Goal: Task Accomplishment & Management: Manage account settings

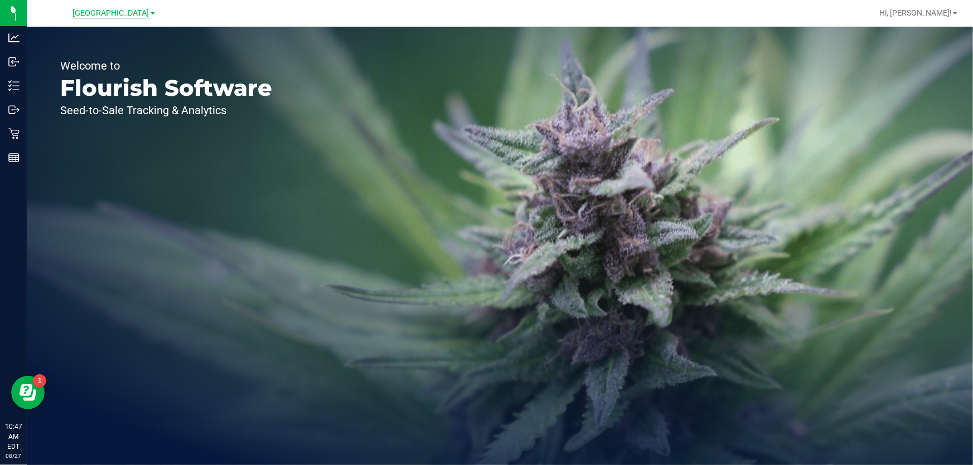
click at [101, 16] on span "South Tampa WC" at bounding box center [111, 13] width 76 height 10
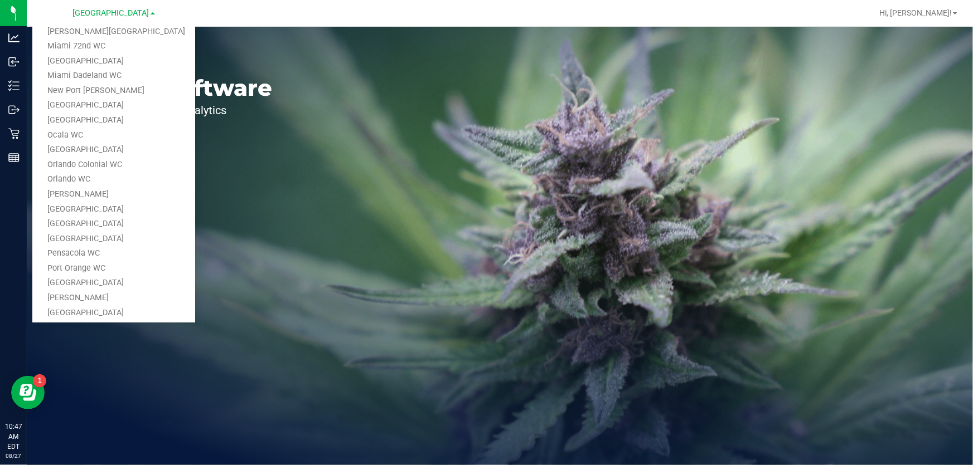
scroll to position [429, 0]
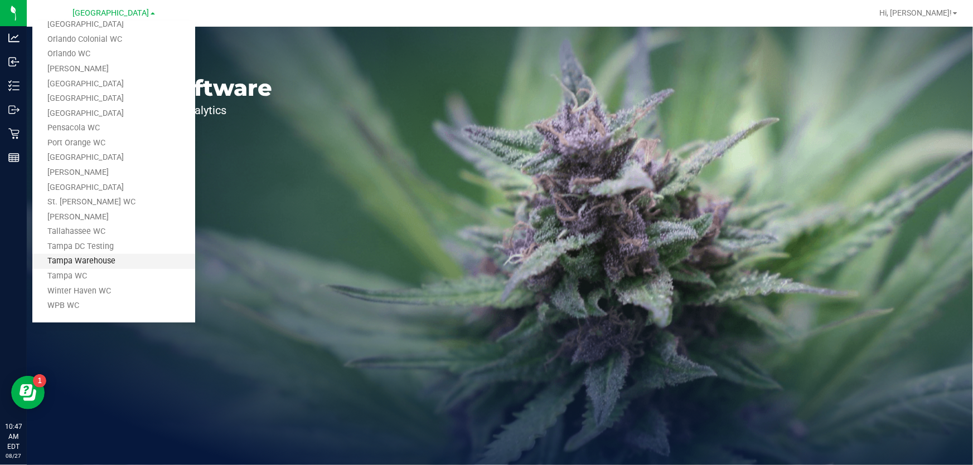
click at [94, 263] on link "Tampa Warehouse" at bounding box center [113, 261] width 163 height 15
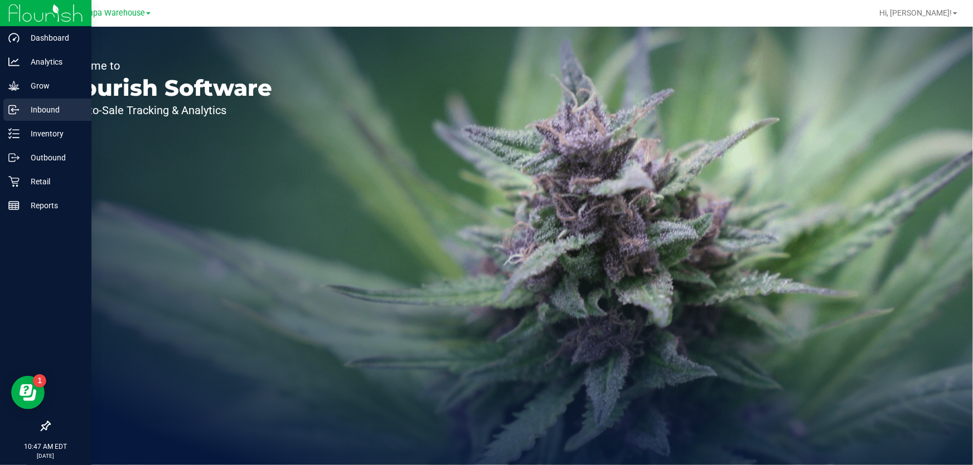
click at [39, 116] on p "Inbound" at bounding box center [53, 109] width 67 height 13
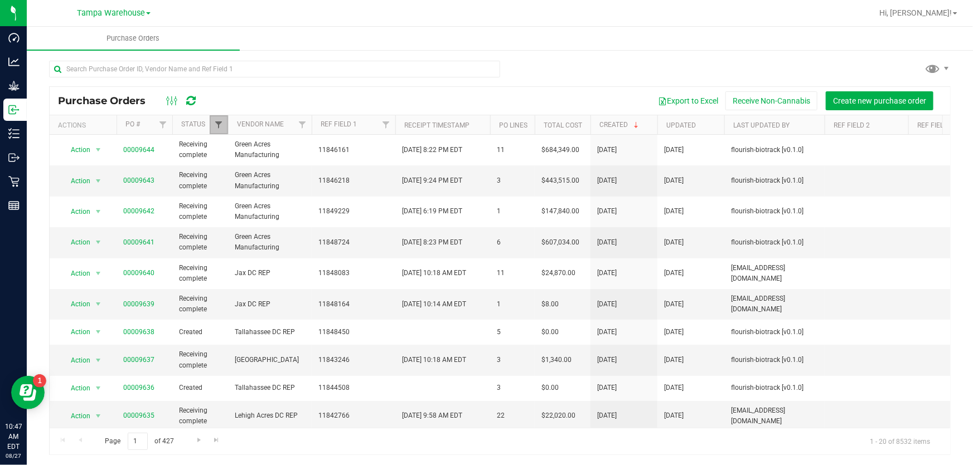
click at [216, 122] on span "Filter" at bounding box center [218, 124] width 9 height 9
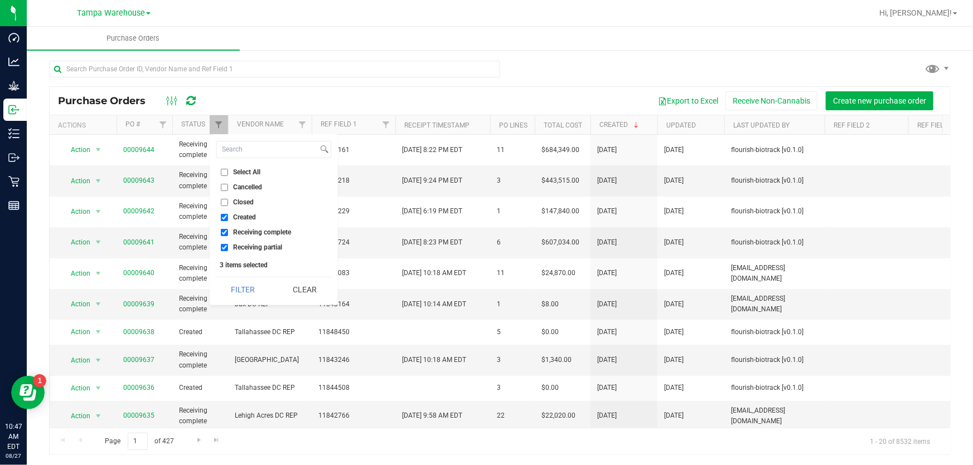
click at [254, 230] on span "Receiving complete" at bounding box center [262, 232] width 58 height 7
click at [228, 230] on input "Receiving complete" at bounding box center [224, 232] width 7 height 7
click at [236, 294] on button "Filter" at bounding box center [243, 290] width 54 height 25
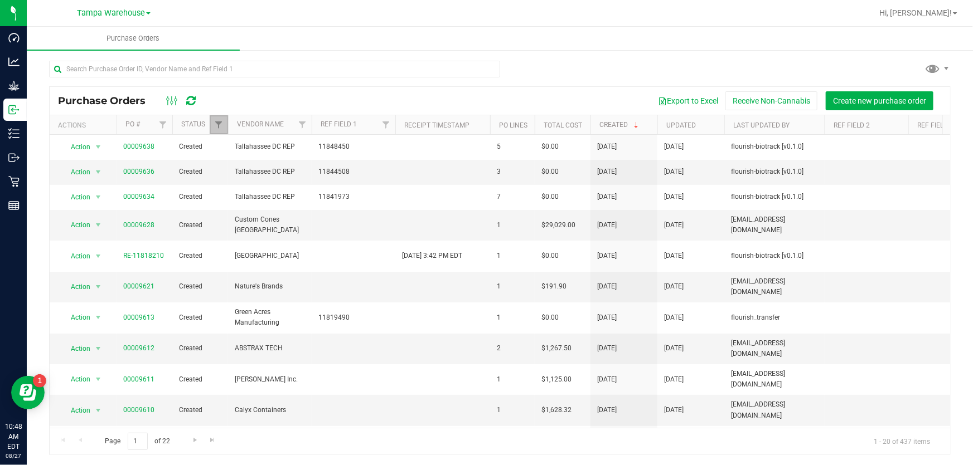
click at [218, 115] on link "Filter" at bounding box center [219, 124] width 18 height 19
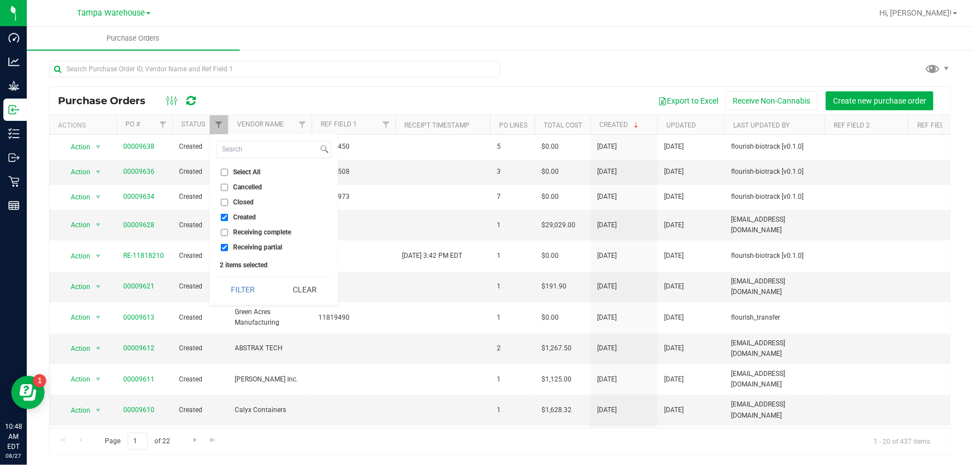
click at [256, 230] on span "Receiving complete" at bounding box center [262, 232] width 58 height 7
click at [228, 230] on input "Receiving complete" at bounding box center [224, 232] width 7 height 7
checkbox input "true"
click at [259, 248] on span "Receiving partial" at bounding box center [257, 247] width 49 height 7
click at [228, 248] on input "Receiving partial" at bounding box center [224, 247] width 7 height 7
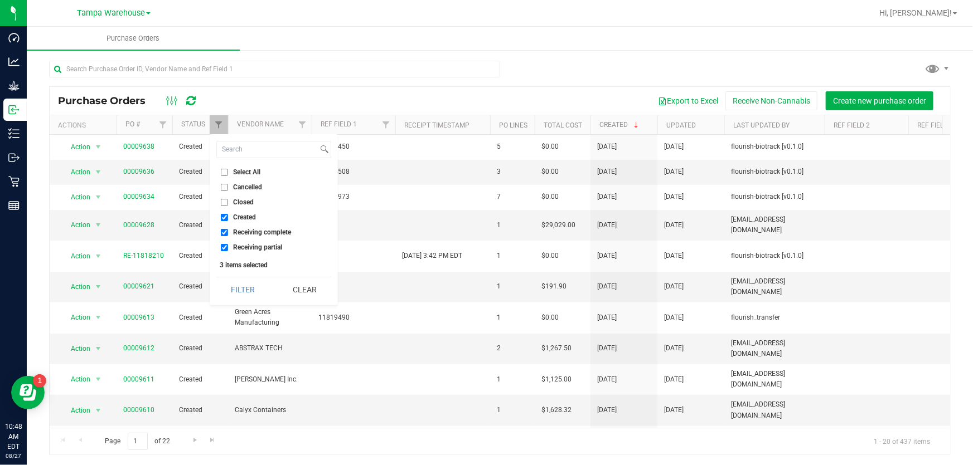
checkbox input "false"
click at [256, 234] on span "Receiving complete" at bounding box center [262, 232] width 58 height 7
click at [228, 234] on input "Receiving complete" at bounding box center [224, 232] width 7 height 7
checkbox input "false"
click at [246, 284] on button "Filter" at bounding box center [243, 290] width 54 height 25
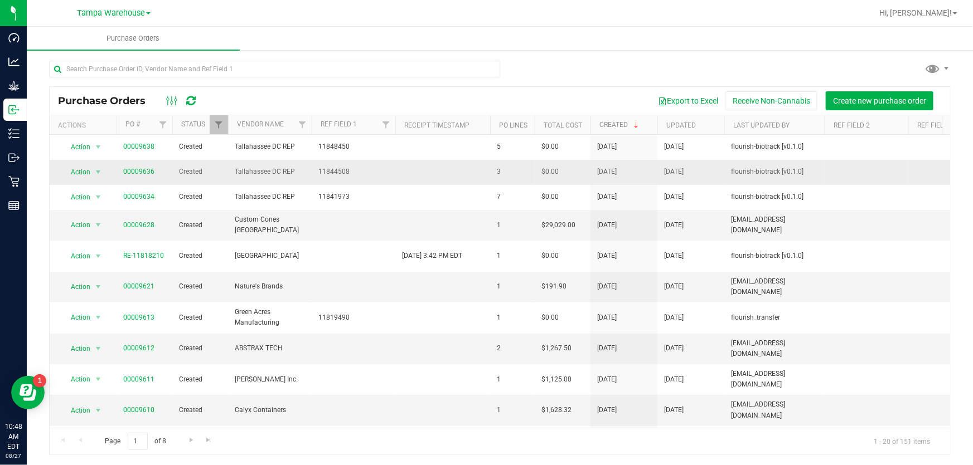
scroll to position [101, 0]
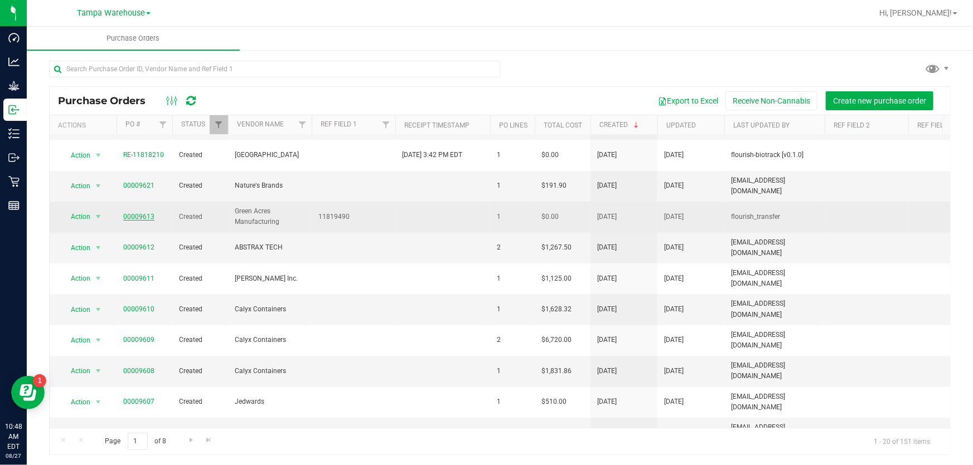
click at [136, 213] on link "00009613" at bounding box center [138, 217] width 31 height 8
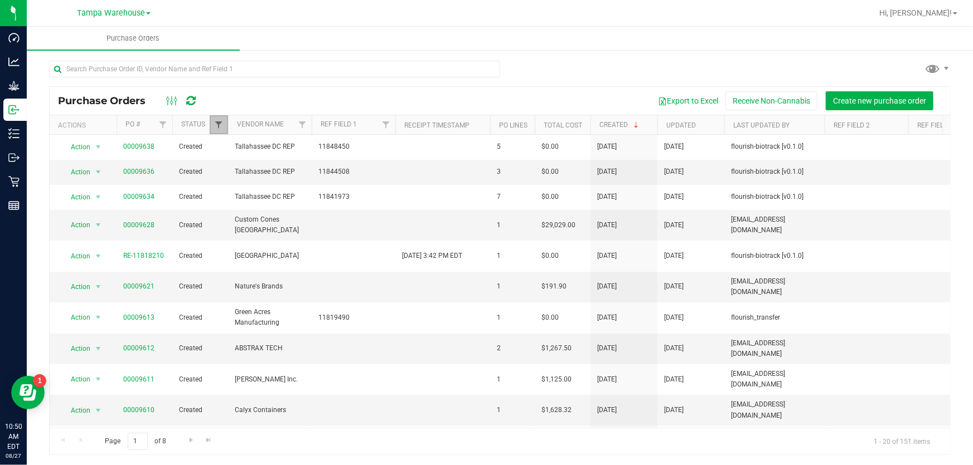
click at [214, 122] on span "Filter" at bounding box center [218, 124] width 9 height 9
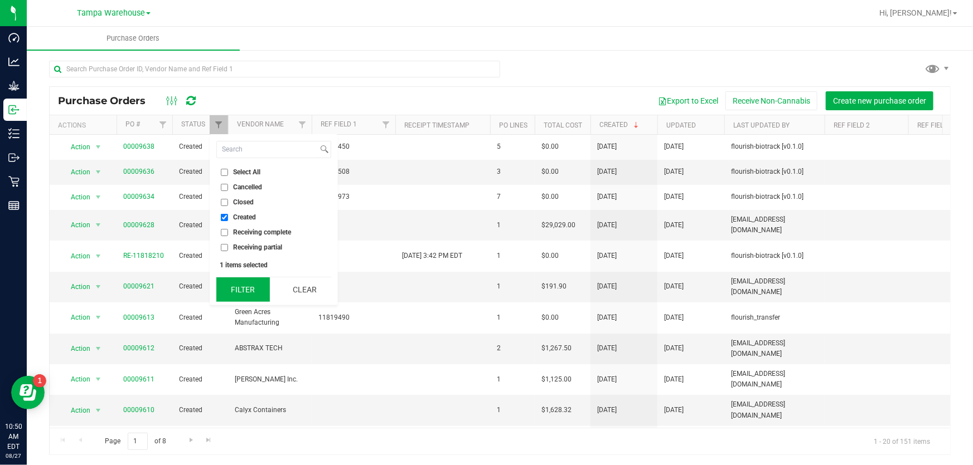
click at [245, 286] on button "Filter" at bounding box center [243, 290] width 54 height 25
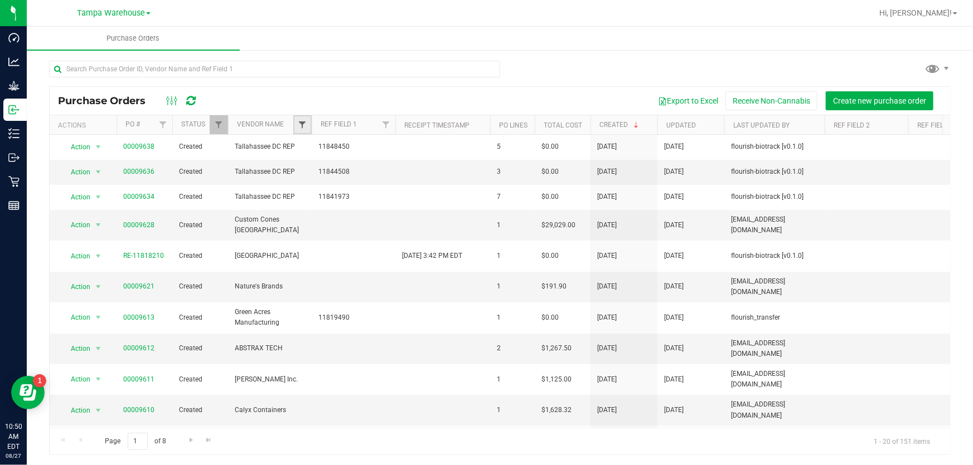
click at [305, 123] on span "Filter" at bounding box center [302, 124] width 9 height 9
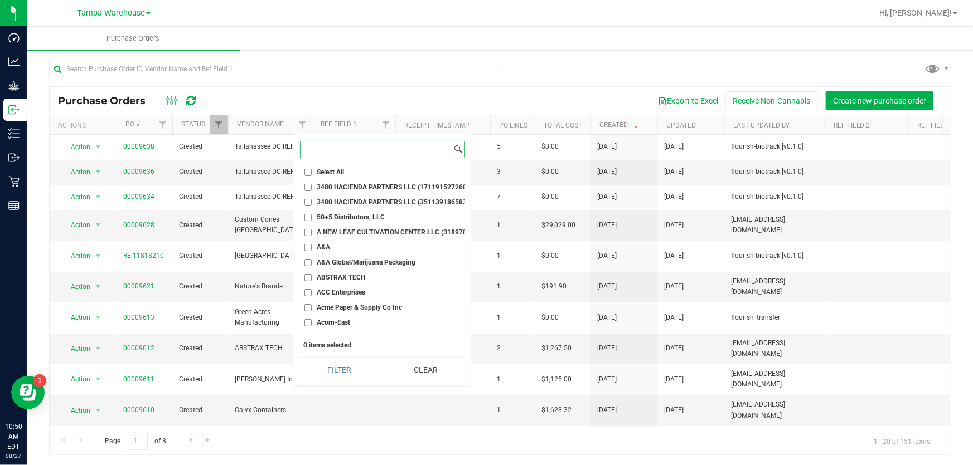
click at [331, 145] on input at bounding box center [375, 150] width 151 height 16
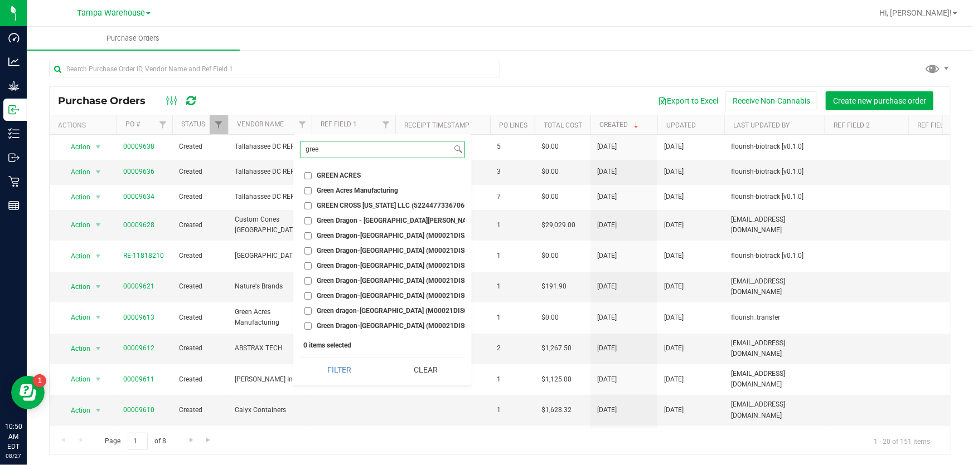
type input "gree"
click at [373, 195] on li "Green Acres Manufacturing" at bounding box center [382, 191] width 165 height 12
click at [373, 191] on span "Green Acres Manufacturing" at bounding box center [357, 190] width 81 height 7
click at [312, 191] on input "Green Acres Manufacturing" at bounding box center [307, 190] width 7 height 7
checkbox input "true"
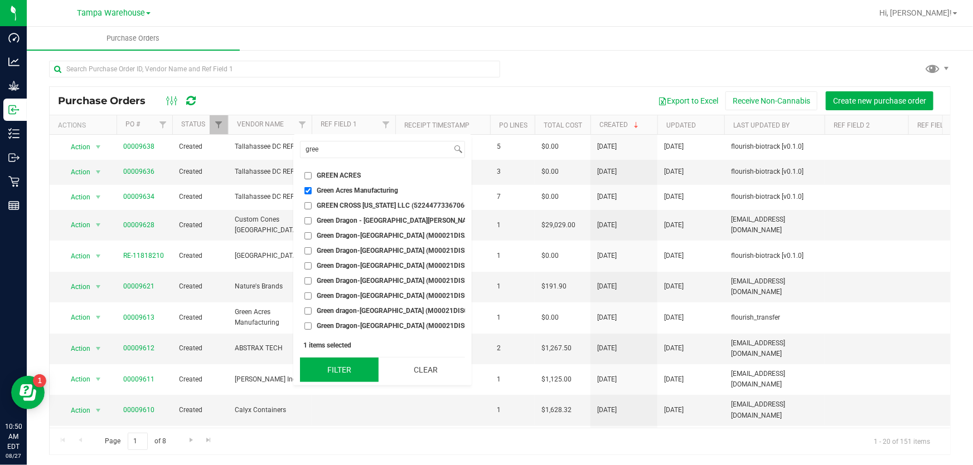
click at [323, 363] on button "Filter" at bounding box center [339, 370] width 79 height 25
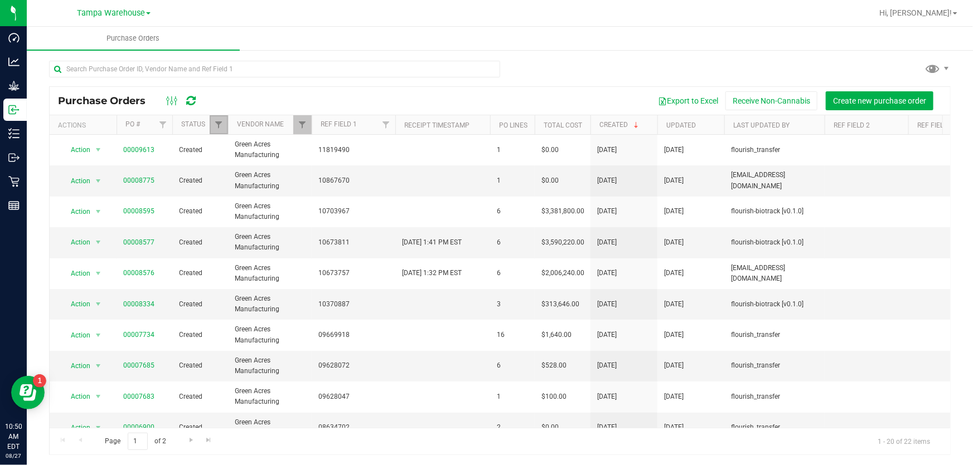
click at [223, 124] on link "Filter" at bounding box center [219, 124] width 18 height 19
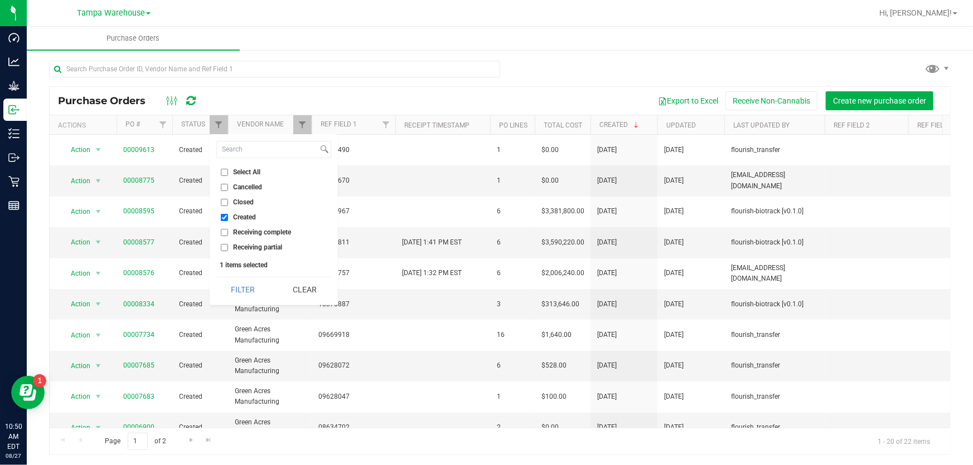
click at [266, 251] on li "Receiving partial" at bounding box center [273, 248] width 115 height 12
click at [251, 250] on span "Receiving partial" at bounding box center [257, 247] width 49 height 7
click at [228, 250] on input "Receiving partial" at bounding box center [224, 247] width 7 height 7
checkbox input "true"
click at [250, 283] on button "Filter" at bounding box center [243, 290] width 54 height 25
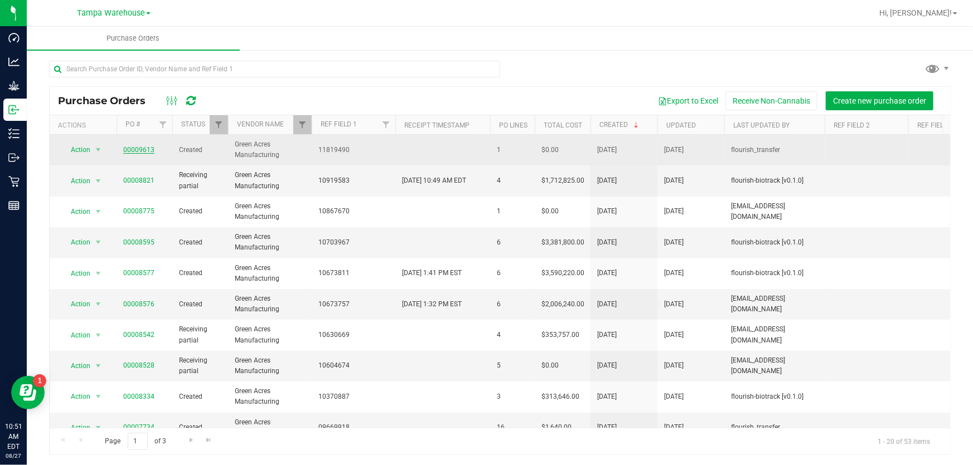
click at [144, 148] on link "00009613" at bounding box center [138, 150] width 31 height 8
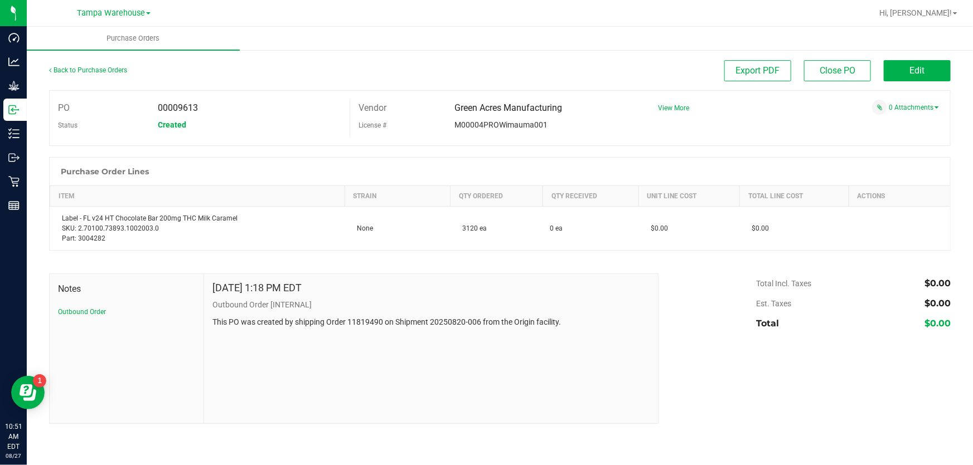
click at [99, 64] on div "Back to Purchase Orders" at bounding box center [161, 70] width 225 height 20
click at [111, 75] on div "Back to Purchase Orders" at bounding box center [161, 70] width 225 height 20
click at [113, 73] on link "Back to Purchase Orders" at bounding box center [88, 70] width 78 height 8
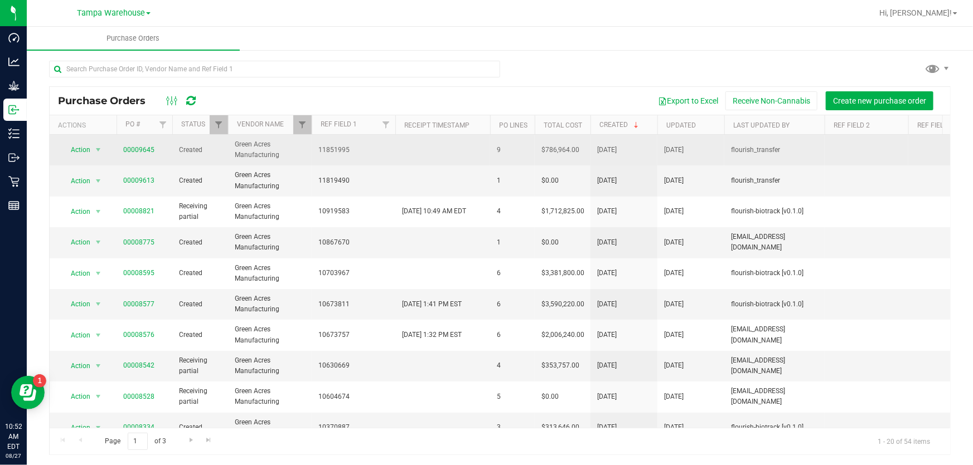
click at [139, 155] on span "00009645" at bounding box center [138, 150] width 31 height 11
click at [138, 151] on link "00009645" at bounding box center [138, 150] width 31 height 8
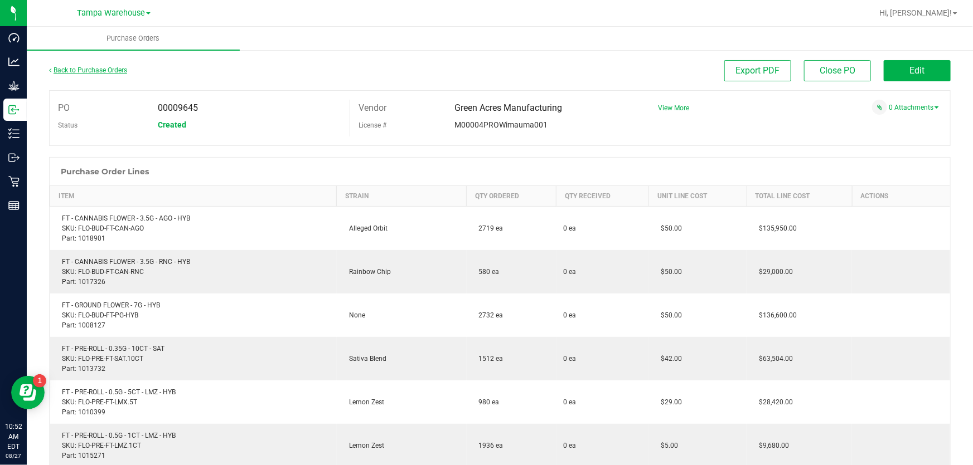
click at [98, 70] on link "Back to Purchase Orders" at bounding box center [88, 70] width 78 height 8
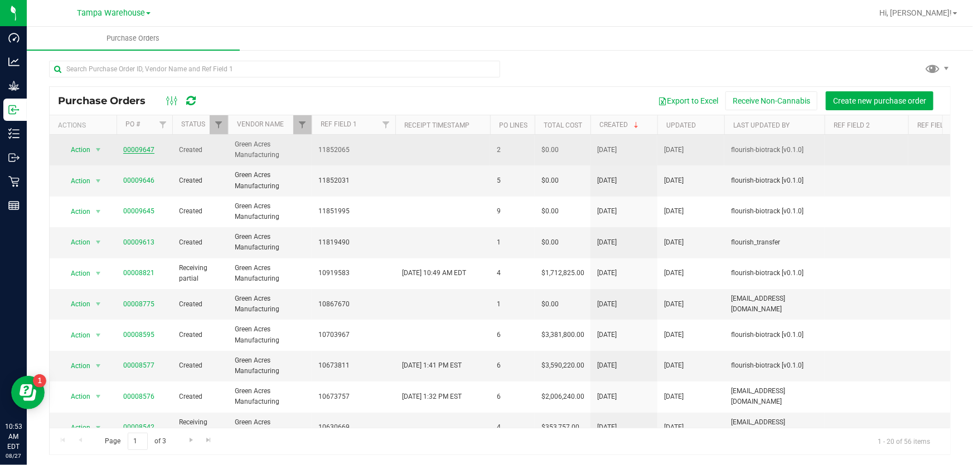
click at [139, 147] on link "00009647" at bounding box center [138, 150] width 31 height 8
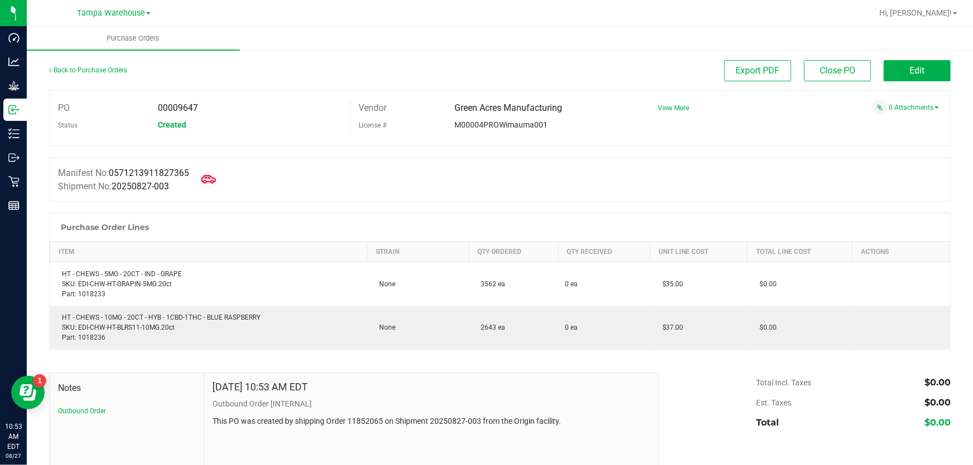
click at [205, 177] on span at bounding box center [208, 179] width 25 height 25
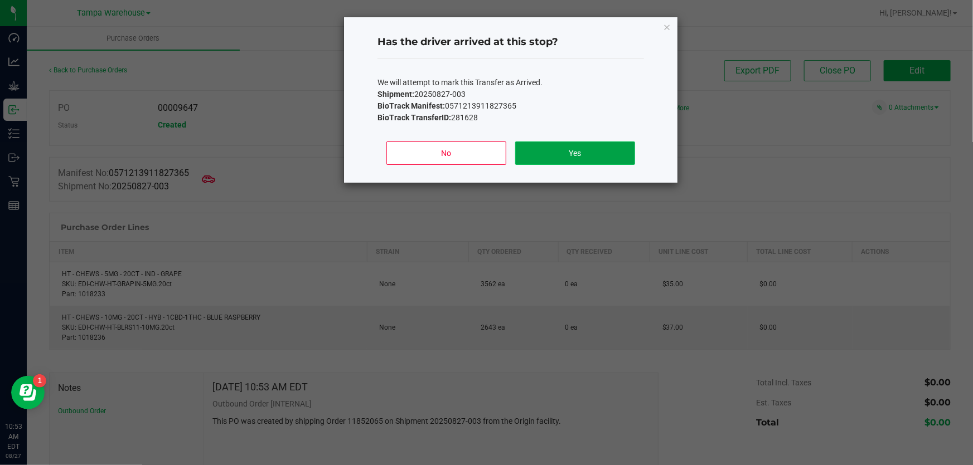
click at [581, 151] on button "Yes" at bounding box center [575, 153] width 120 height 23
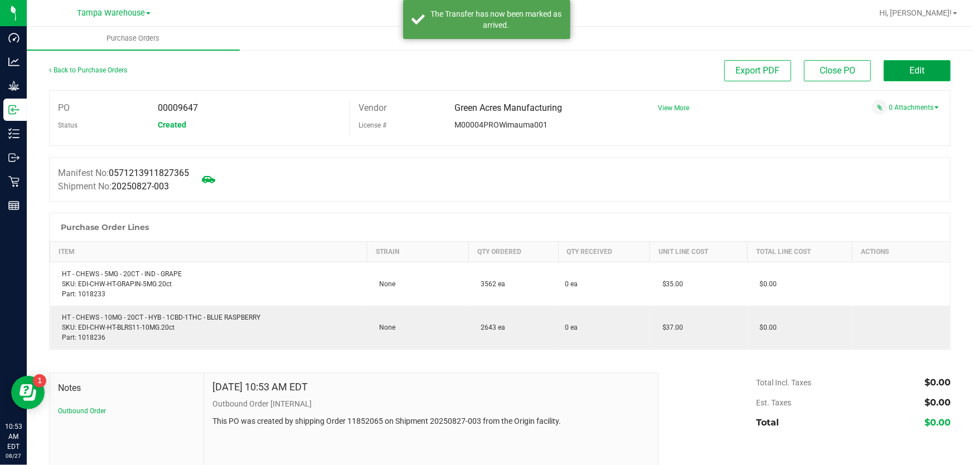
click at [910, 73] on span "Edit" at bounding box center [917, 70] width 15 height 11
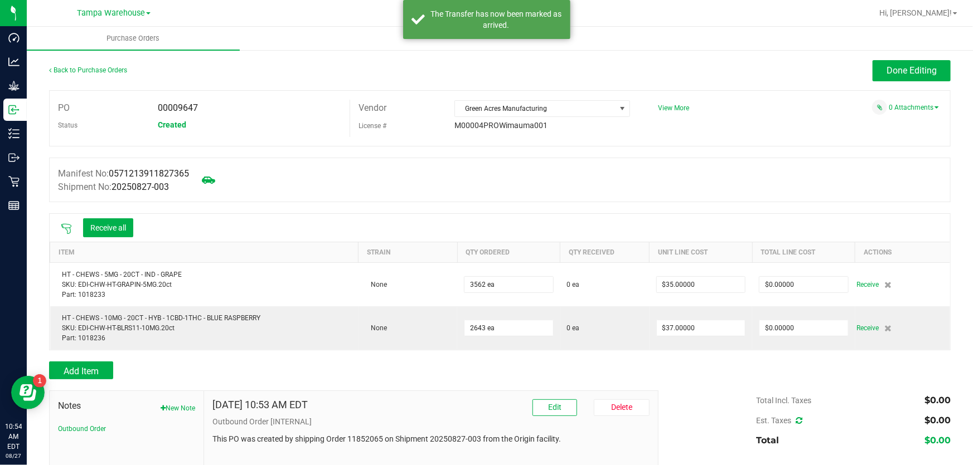
click at [64, 225] on icon at bounding box center [66, 229] width 11 height 11
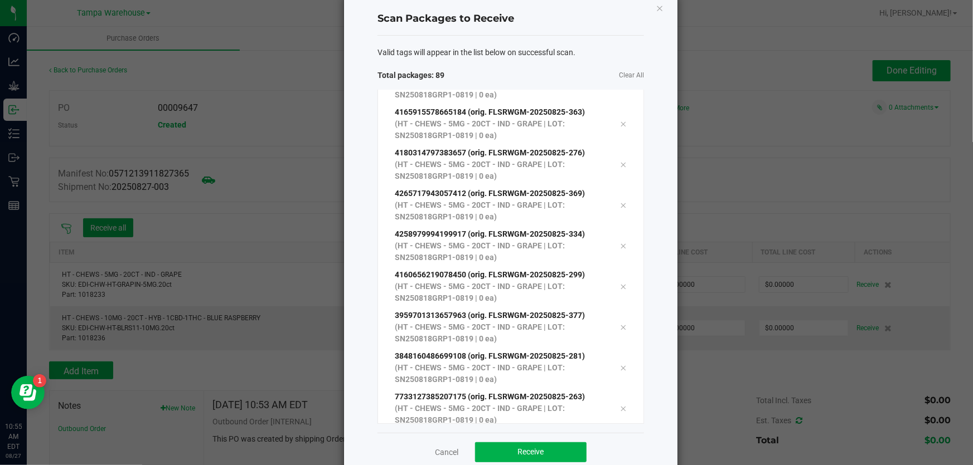
scroll to position [46, 0]
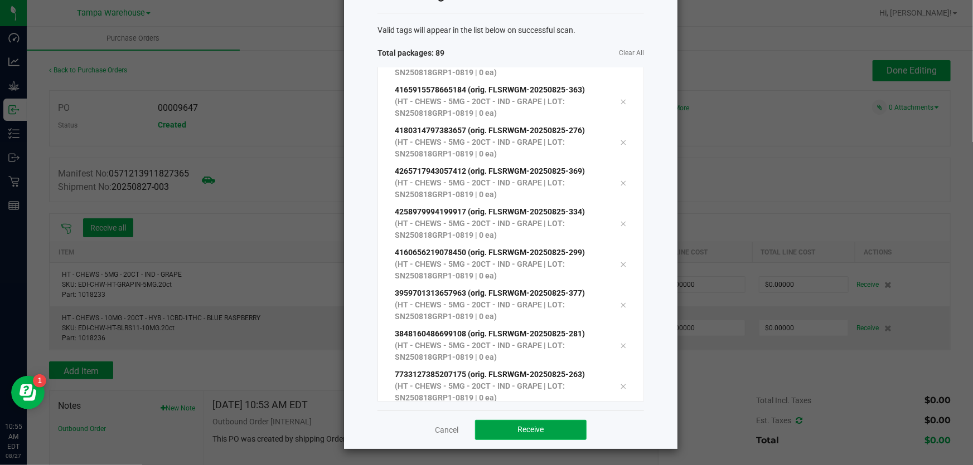
click at [515, 436] on button "Receive" at bounding box center [530, 430] width 111 height 20
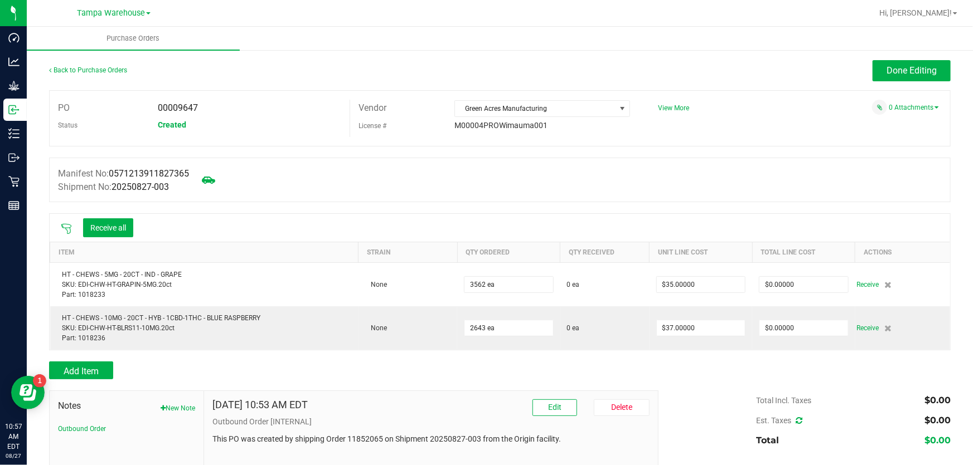
click at [65, 231] on icon at bounding box center [66, 229] width 11 height 11
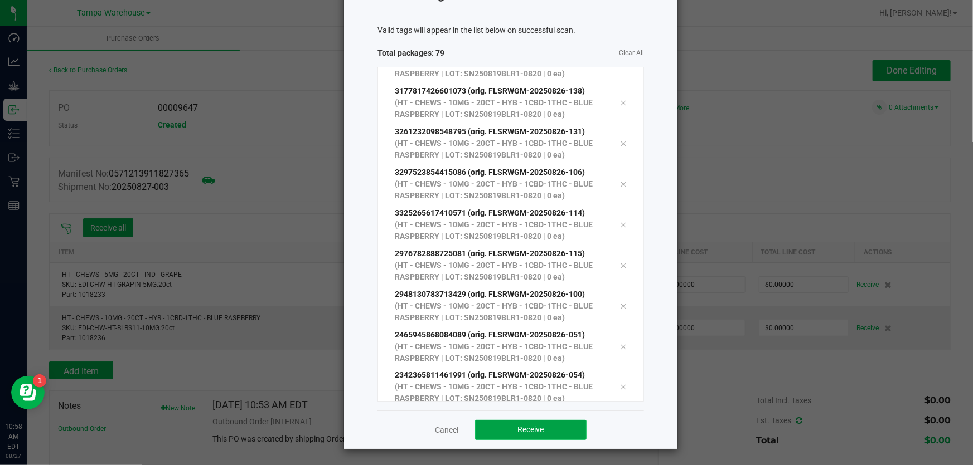
click at [542, 421] on button "Receive" at bounding box center [530, 430] width 111 height 20
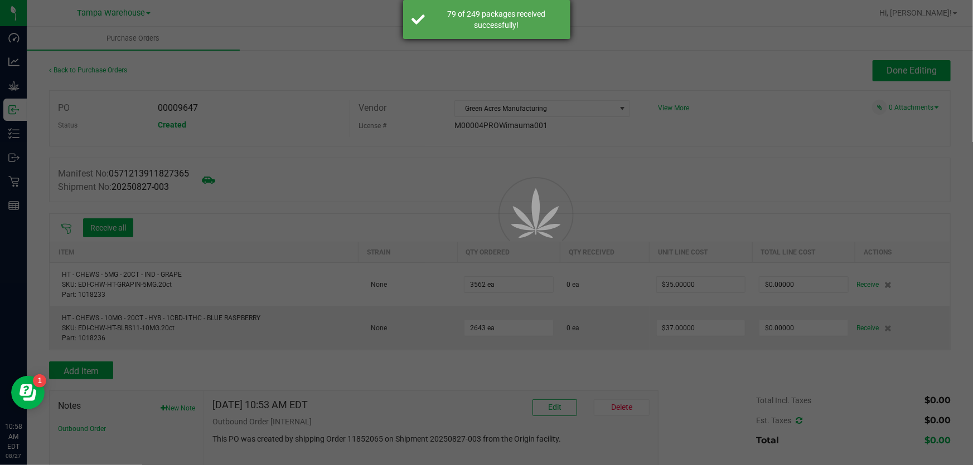
click at [450, 28] on div "79 of 249 packages received successfully!" at bounding box center [496, 19] width 131 height 22
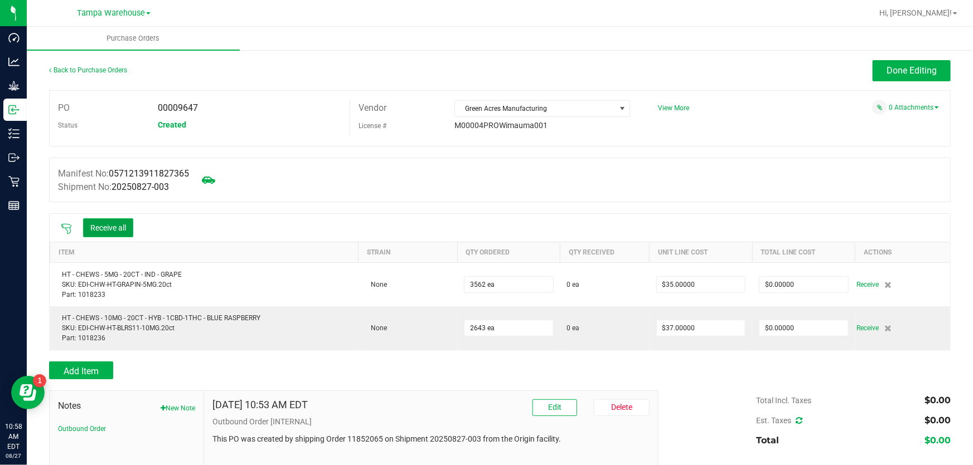
click at [103, 234] on button "Receive all" at bounding box center [108, 228] width 50 height 19
click at [65, 228] on icon at bounding box center [66, 229] width 11 height 11
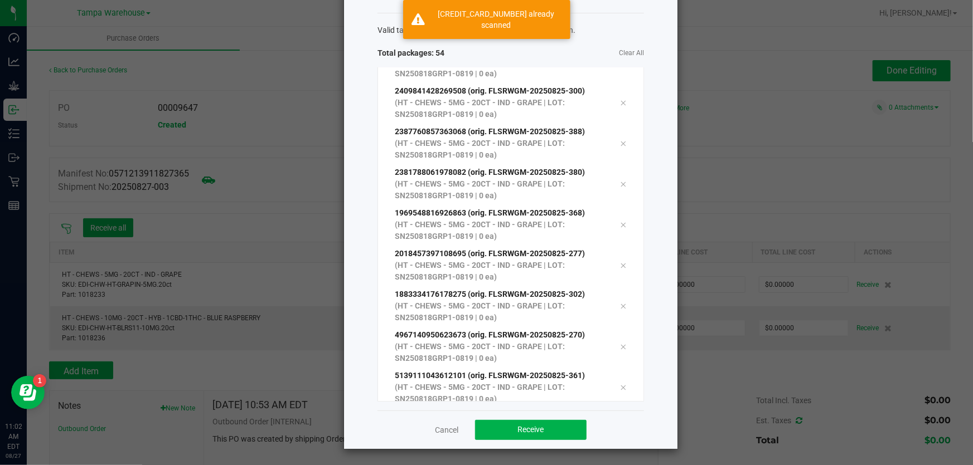
scroll to position [1893, 0]
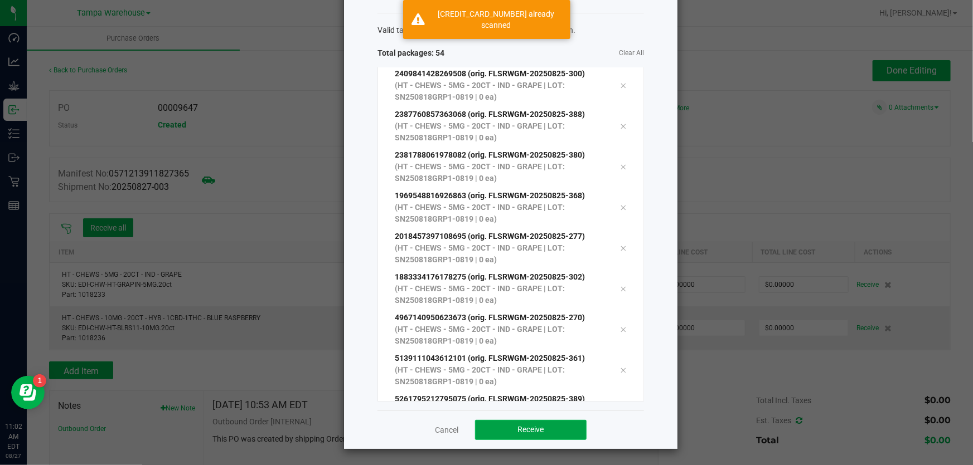
click at [508, 434] on button "Receive" at bounding box center [530, 430] width 111 height 20
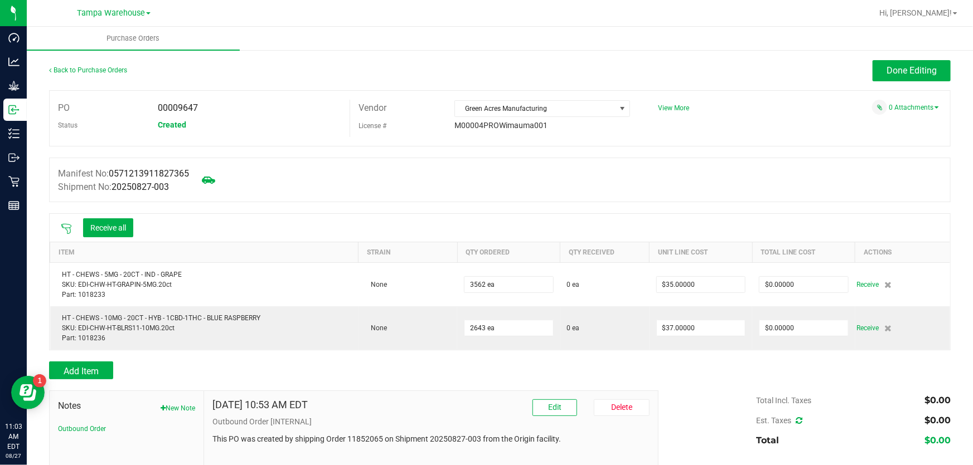
click at [100, 202] on div at bounding box center [499, 207] width 901 height 11
click at [104, 221] on button "Receive all" at bounding box center [108, 228] width 50 height 19
click at [67, 228] on icon at bounding box center [66, 229] width 11 height 11
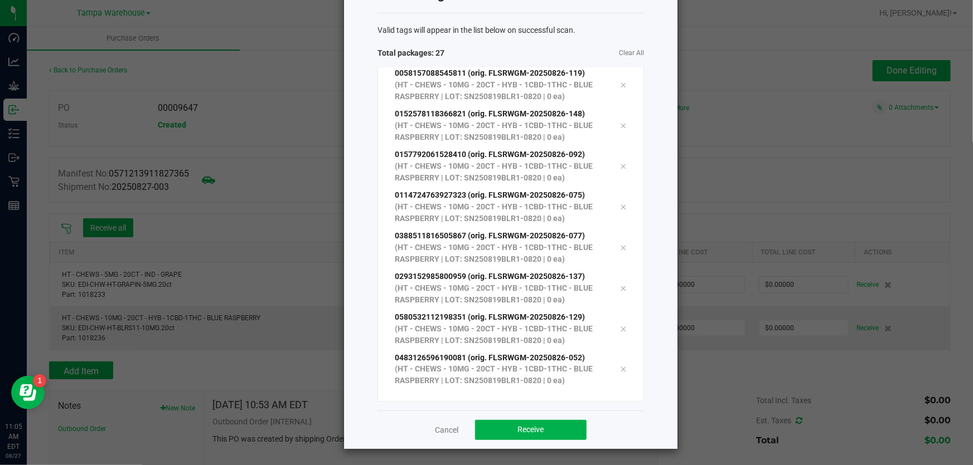
scroll to position [793, 0]
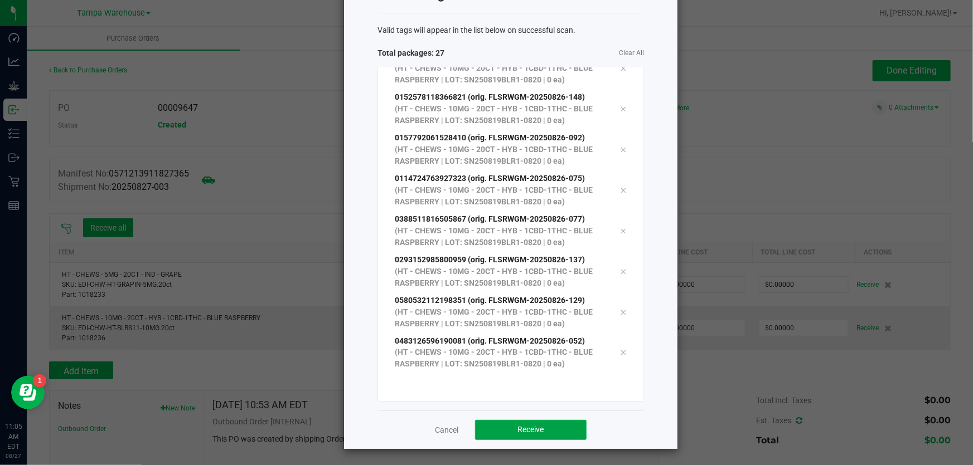
click at [560, 423] on button "Receive" at bounding box center [530, 430] width 111 height 20
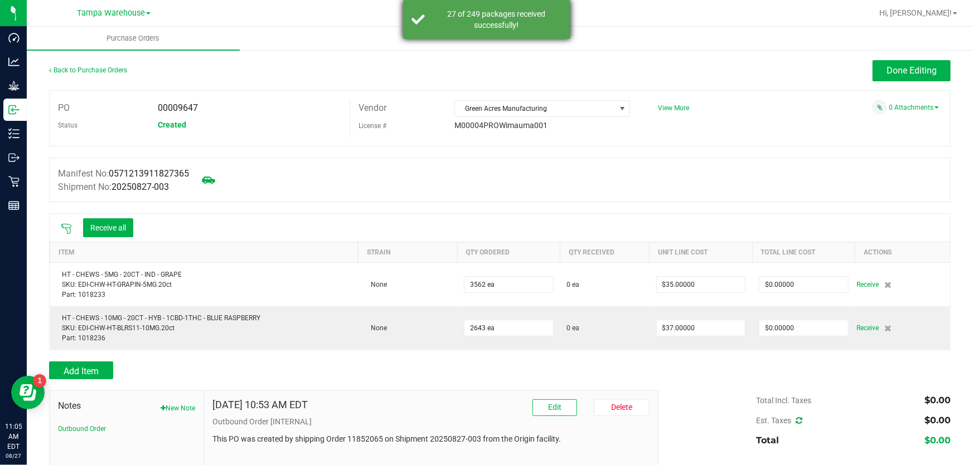
click at [467, 18] on div "27 of 249 packages received successfully!" at bounding box center [496, 19] width 131 height 22
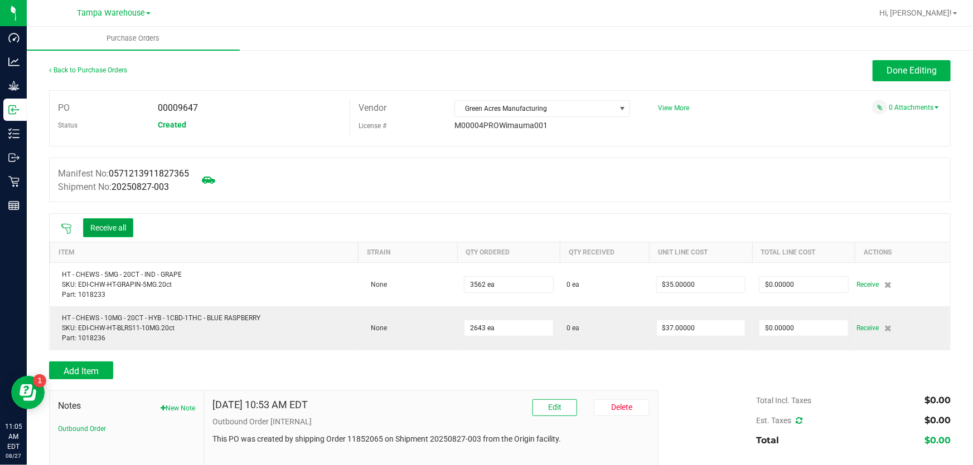
click at [113, 231] on button "Receive all" at bounding box center [108, 228] width 50 height 19
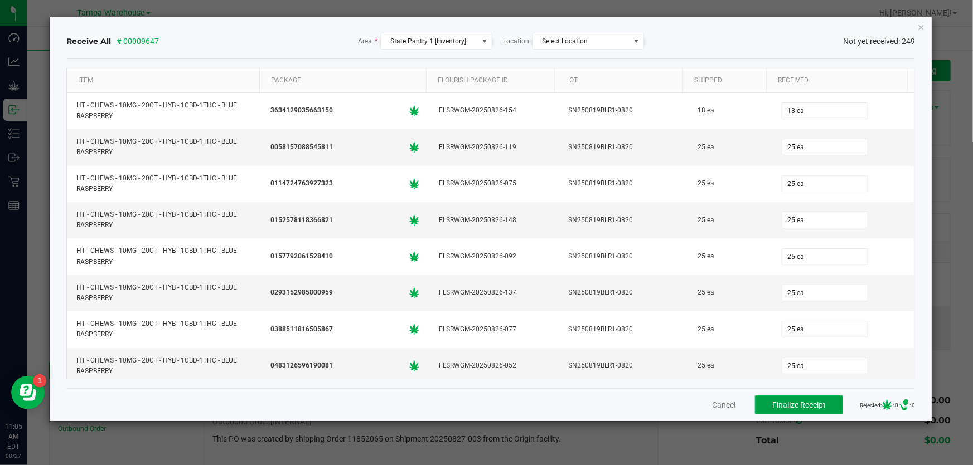
click at [804, 401] on span "Finalize Receipt" at bounding box center [799, 405] width 54 height 9
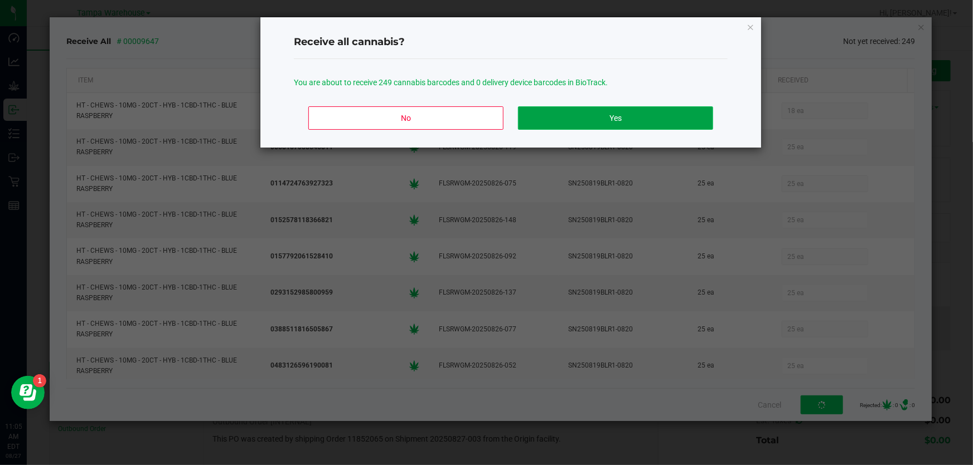
click at [613, 124] on button "Yes" at bounding box center [615, 117] width 195 height 23
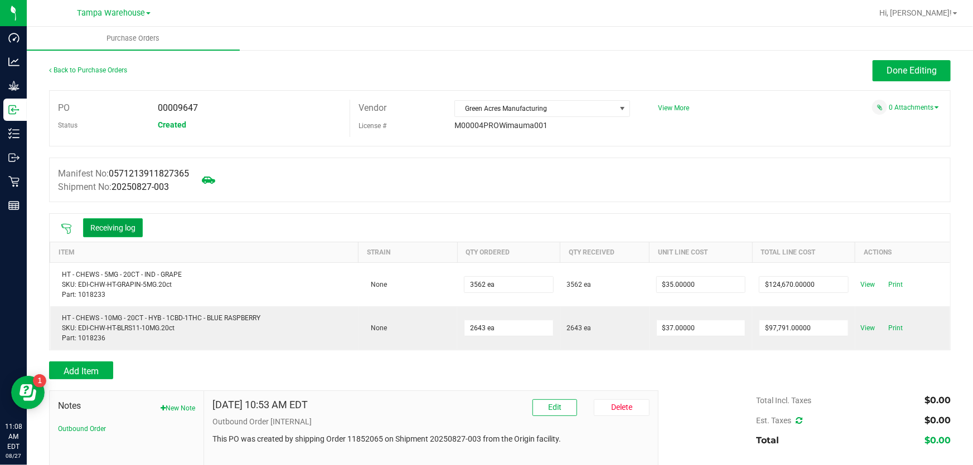
click at [105, 223] on button "Receiving log" at bounding box center [113, 228] width 60 height 19
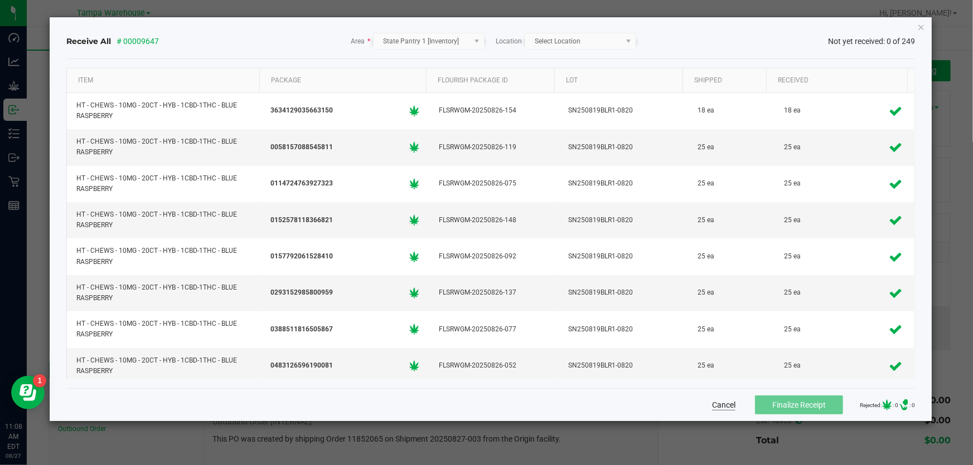
click at [712, 405] on button "Cancel" at bounding box center [723, 405] width 23 height 11
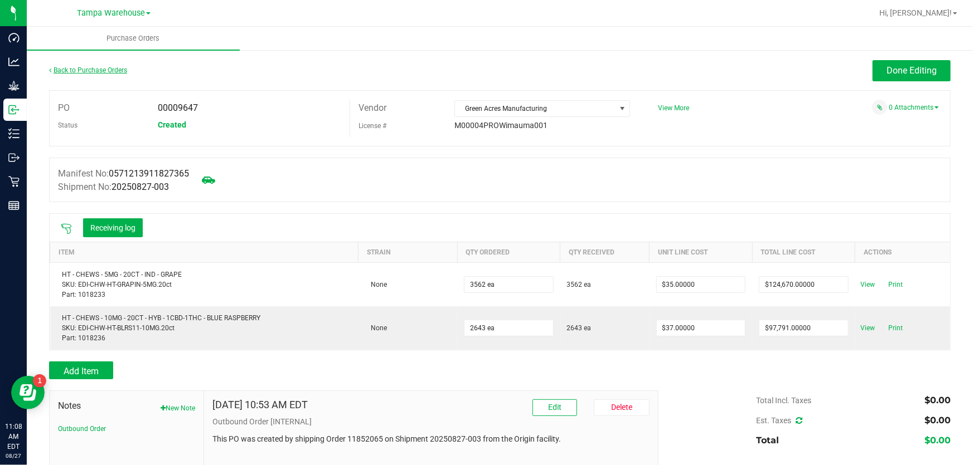
click at [122, 72] on link "Back to Purchase Orders" at bounding box center [88, 70] width 78 height 8
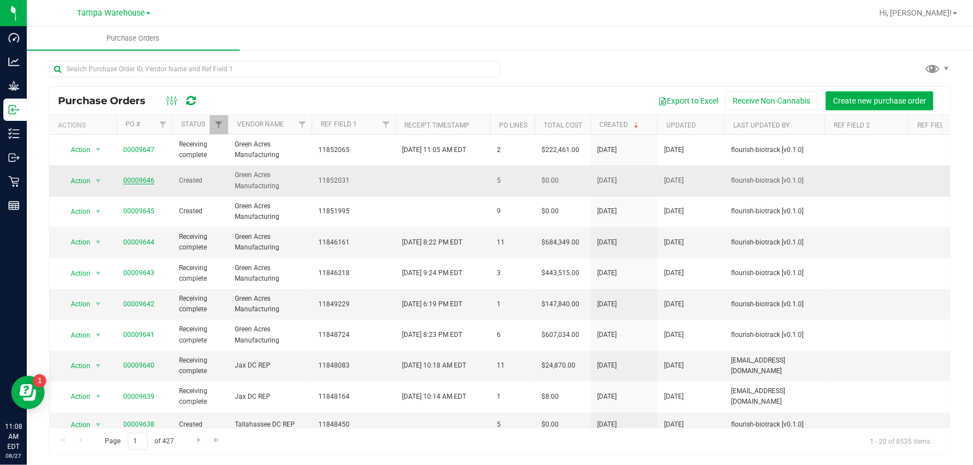
click at [136, 178] on link "00009646" at bounding box center [138, 181] width 31 height 8
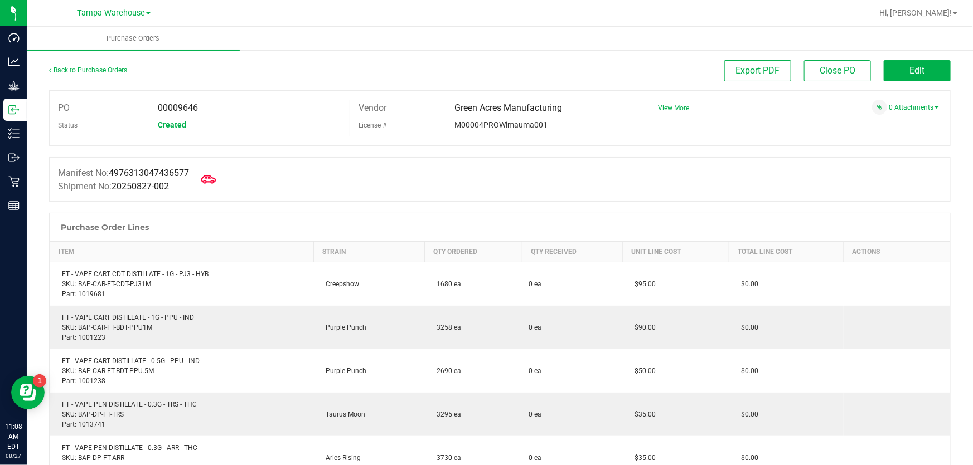
click at [212, 182] on icon at bounding box center [208, 179] width 14 height 8
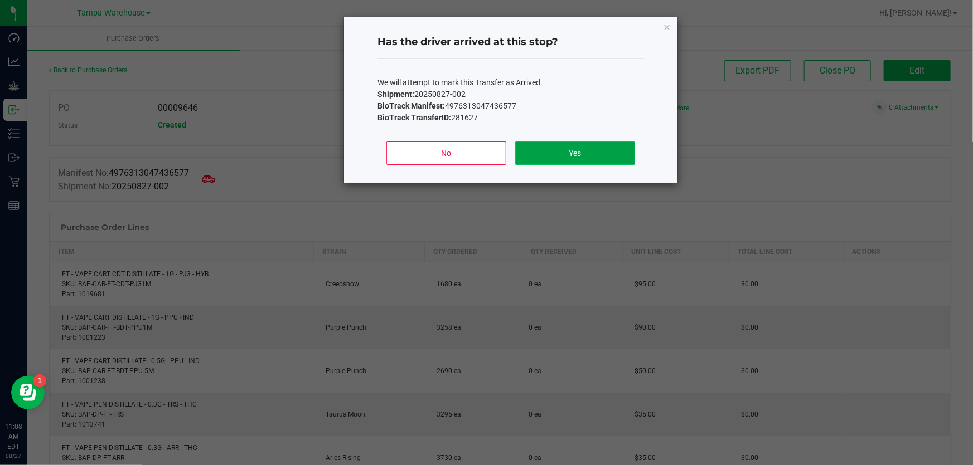
click at [580, 146] on button "Yes" at bounding box center [575, 153] width 120 height 23
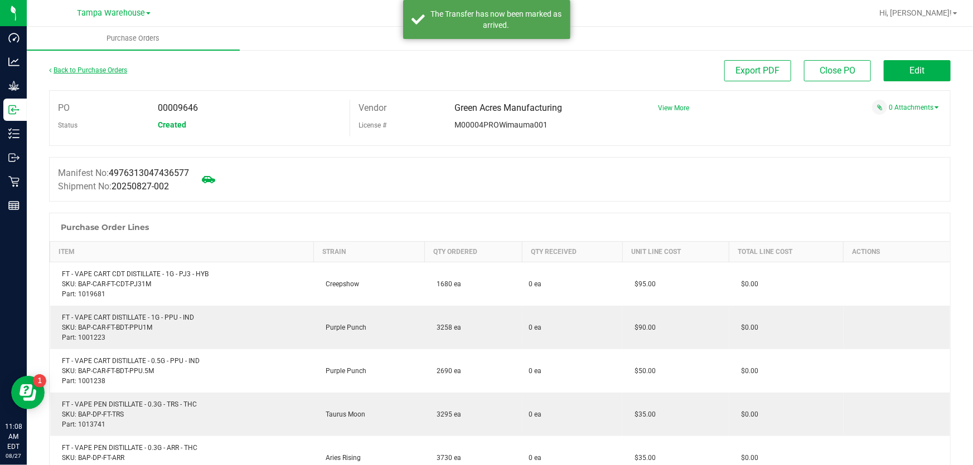
click at [112, 69] on link "Back to Purchase Orders" at bounding box center [88, 70] width 78 height 8
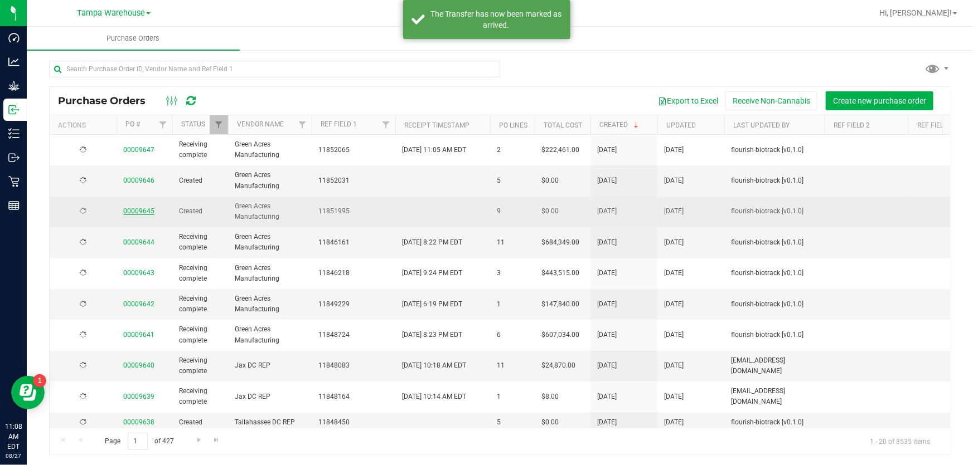
click at [142, 210] on link "00009645" at bounding box center [138, 211] width 31 height 8
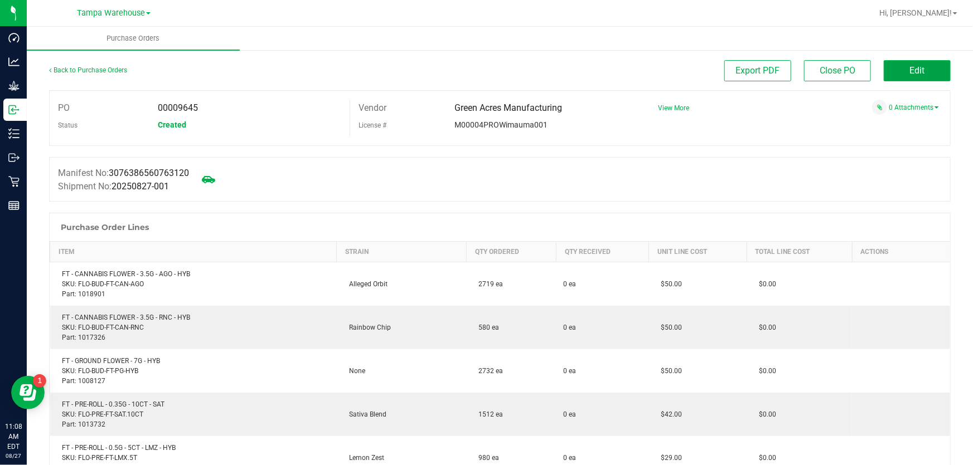
click at [911, 74] on span "Edit" at bounding box center [917, 70] width 15 height 11
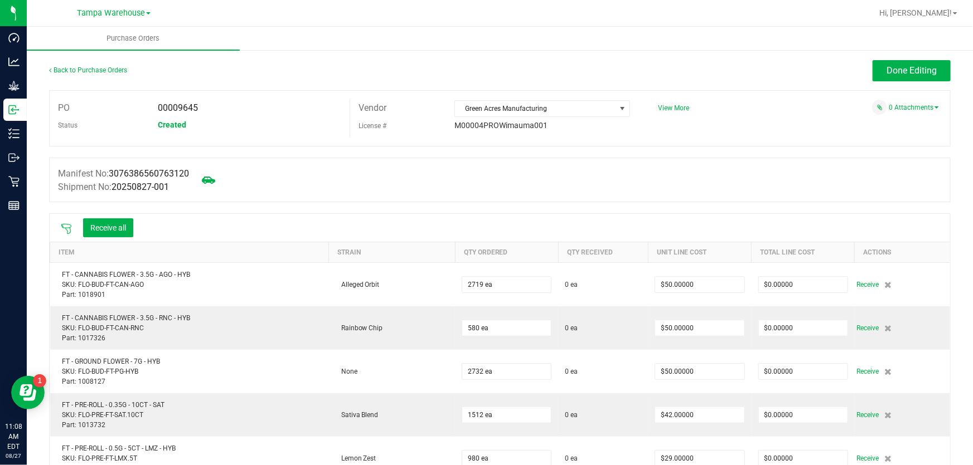
click at [61, 227] on icon at bounding box center [66, 229] width 11 height 11
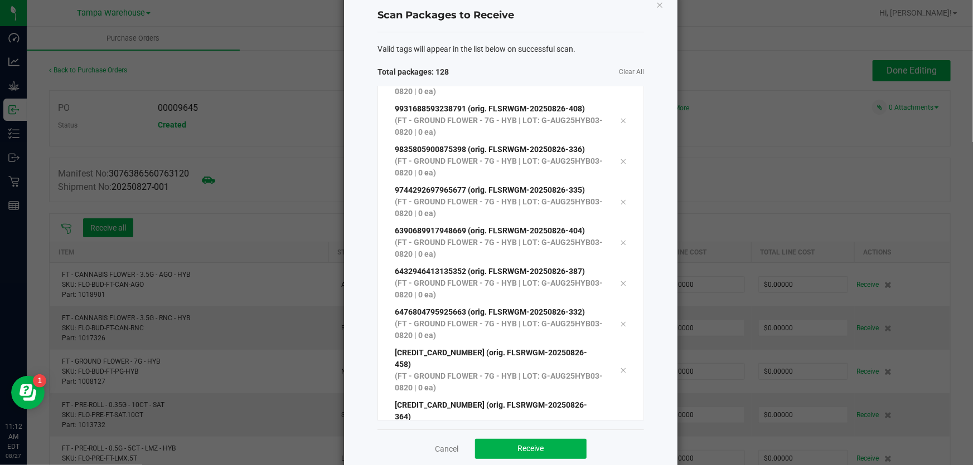
scroll to position [46, 0]
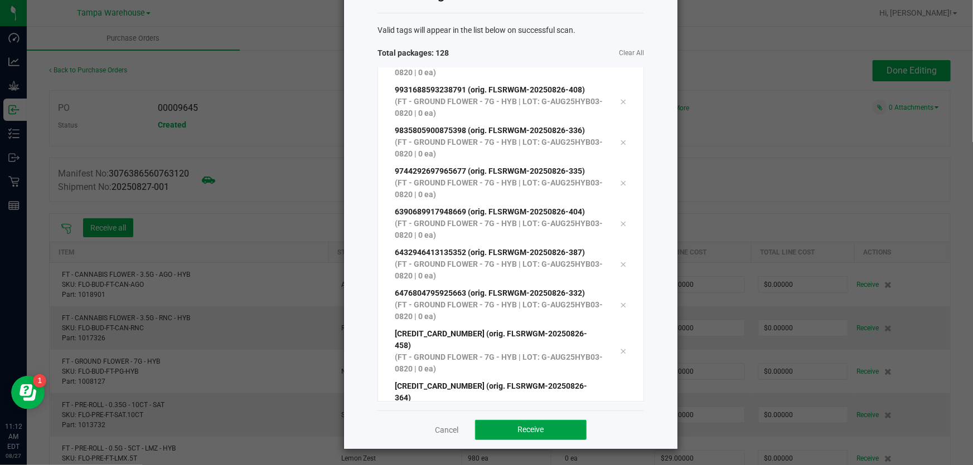
click at [540, 420] on button "Receive" at bounding box center [530, 430] width 111 height 20
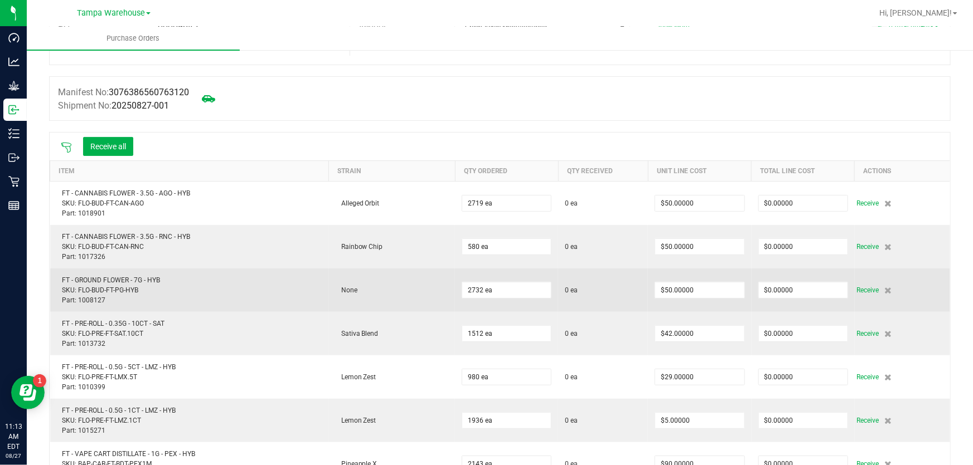
scroll to position [101, 0]
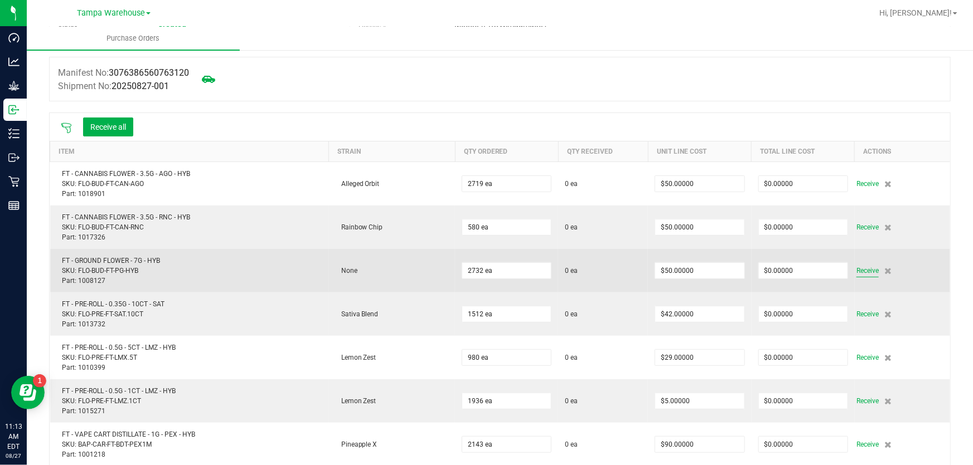
click at [856, 270] on span "Receive" at bounding box center [867, 270] width 22 height 13
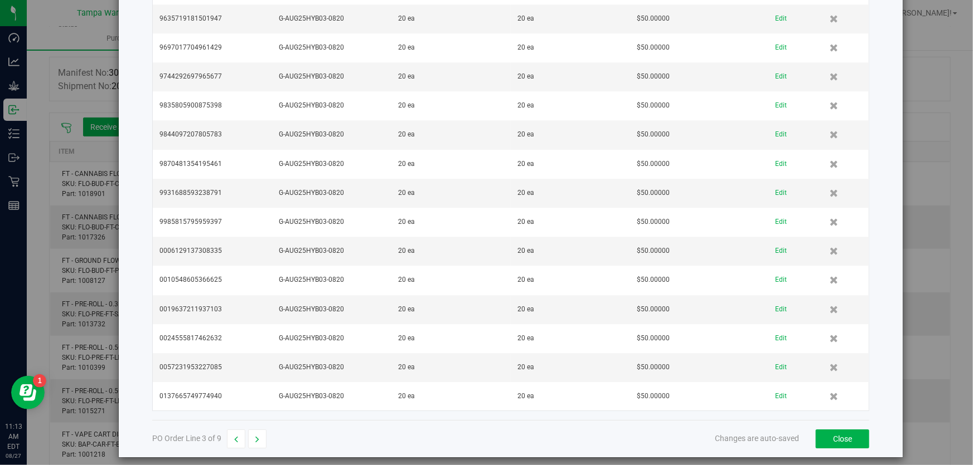
scroll to position [3752, 0]
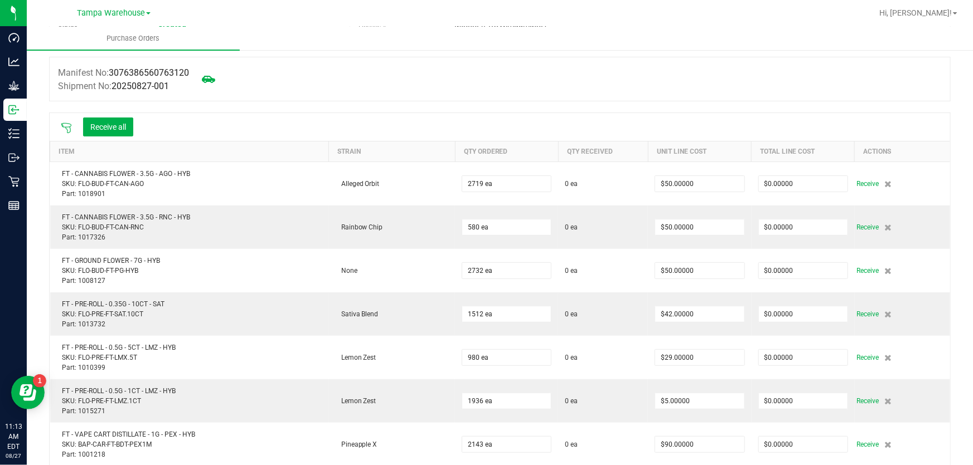
click at [63, 127] on icon at bounding box center [66, 128] width 10 height 10
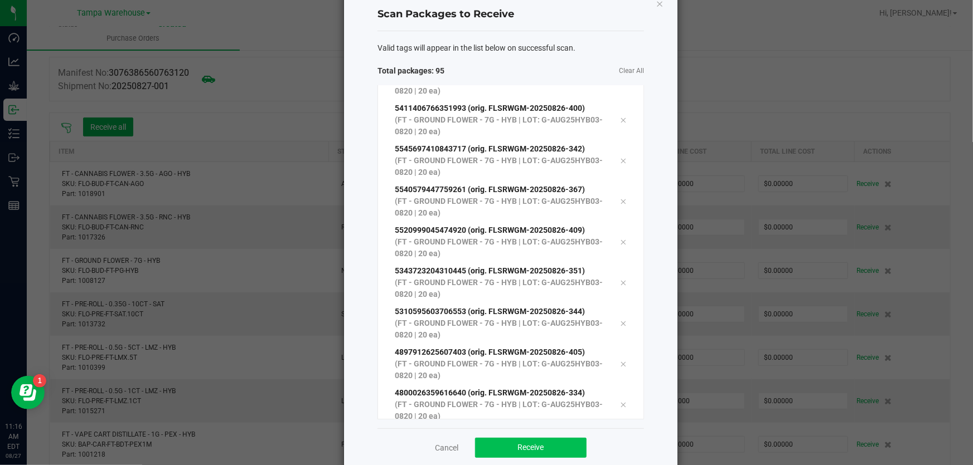
scroll to position [46, 0]
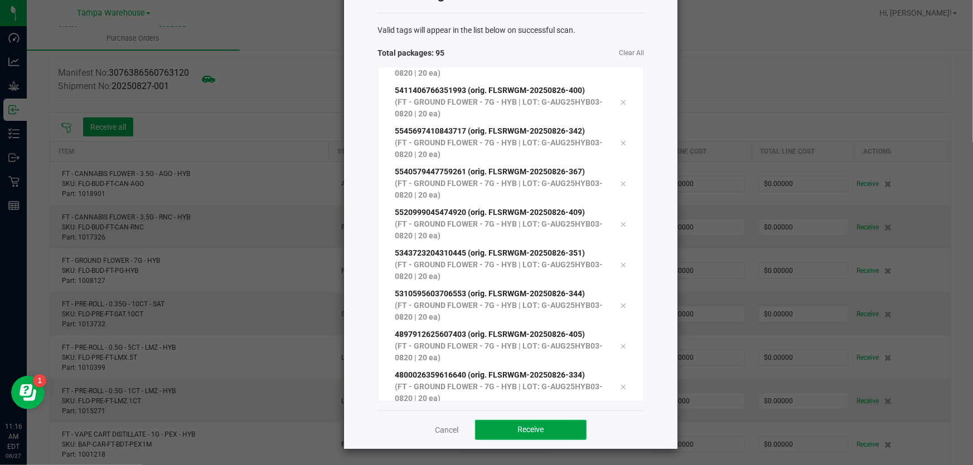
click at [518, 422] on button "Receive" at bounding box center [530, 430] width 111 height 20
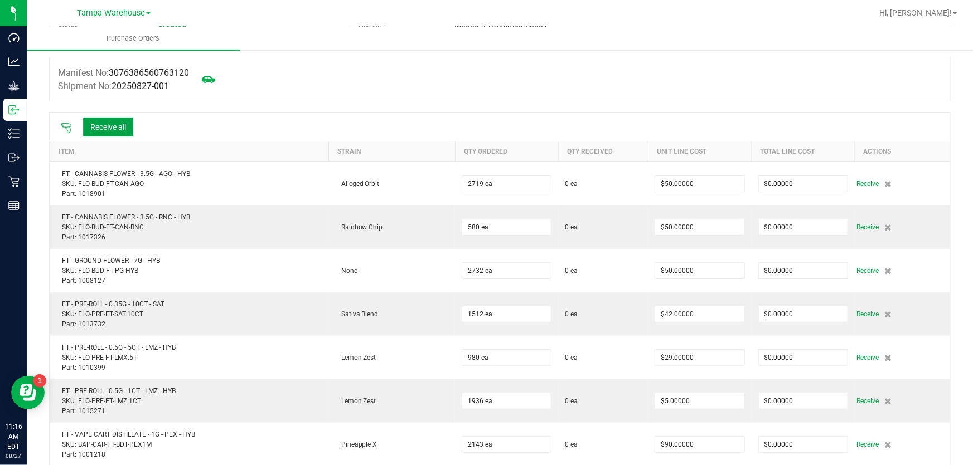
click at [104, 123] on button "Receive all" at bounding box center [108, 127] width 50 height 19
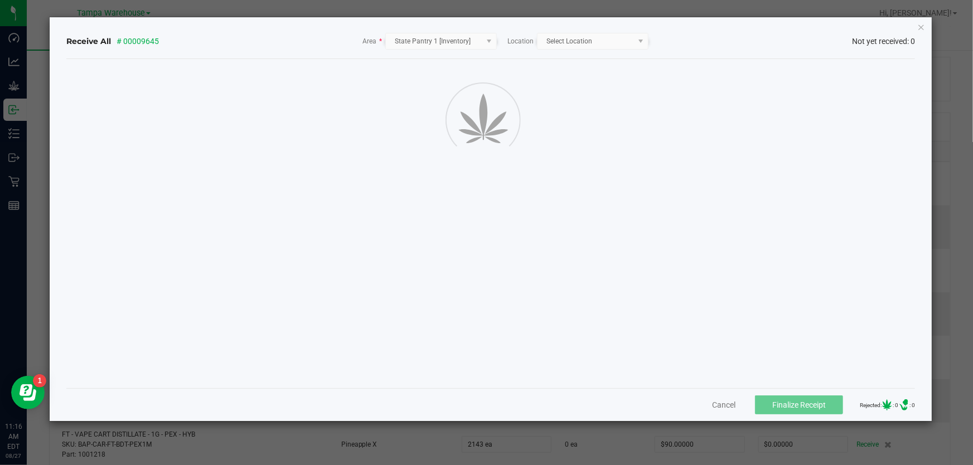
click at [920, 25] on icon "Close" at bounding box center [921, 26] width 8 height 13
click at [920, 25] on nav "Tampa Warehouse Hi, Riccardo!" at bounding box center [500, 13] width 946 height 27
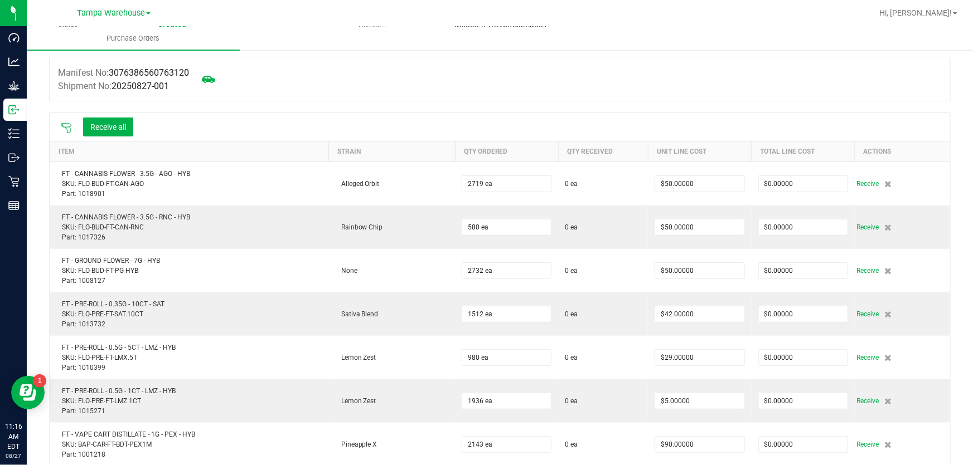
click at [920, 27] on ul "Purchase Orders" at bounding box center [513, 39] width 973 height 24
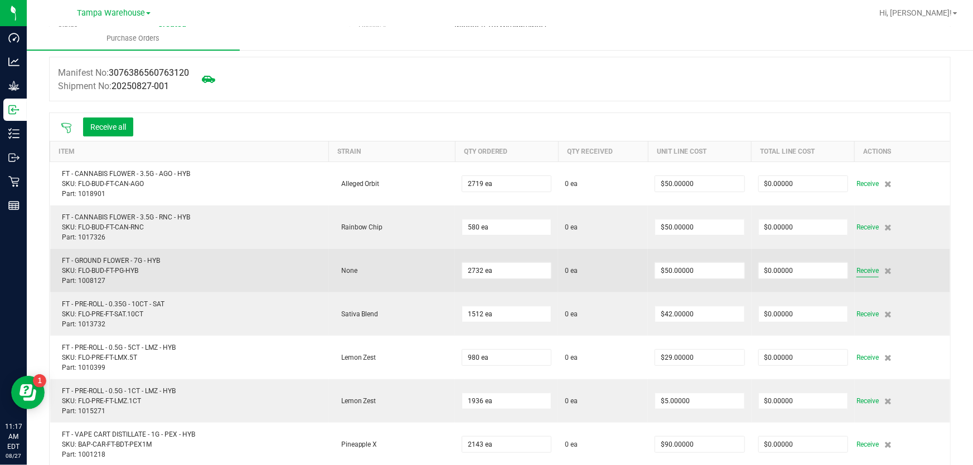
click at [856, 269] on span "Receive" at bounding box center [867, 270] width 22 height 13
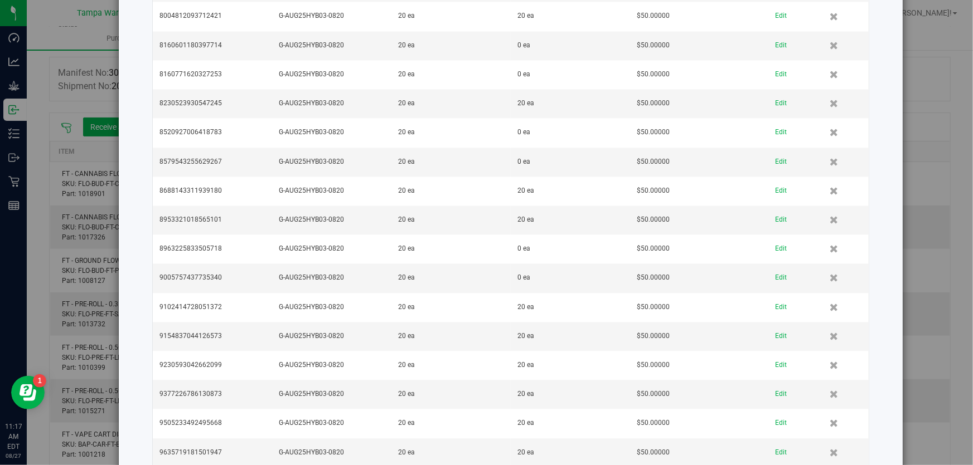
scroll to position [3395, 0]
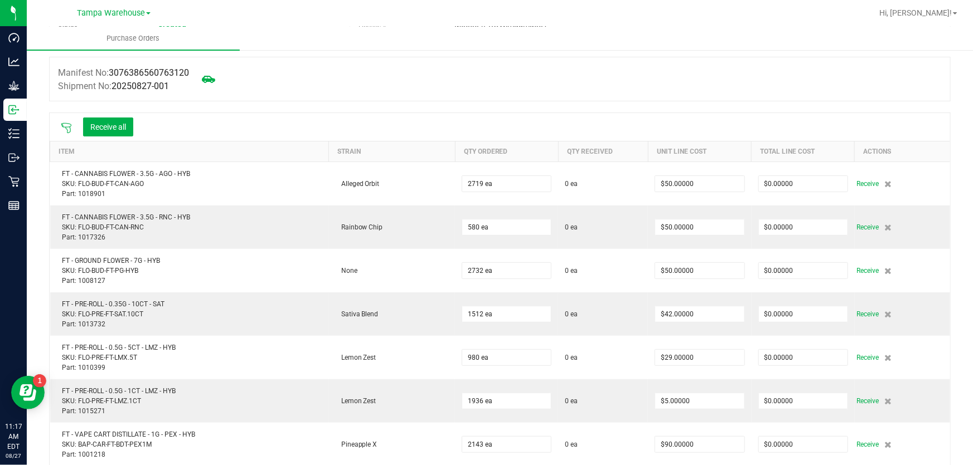
click at [64, 130] on icon at bounding box center [66, 128] width 11 height 11
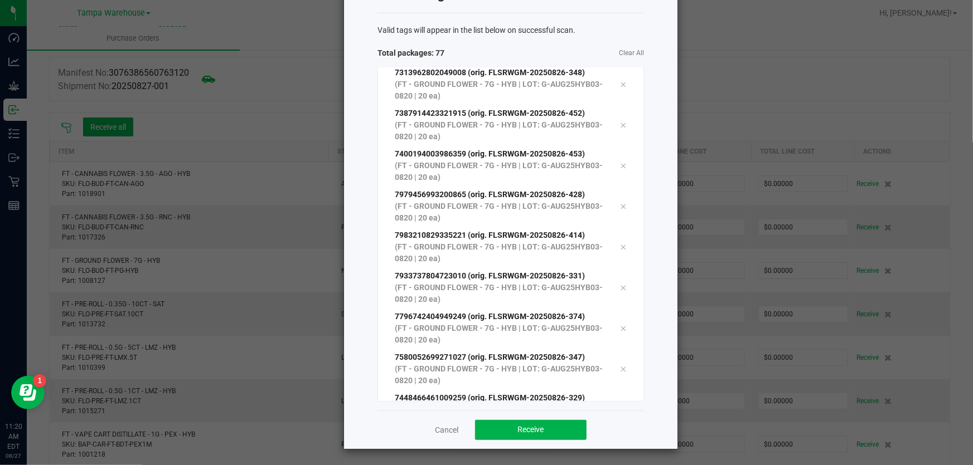
scroll to position [2829, 0]
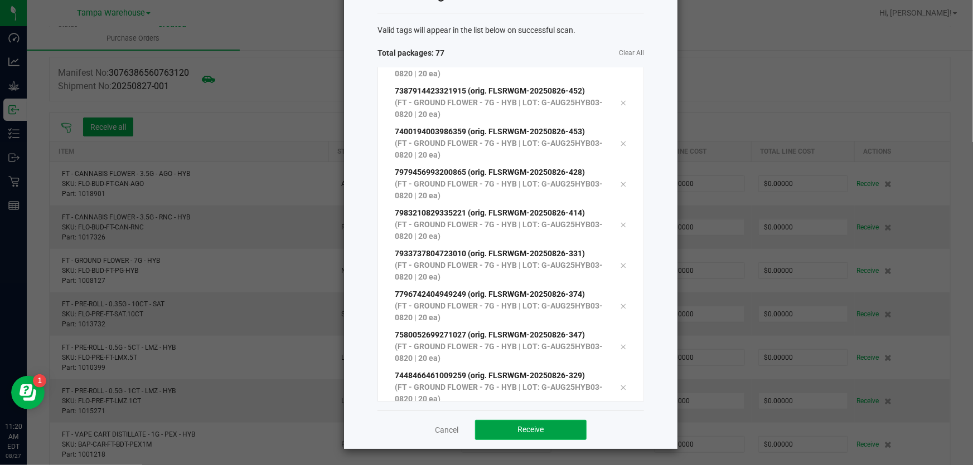
click at [507, 424] on button "Receive" at bounding box center [530, 430] width 111 height 20
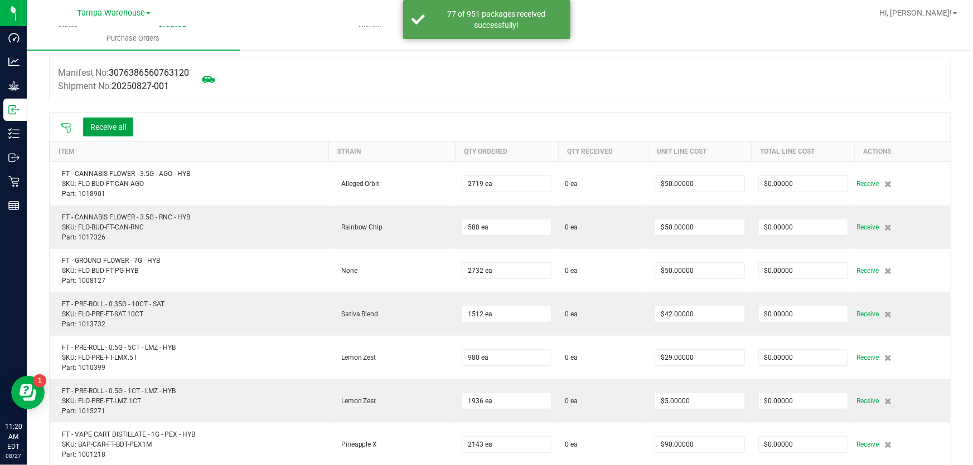
click at [108, 127] on button "Receive all" at bounding box center [108, 127] width 50 height 19
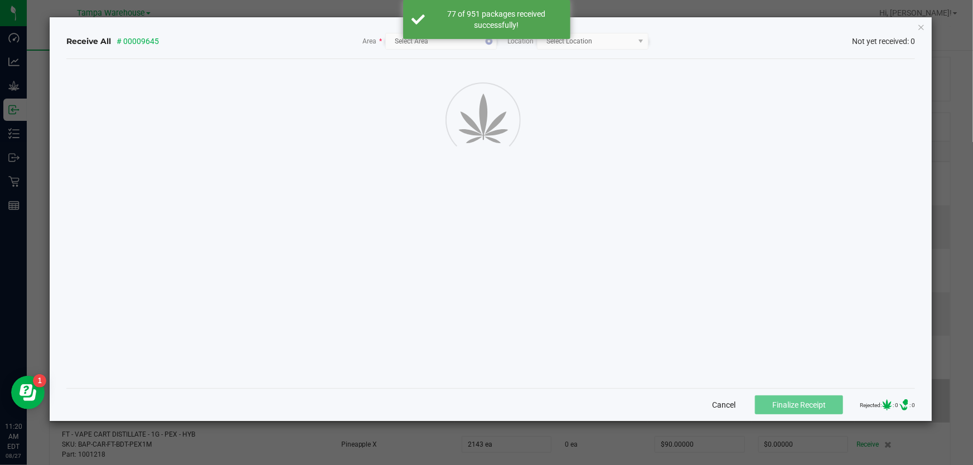
click at [715, 403] on button "Cancel" at bounding box center [723, 405] width 23 height 11
click at [707, 408] on input "$5.00000" at bounding box center [699, 402] width 89 height 16
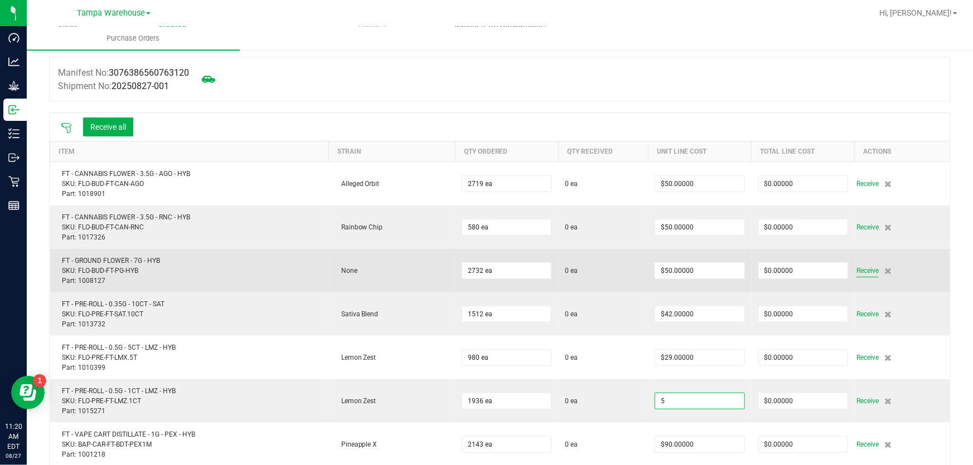
type input "$5.00000"
click at [856, 272] on span "Receive" at bounding box center [867, 270] width 22 height 13
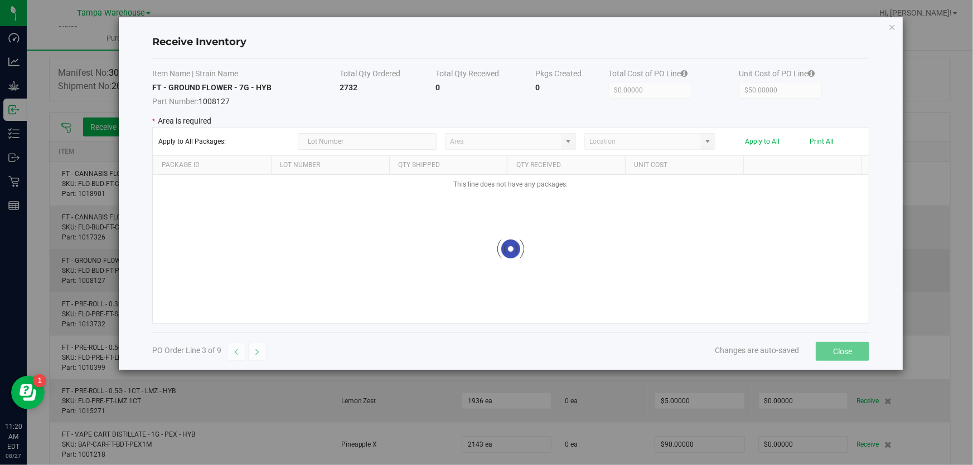
type input "State Pantry 1"
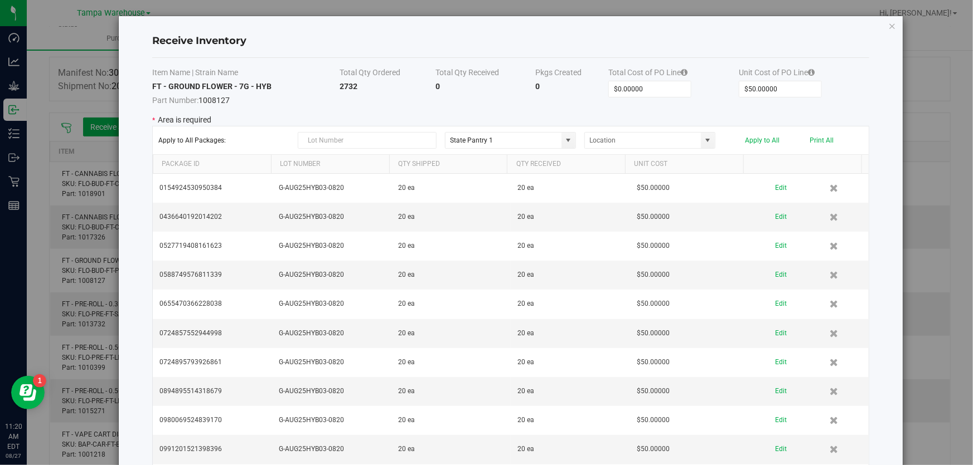
scroll to position [0, 0]
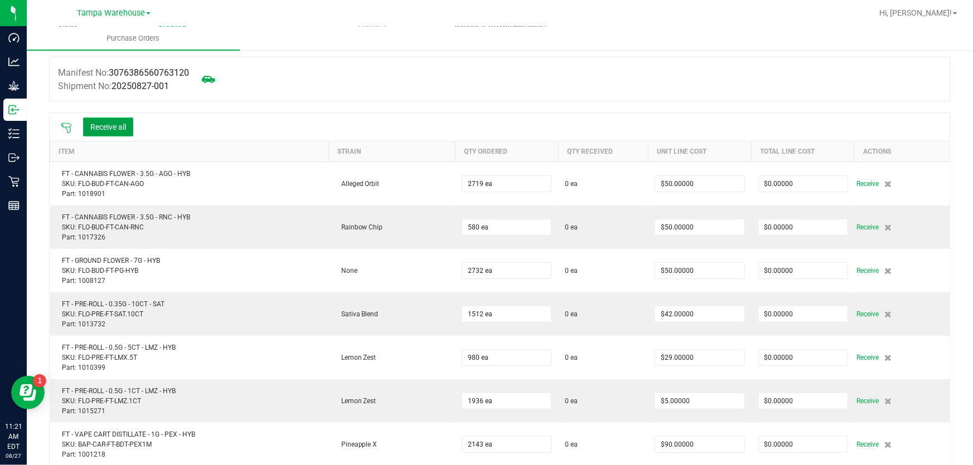
click at [124, 127] on button "Receive all" at bounding box center [108, 127] width 50 height 19
click at [63, 128] on icon at bounding box center [66, 128] width 11 height 11
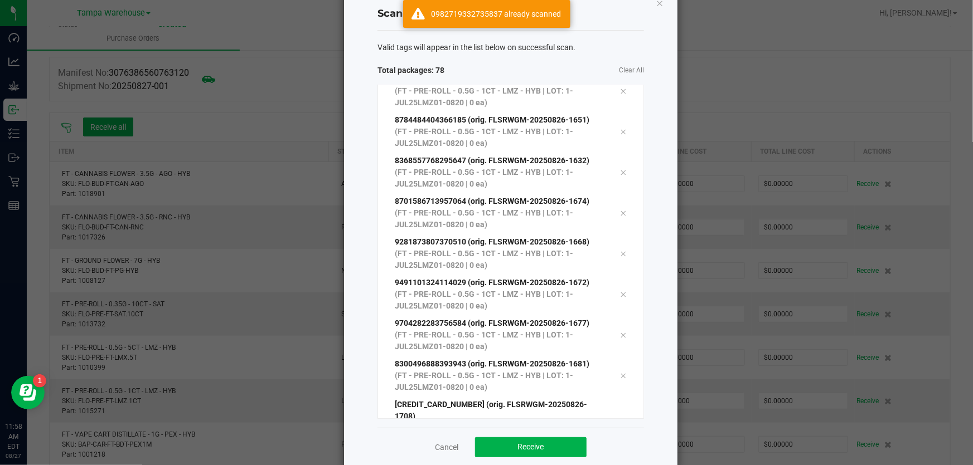
scroll to position [46, 0]
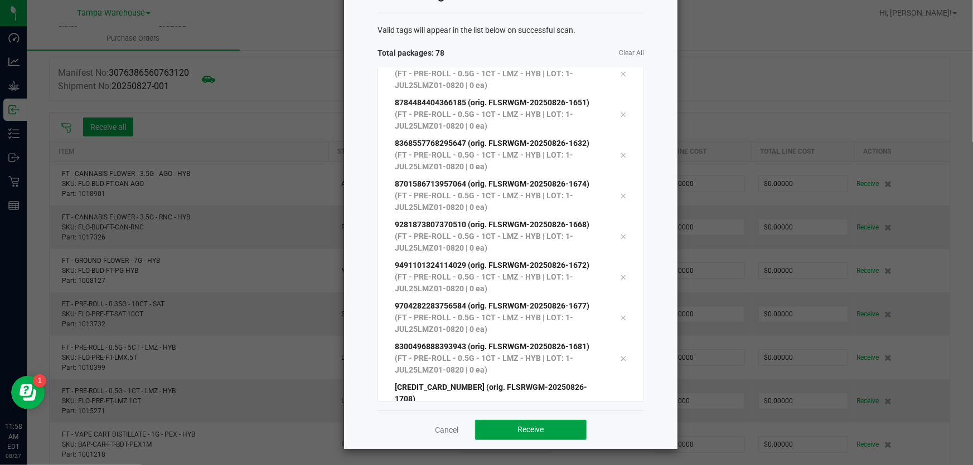
click at [552, 425] on button "Receive" at bounding box center [530, 430] width 111 height 20
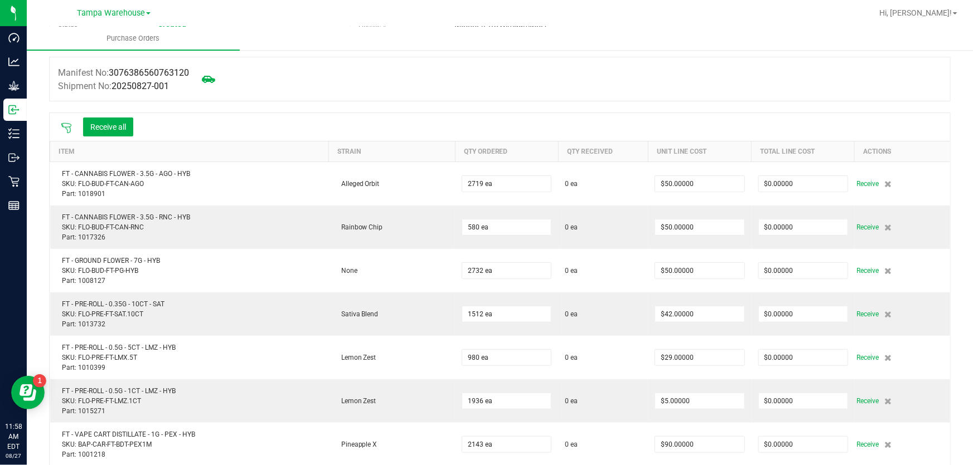
click at [856, 405] on span "Receive" at bounding box center [867, 401] width 22 height 13
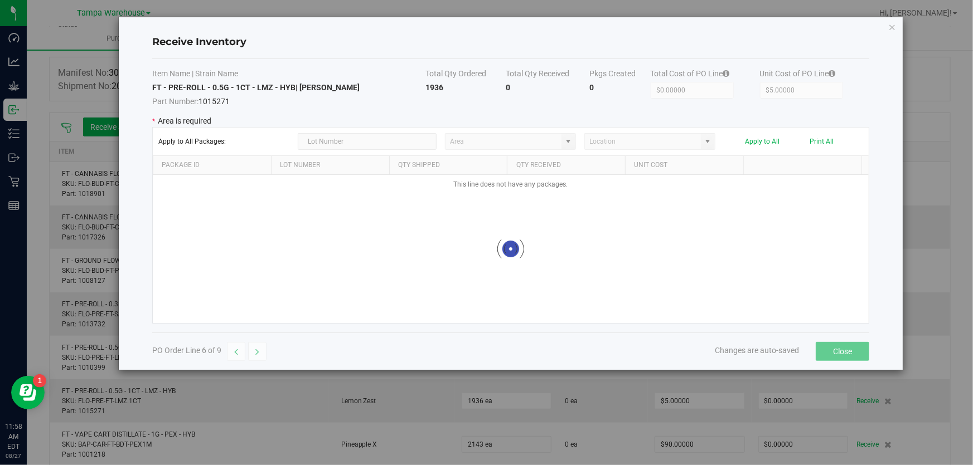
type input "State Pantry 1"
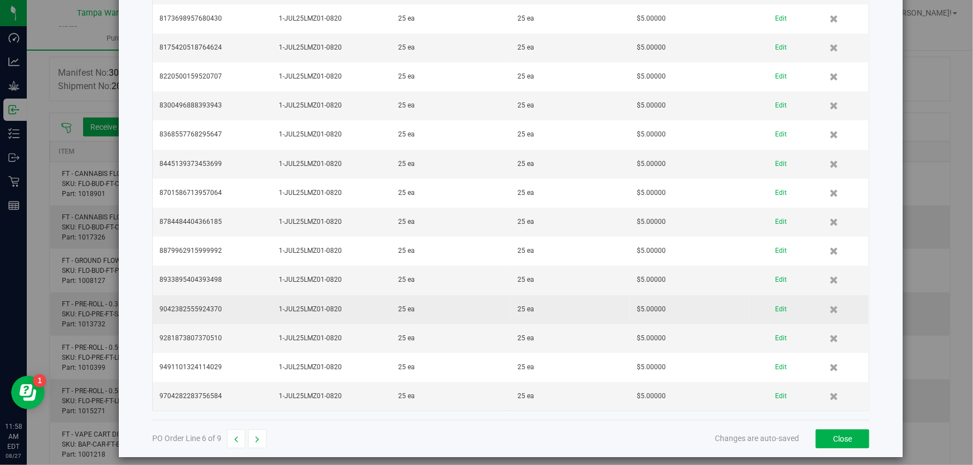
scroll to position [2038, 0]
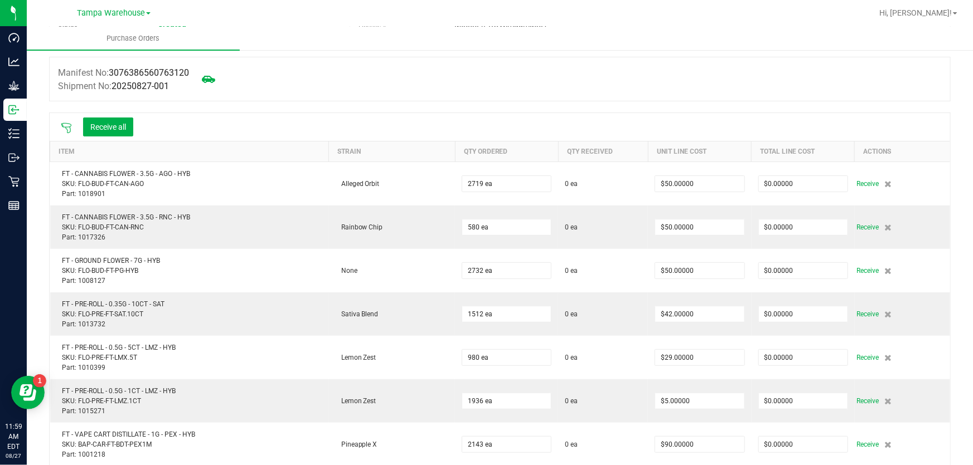
click at [71, 128] on icon at bounding box center [66, 128] width 11 height 11
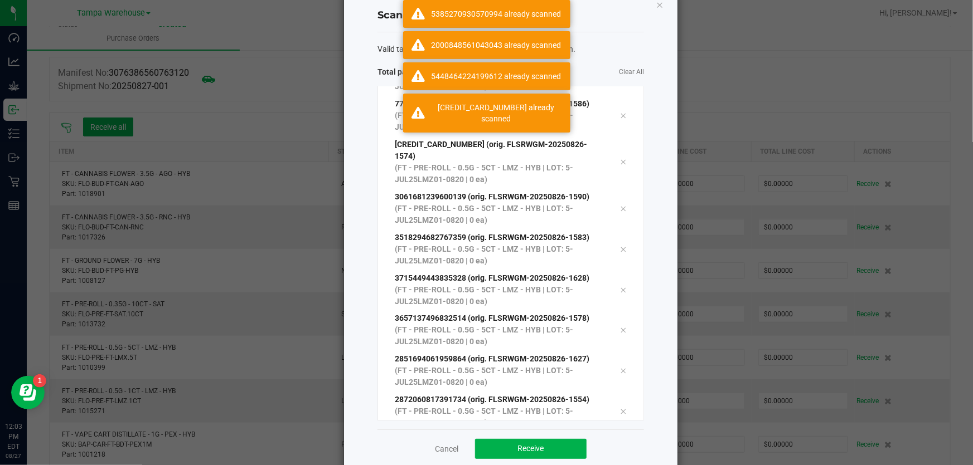
scroll to position [46, 0]
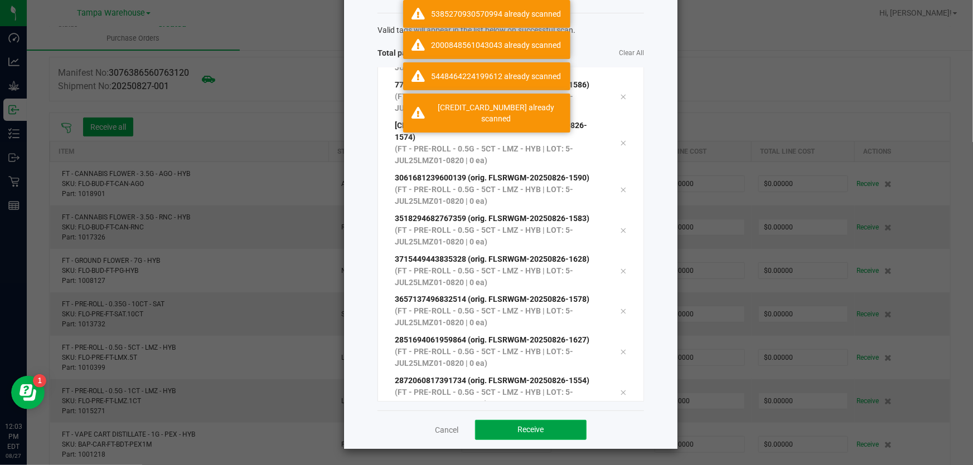
click at [530, 434] on span "Receive" at bounding box center [531, 429] width 26 height 9
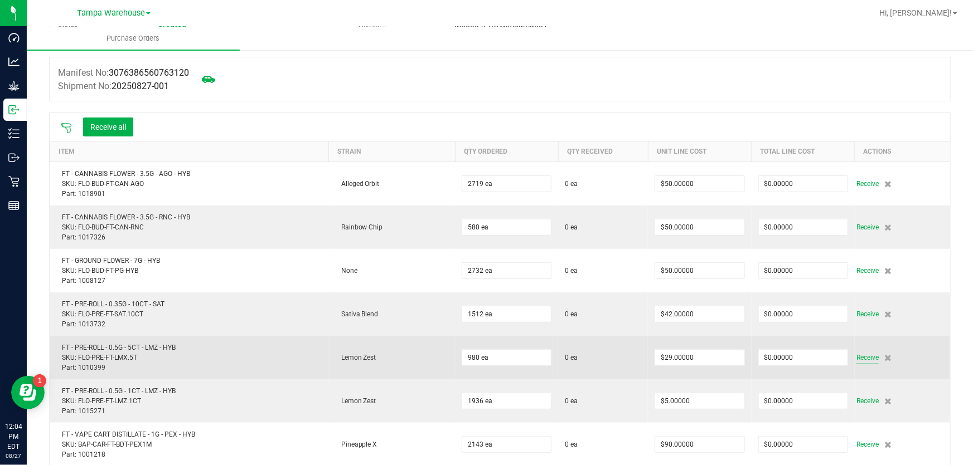
click at [856, 359] on span "Receive" at bounding box center [867, 357] width 22 height 13
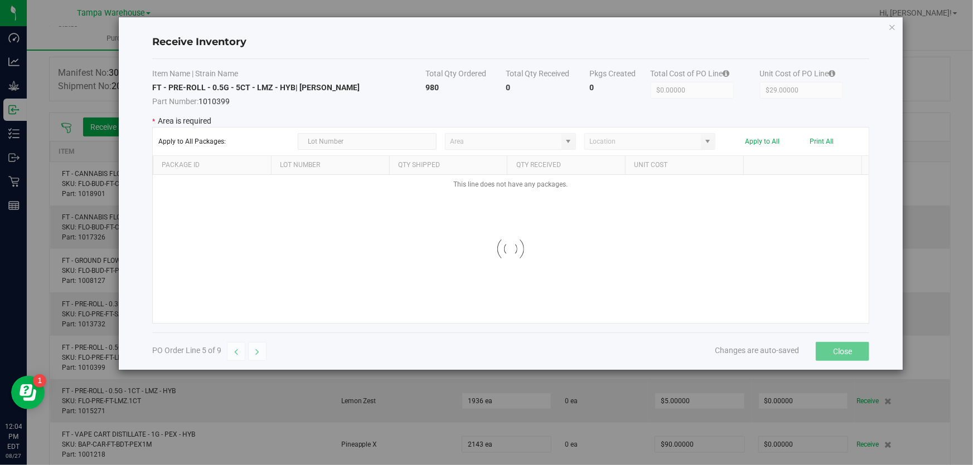
type input "State Pantry 1"
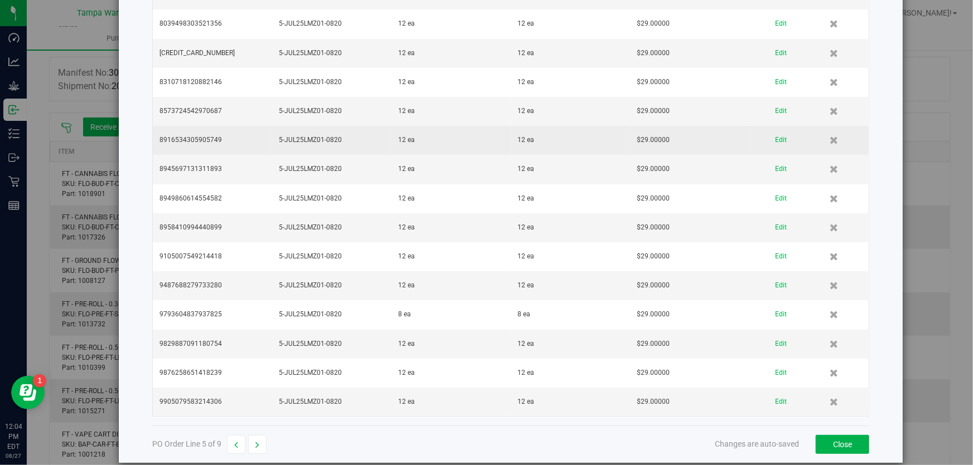
scroll to position [2154, 0]
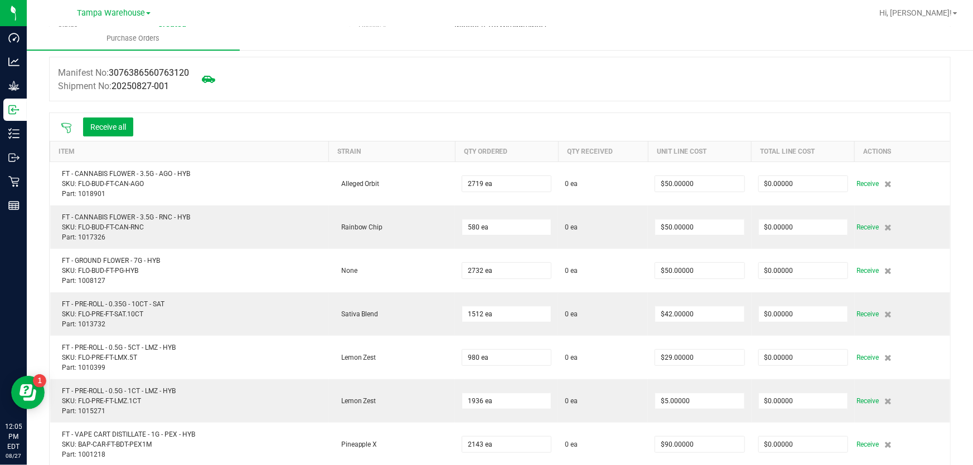
click at [70, 123] on icon at bounding box center [66, 128] width 11 height 11
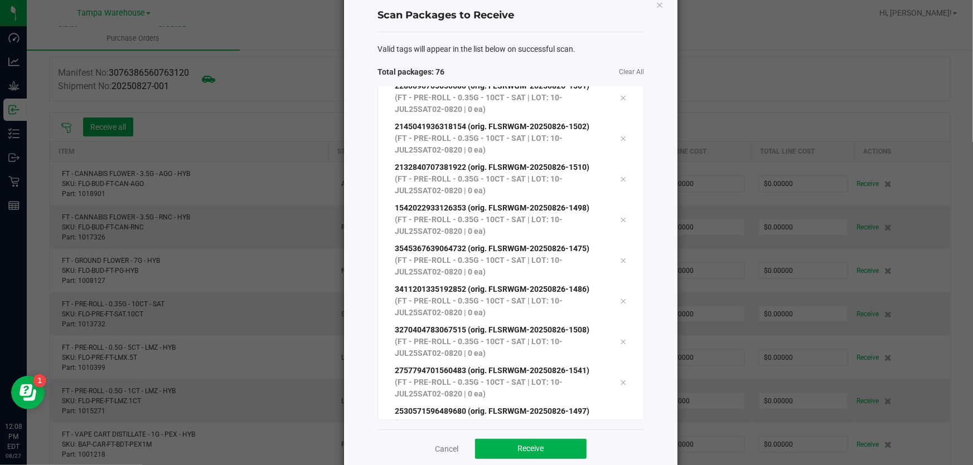
scroll to position [46, 0]
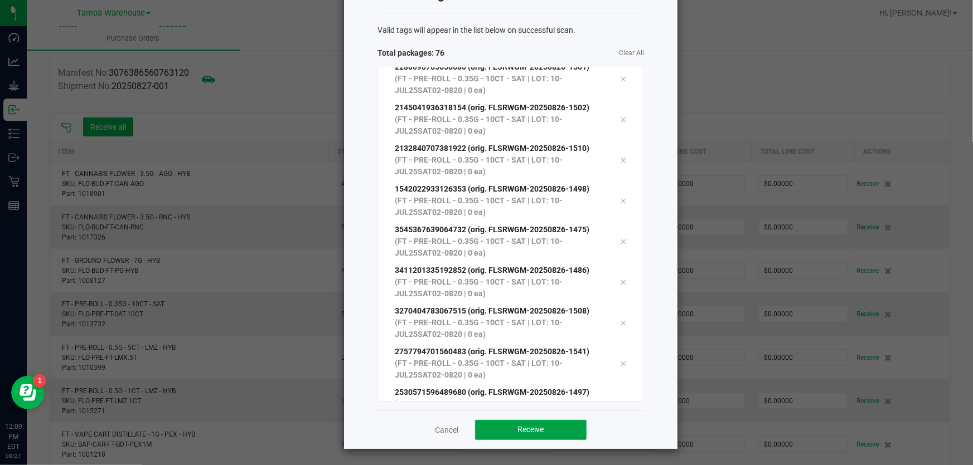
click at [540, 432] on span "Receive" at bounding box center [531, 429] width 26 height 9
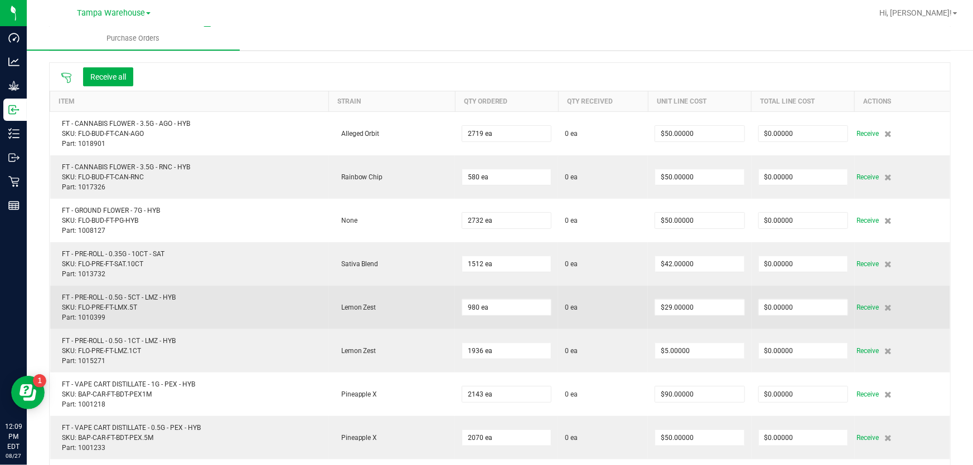
scroll to position [152, 0]
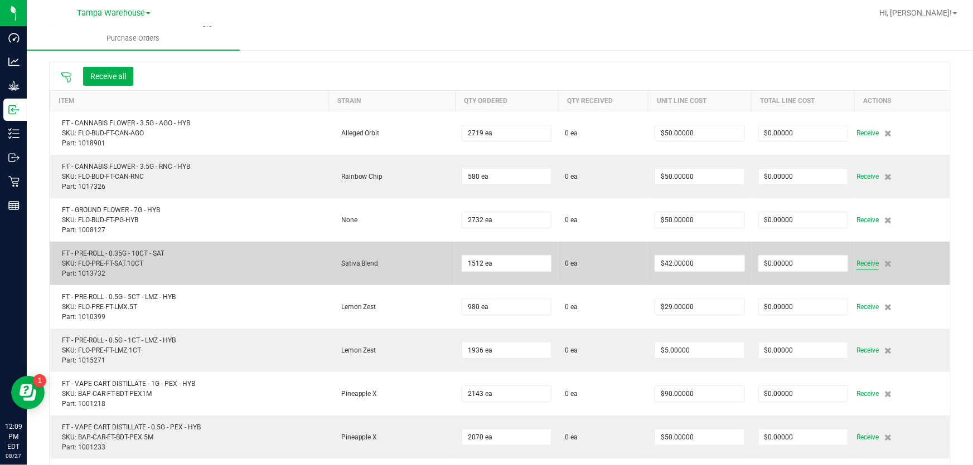
click at [856, 266] on span "Receive" at bounding box center [867, 263] width 22 height 13
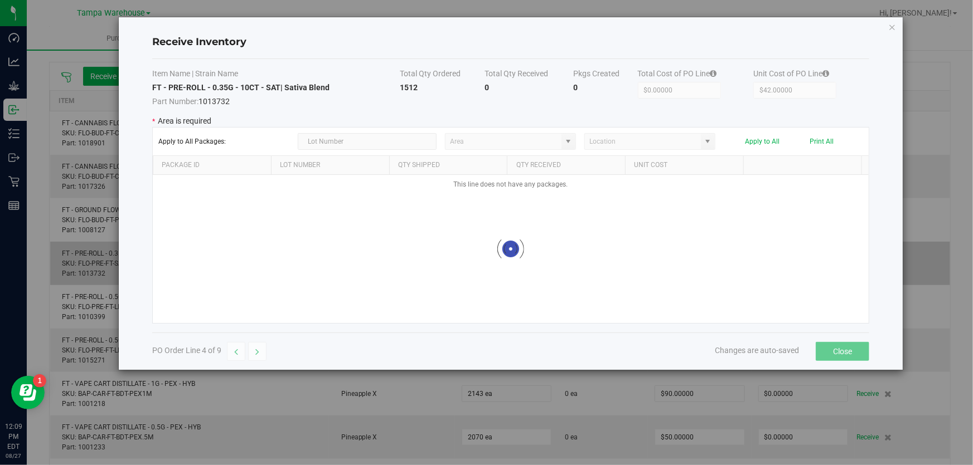
type input "State Pantry 1"
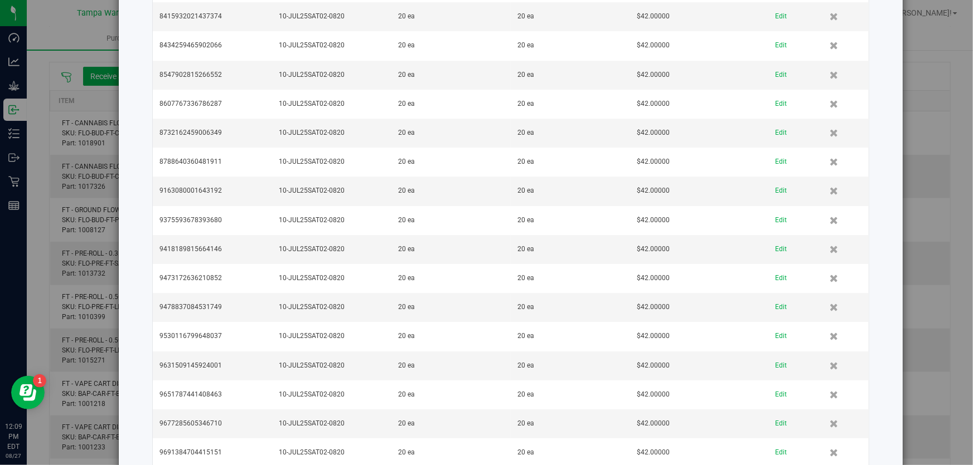
scroll to position [1980, 0]
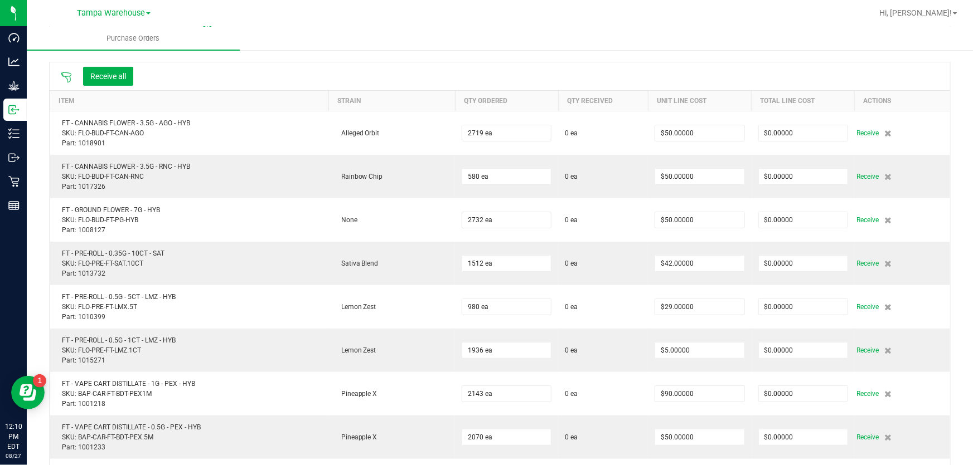
click at [72, 75] on div at bounding box center [66, 76] width 22 height 11
click at [66, 79] on icon at bounding box center [66, 77] width 11 height 11
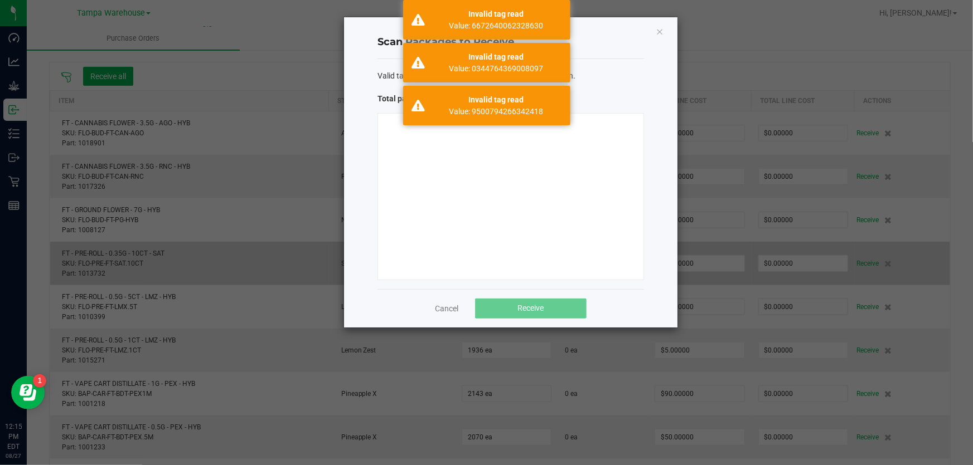
drag, startPoint x: 443, startPoint y: 309, endPoint x: 353, endPoint y: 248, distance: 108.7
click at [444, 309] on link "Cancel" at bounding box center [446, 308] width 23 height 11
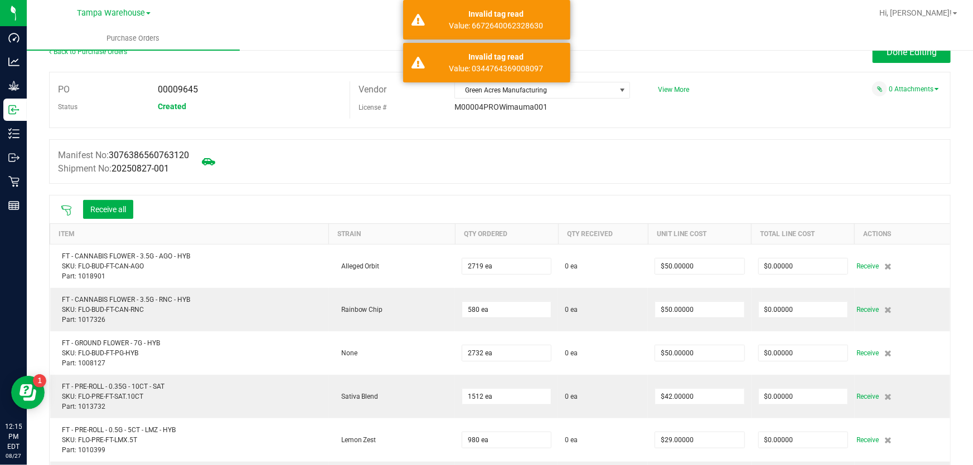
scroll to position [0, 0]
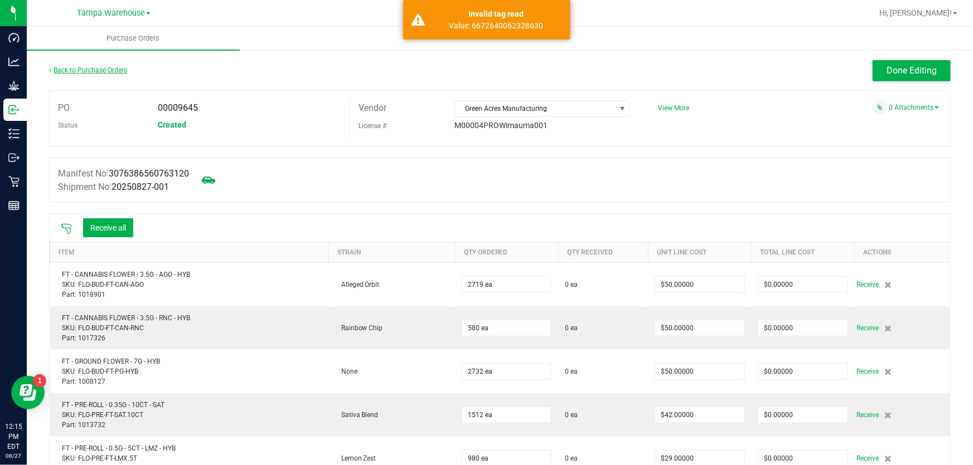
click at [85, 72] on link "Back to Purchase Orders" at bounding box center [88, 70] width 78 height 8
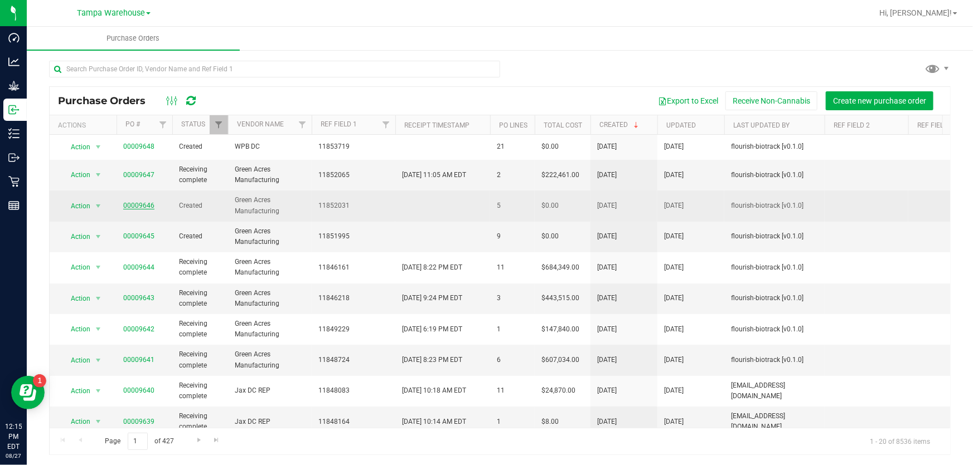
click at [148, 206] on link "00009646" at bounding box center [138, 206] width 31 height 8
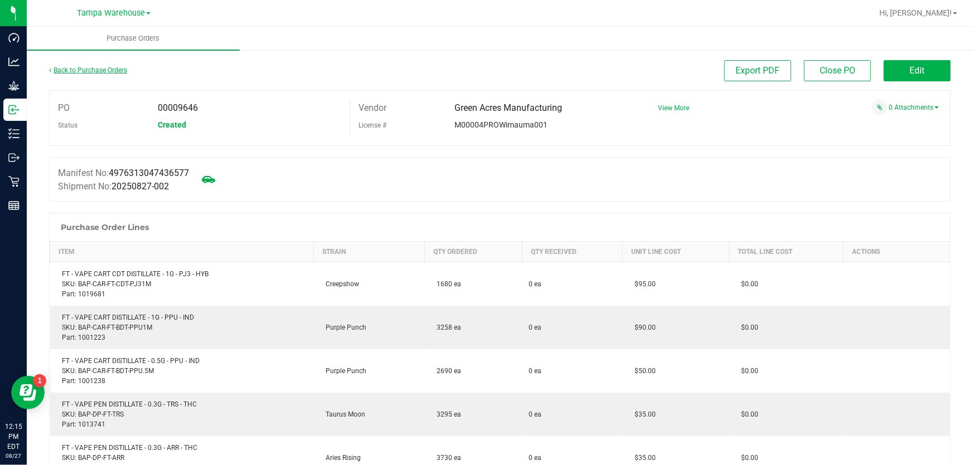
click at [69, 66] on link "Back to Purchase Orders" at bounding box center [88, 70] width 78 height 8
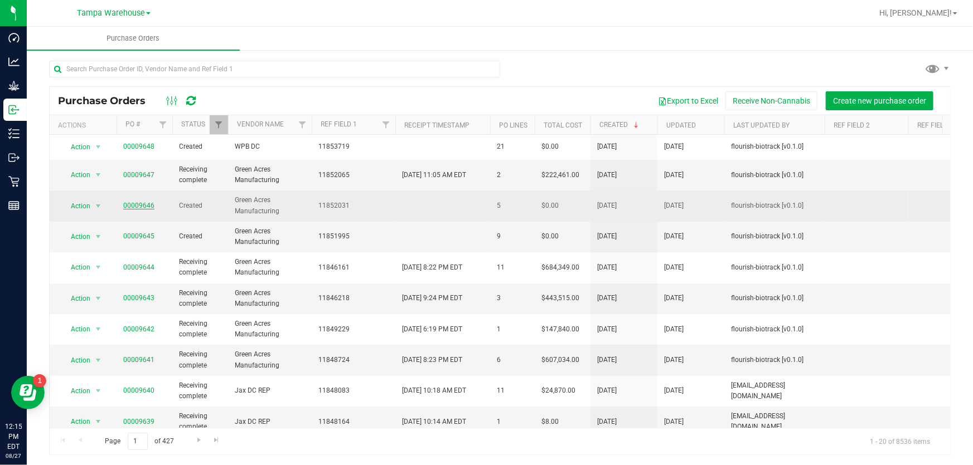
click at [139, 206] on link "00009646" at bounding box center [138, 206] width 31 height 8
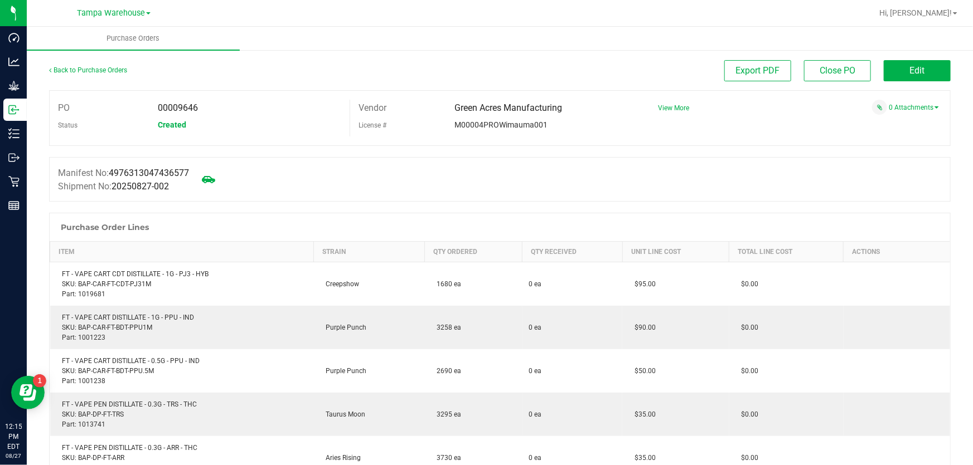
click at [904, 81] on div "Edit" at bounding box center [917, 70] width 67 height 21
click at [892, 78] on button "Edit" at bounding box center [917, 70] width 67 height 21
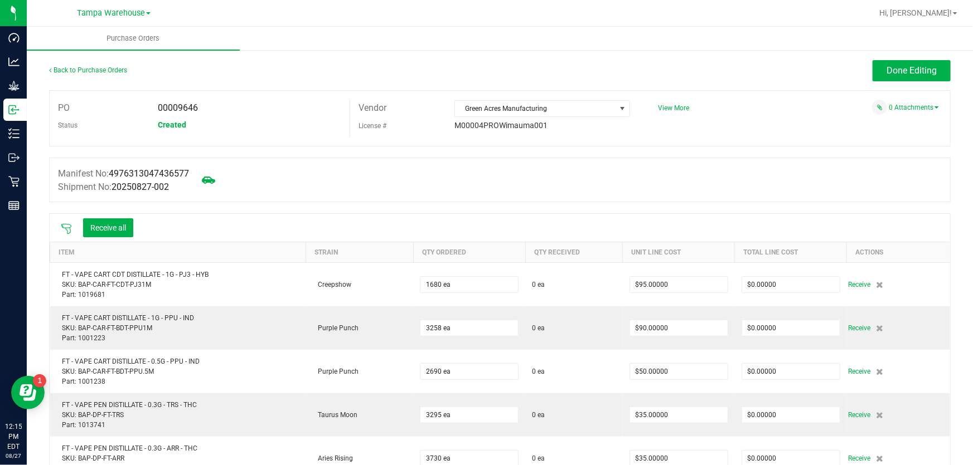
click at [64, 225] on icon at bounding box center [66, 229] width 10 height 10
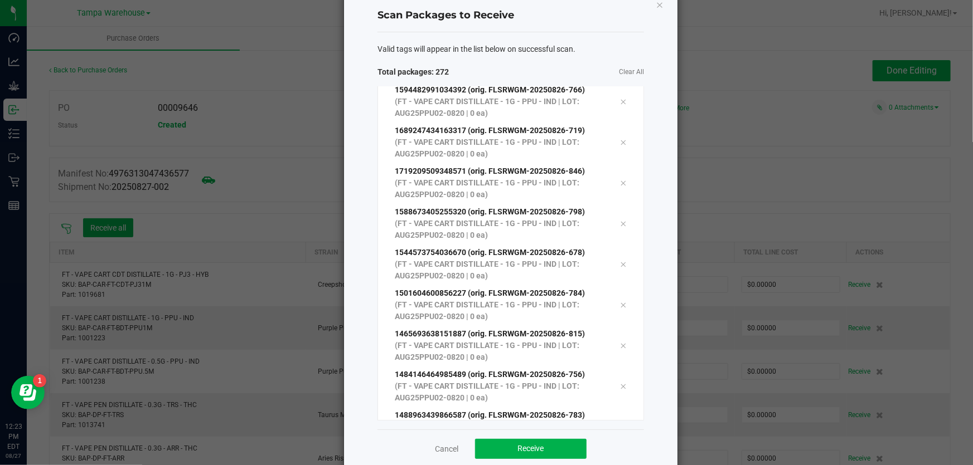
scroll to position [46, 0]
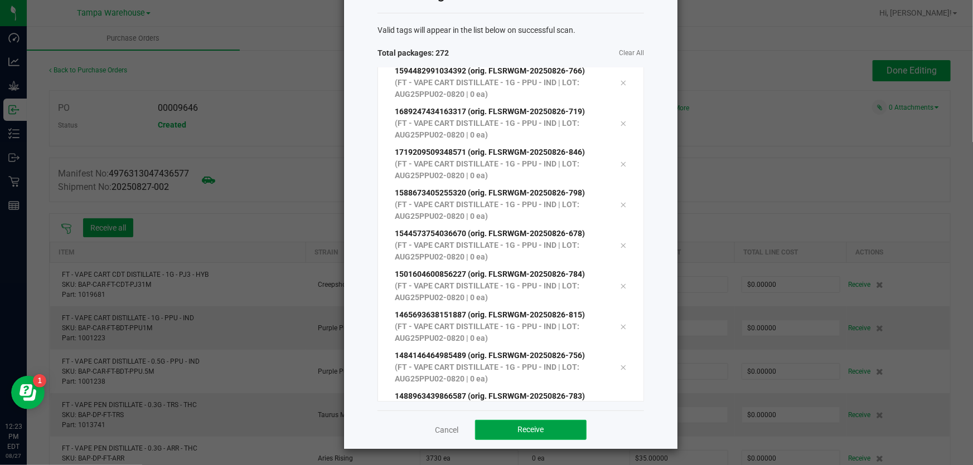
click at [513, 424] on button "Receive" at bounding box center [530, 430] width 111 height 20
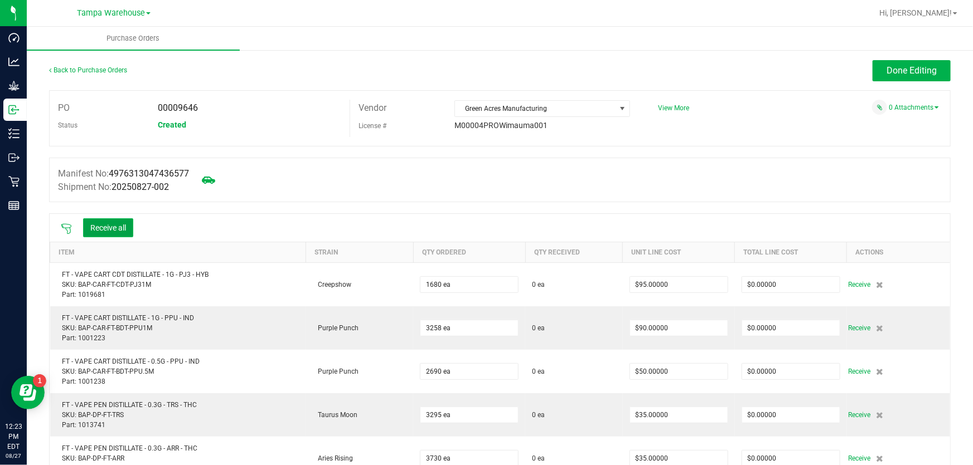
click at [103, 232] on button "Receive all" at bounding box center [108, 228] width 50 height 19
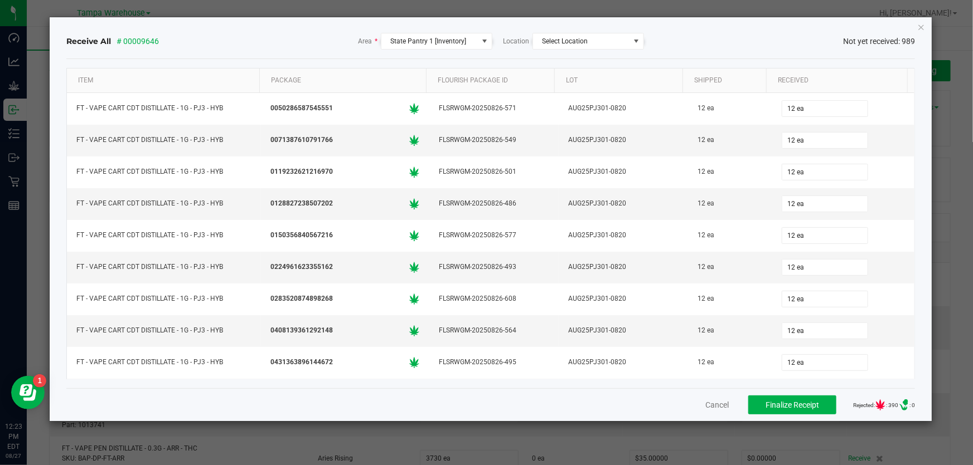
click at [919, 25] on icon "Close" at bounding box center [921, 26] width 8 height 13
click at [920, 28] on ul "Purchase Orders" at bounding box center [513, 39] width 973 height 24
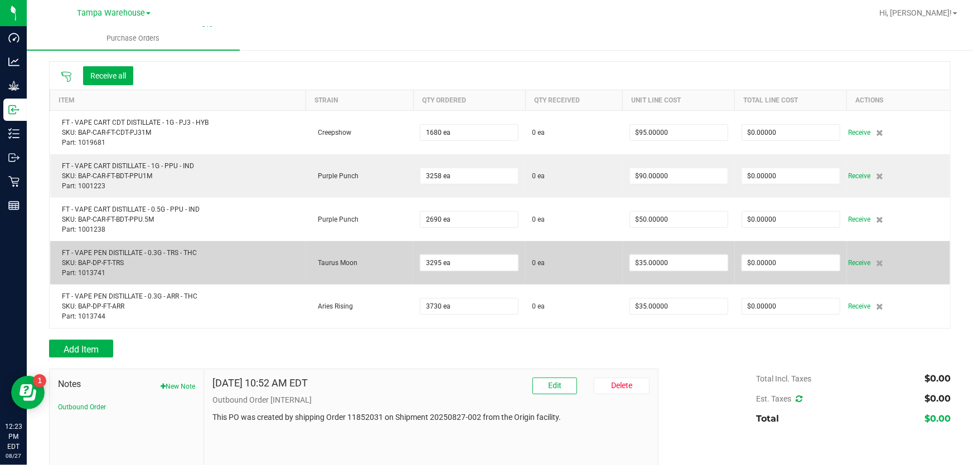
scroll to position [152, 0]
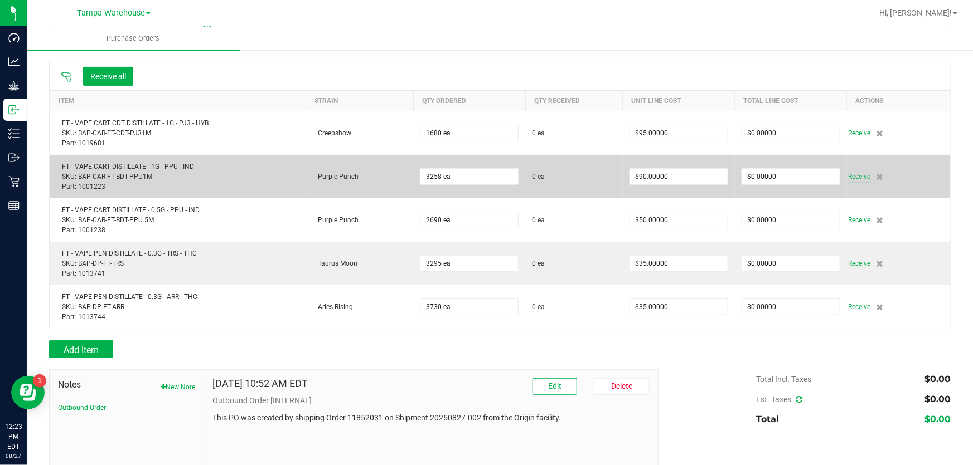
click at [850, 175] on span "Receive" at bounding box center [859, 176] width 22 height 13
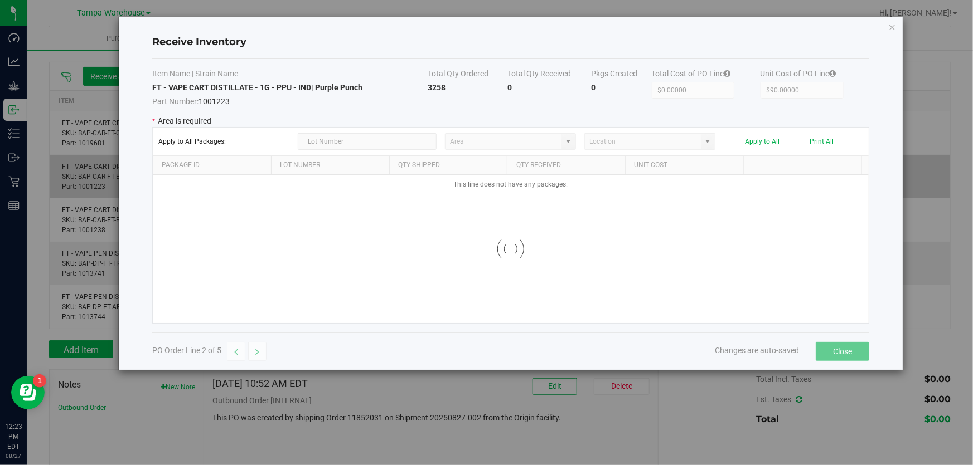
type input "State Pantry 1"
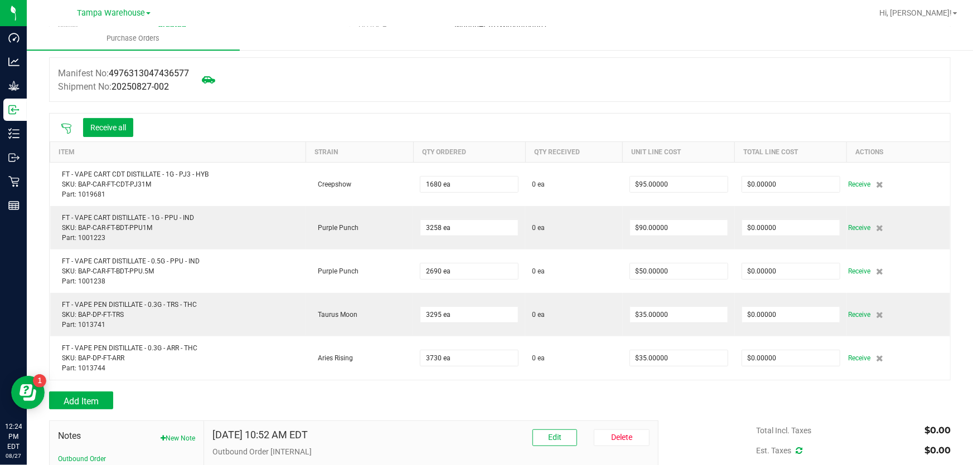
scroll to position [0, 0]
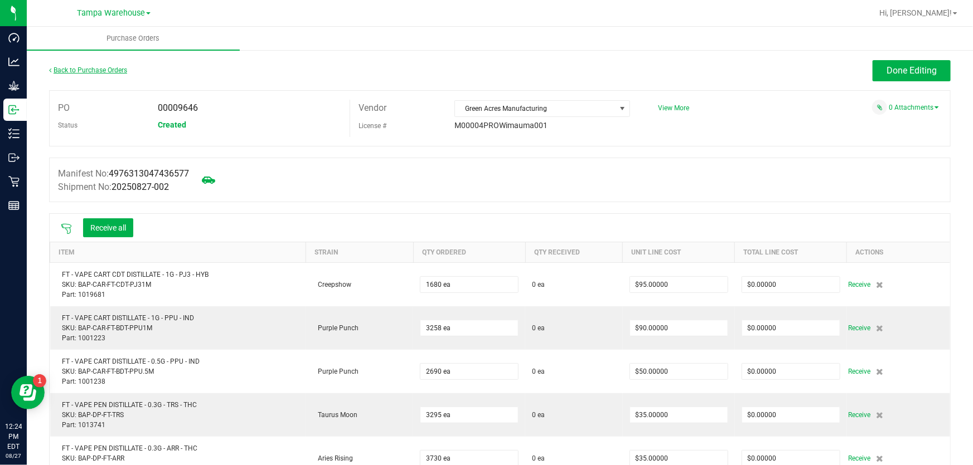
click at [78, 72] on link "Back to Purchase Orders" at bounding box center [88, 70] width 78 height 8
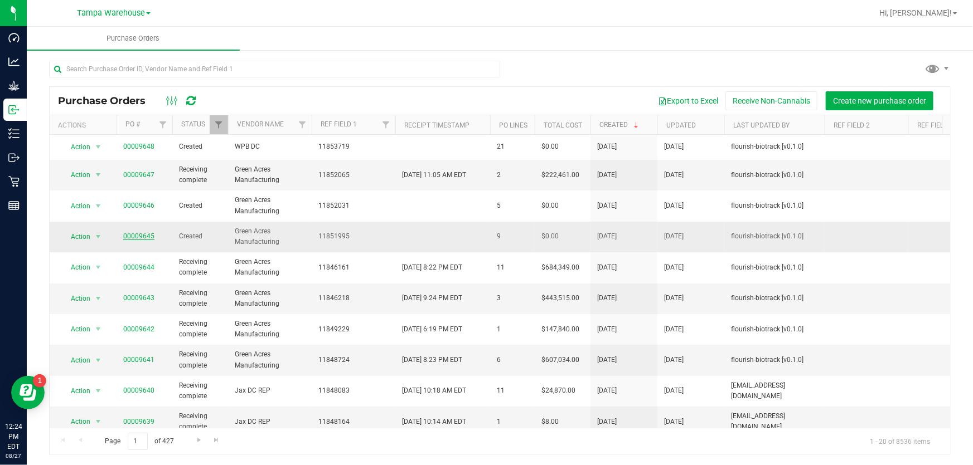
click at [129, 235] on link "00009645" at bounding box center [138, 236] width 31 height 8
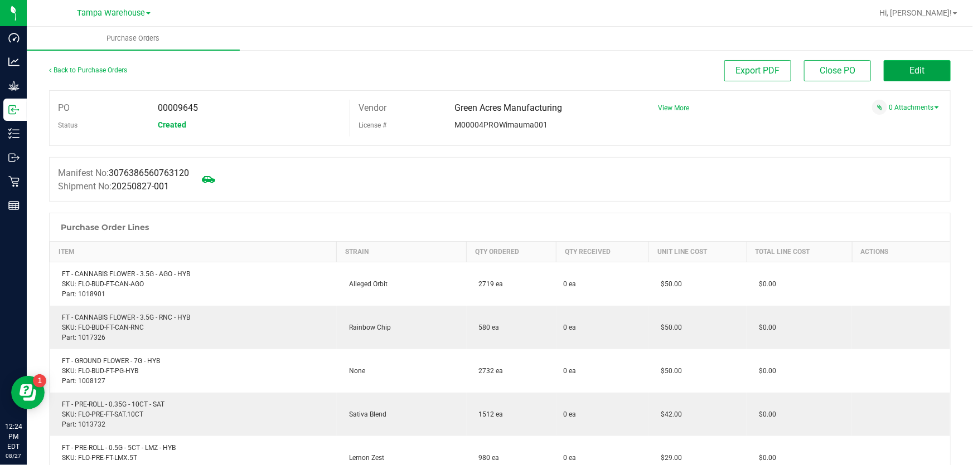
click at [902, 75] on button "Edit" at bounding box center [917, 70] width 67 height 21
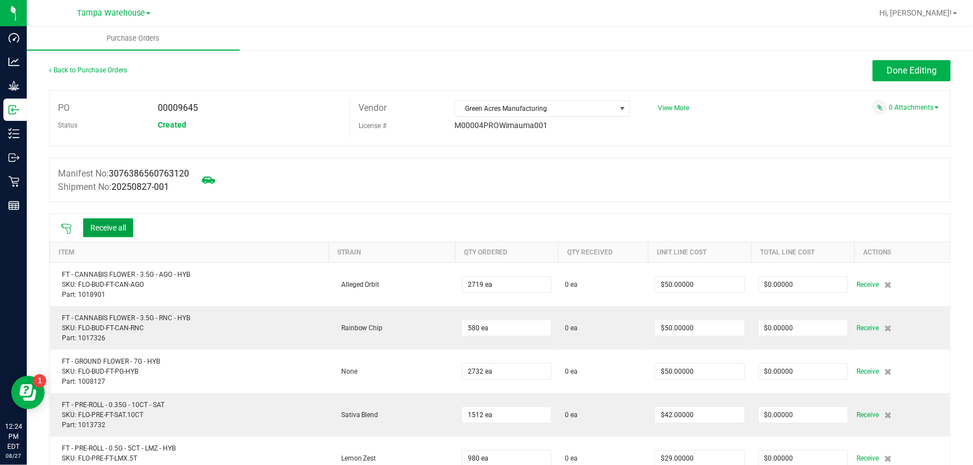
click at [128, 226] on button "Receive all" at bounding box center [108, 228] width 50 height 19
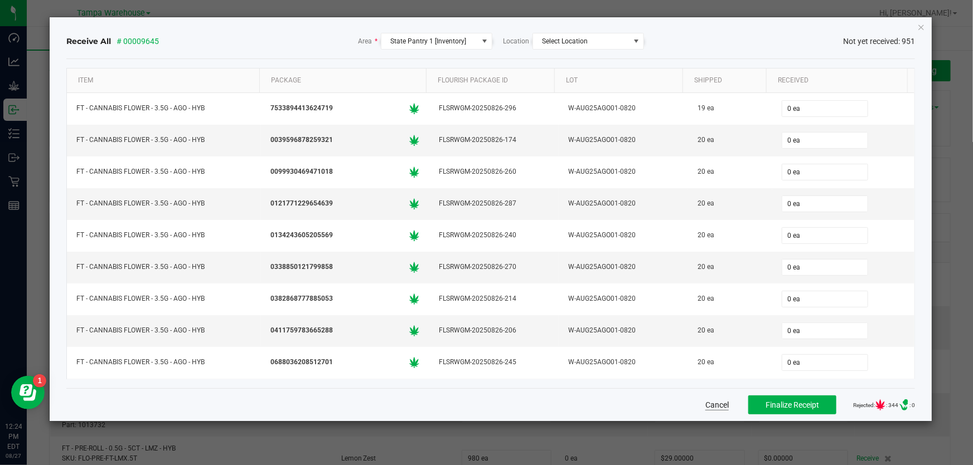
click at [705, 407] on button "Cancel" at bounding box center [716, 405] width 23 height 11
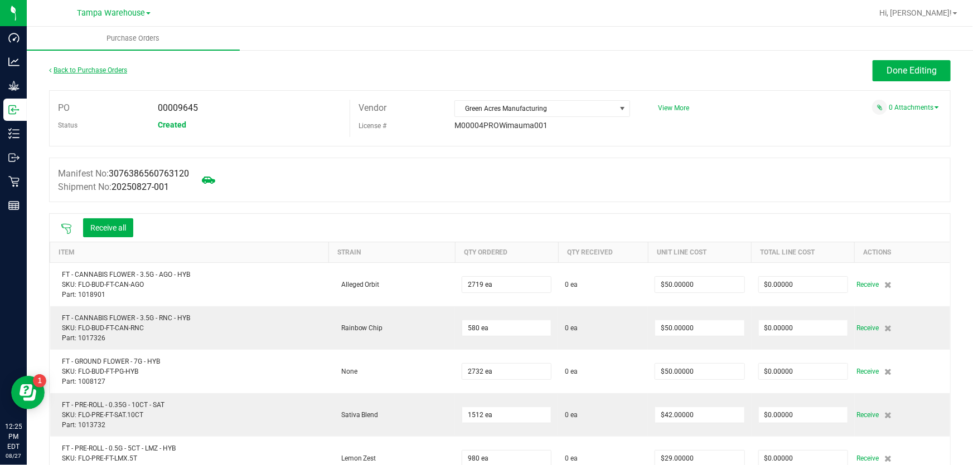
click at [96, 67] on link "Back to Purchase Orders" at bounding box center [88, 70] width 78 height 8
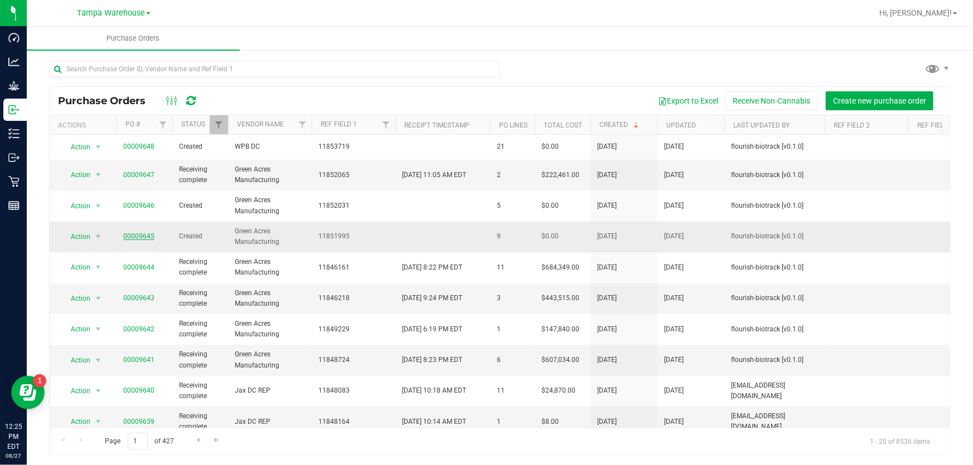
click at [145, 238] on link "00009645" at bounding box center [138, 236] width 31 height 8
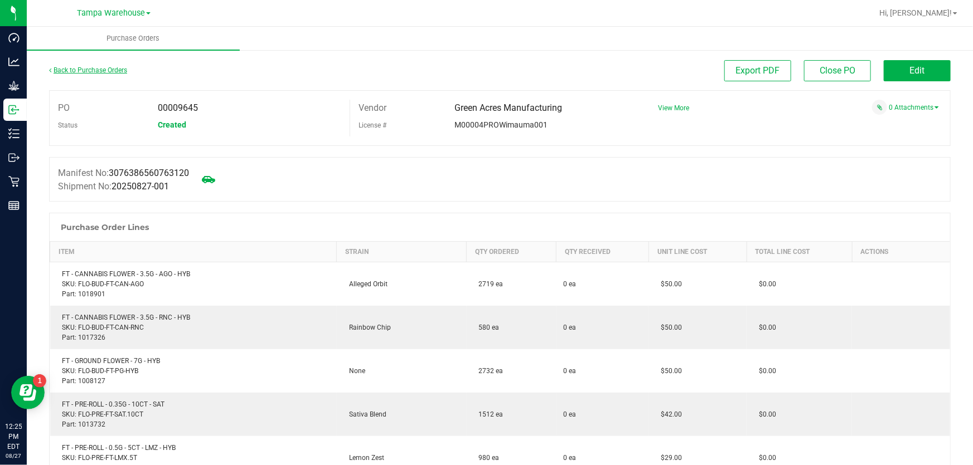
click at [78, 72] on link "Back to Purchase Orders" at bounding box center [88, 70] width 78 height 8
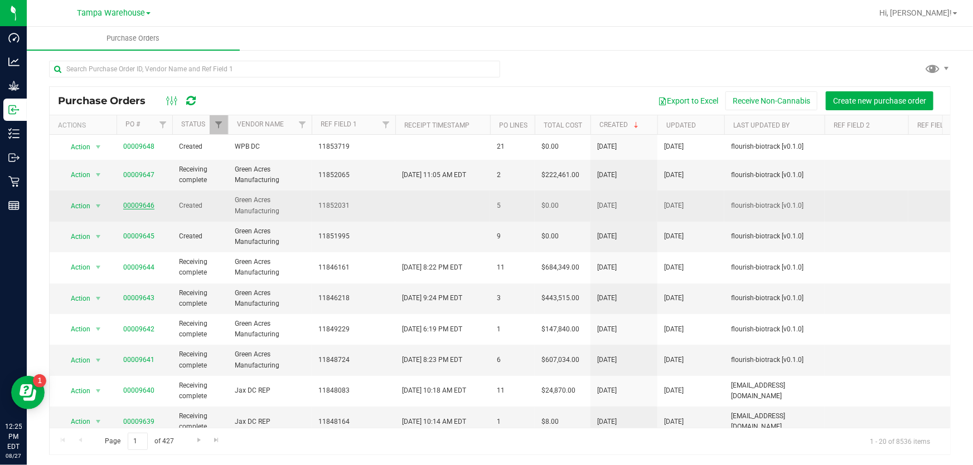
click at [139, 204] on link "00009646" at bounding box center [138, 206] width 31 height 8
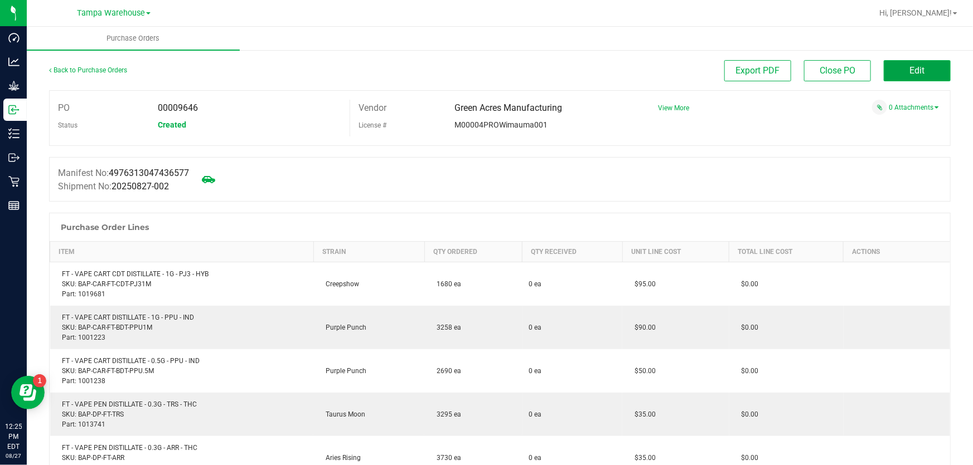
click at [926, 71] on button "Edit" at bounding box center [917, 70] width 67 height 21
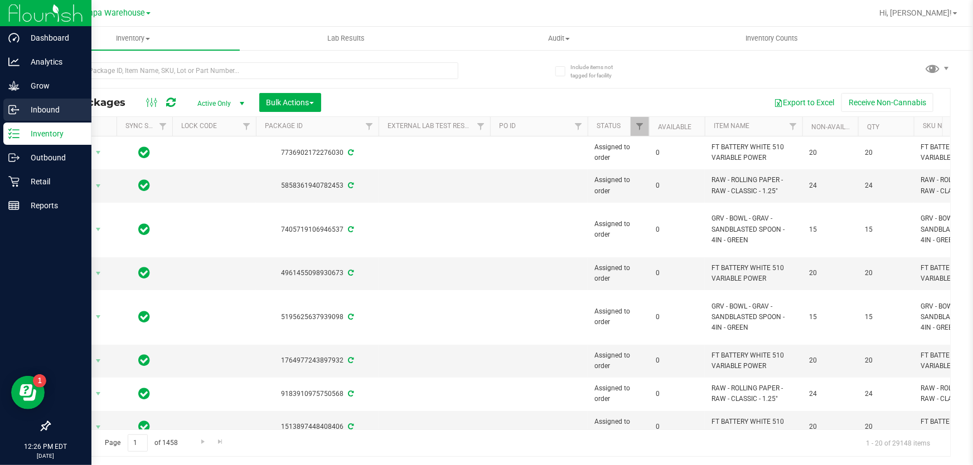
click at [29, 106] on p "Inbound" at bounding box center [53, 109] width 67 height 13
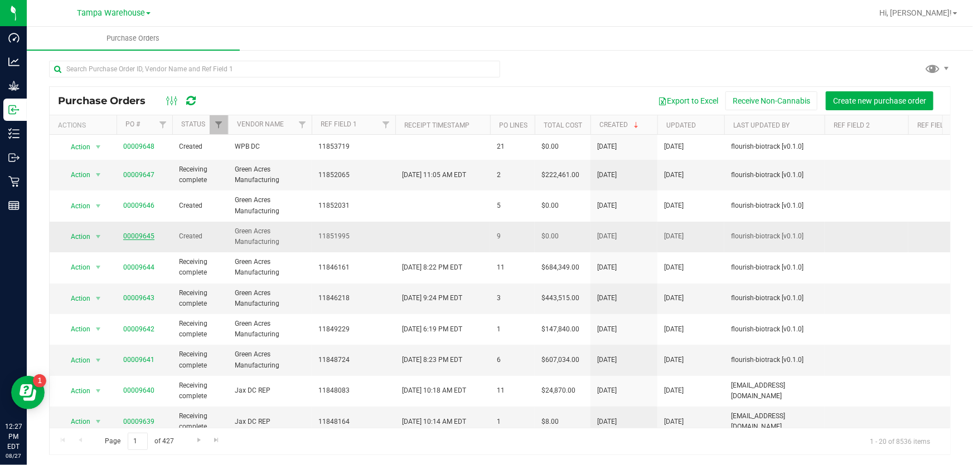
click at [130, 232] on link "00009645" at bounding box center [138, 236] width 31 height 8
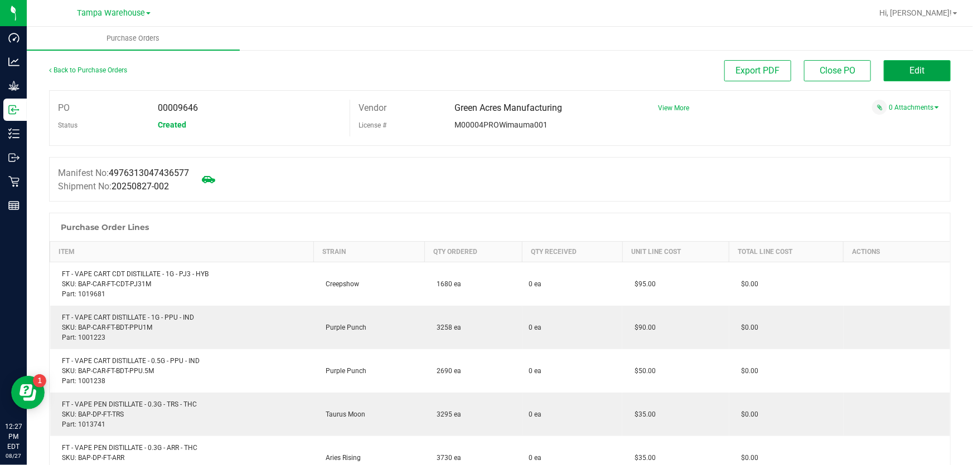
click at [891, 73] on button "Edit" at bounding box center [917, 70] width 67 height 21
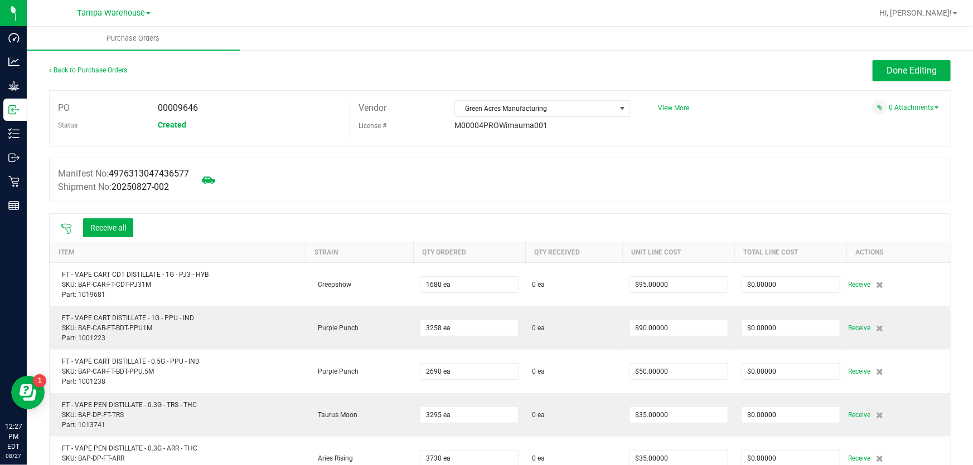
click at [64, 230] on icon at bounding box center [66, 229] width 11 height 11
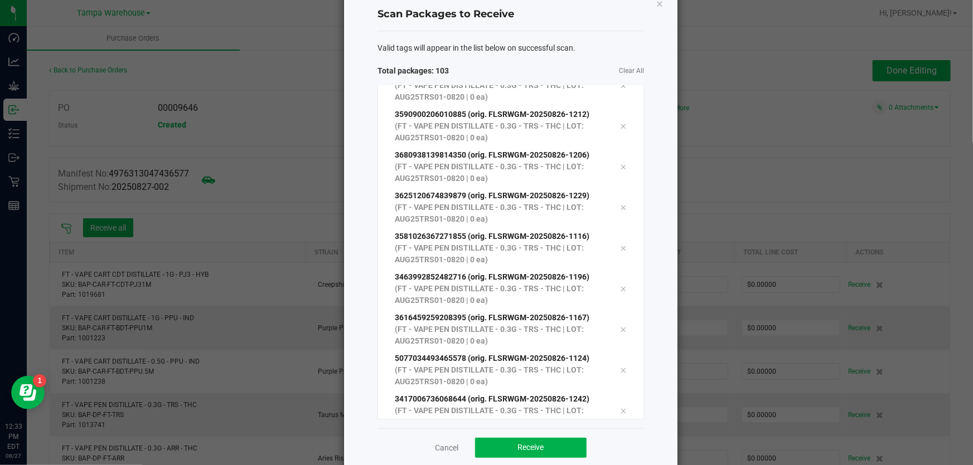
scroll to position [46, 0]
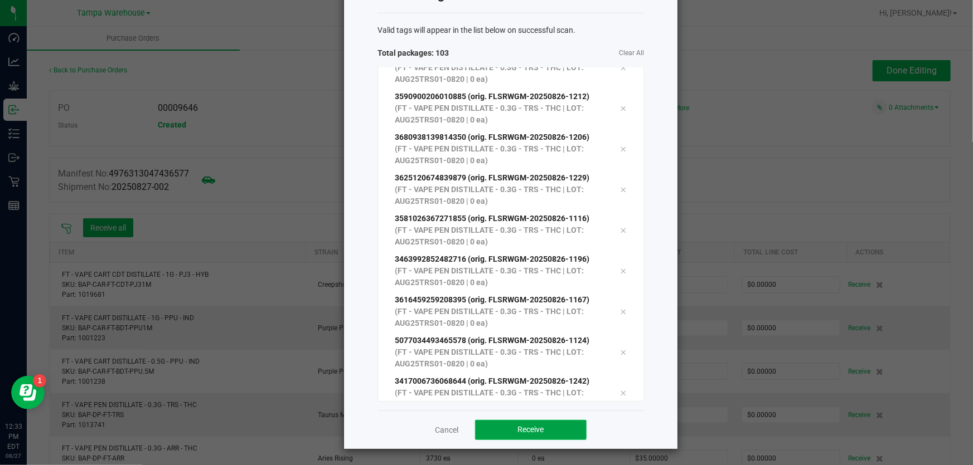
click at [549, 435] on button "Receive" at bounding box center [530, 430] width 111 height 20
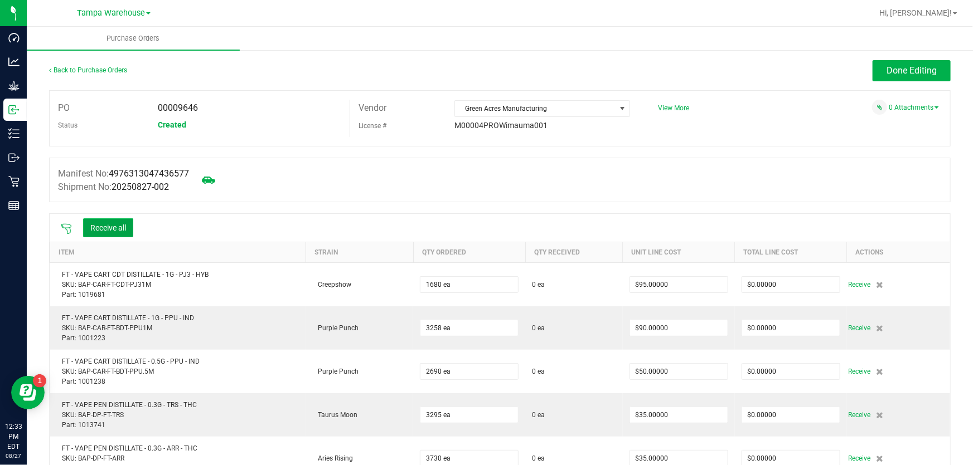
click at [114, 222] on button "Receive all" at bounding box center [108, 228] width 50 height 19
click at [121, 70] on link "Back to Purchase Orders" at bounding box center [88, 70] width 78 height 8
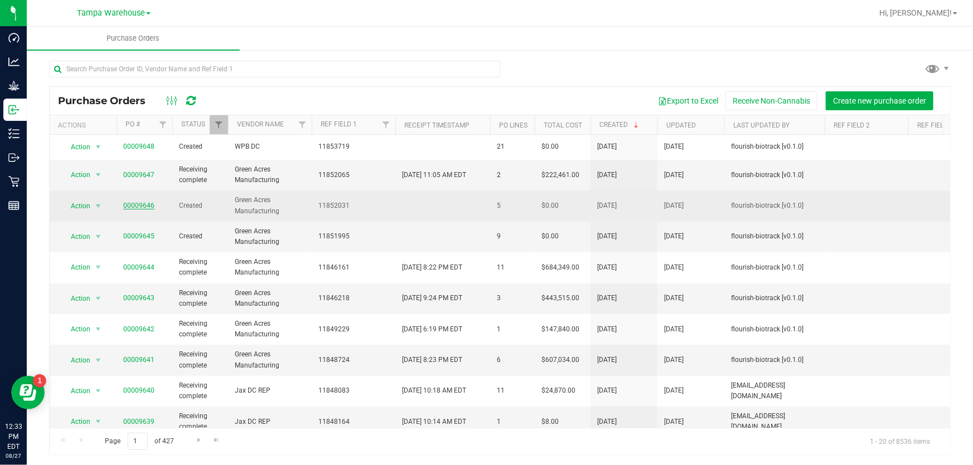
click at [143, 206] on link "00009646" at bounding box center [138, 206] width 31 height 8
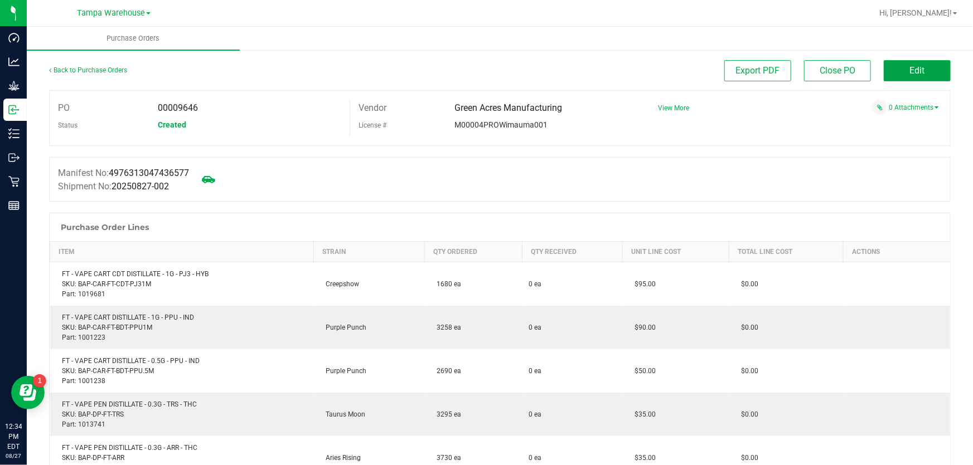
click at [920, 72] on button "Edit" at bounding box center [917, 70] width 67 height 21
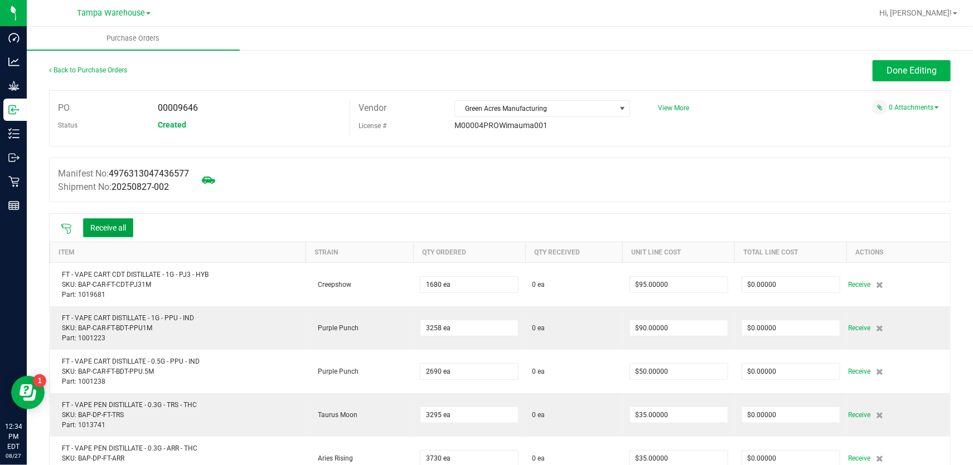
click at [105, 225] on button "Receive all" at bounding box center [108, 228] width 50 height 19
click at [109, 69] on link "Back to Purchase Orders" at bounding box center [88, 70] width 78 height 8
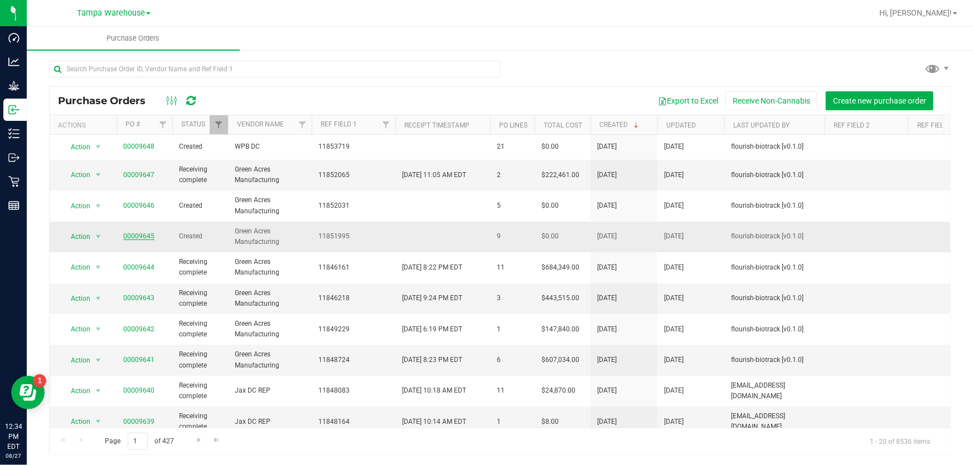
click at [138, 234] on link "00009645" at bounding box center [138, 236] width 31 height 8
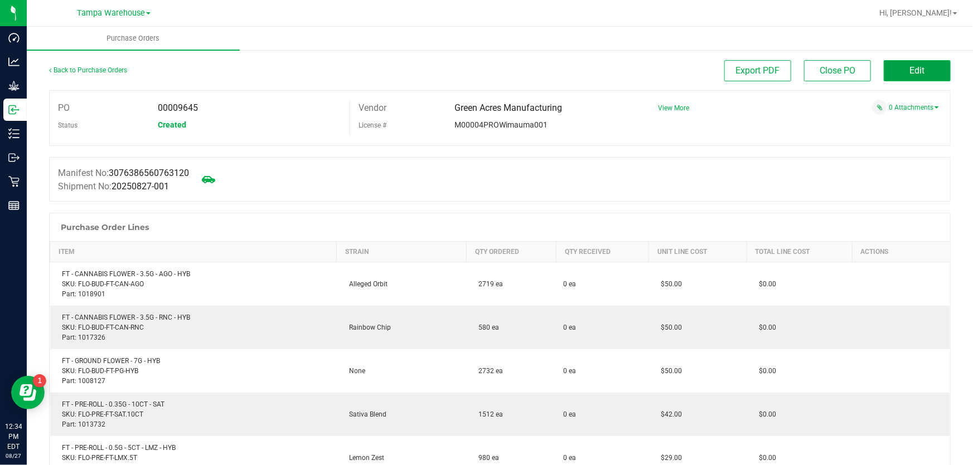
click at [910, 71] on span "Edit" at bounding box center [917, 70] width 15 height 11
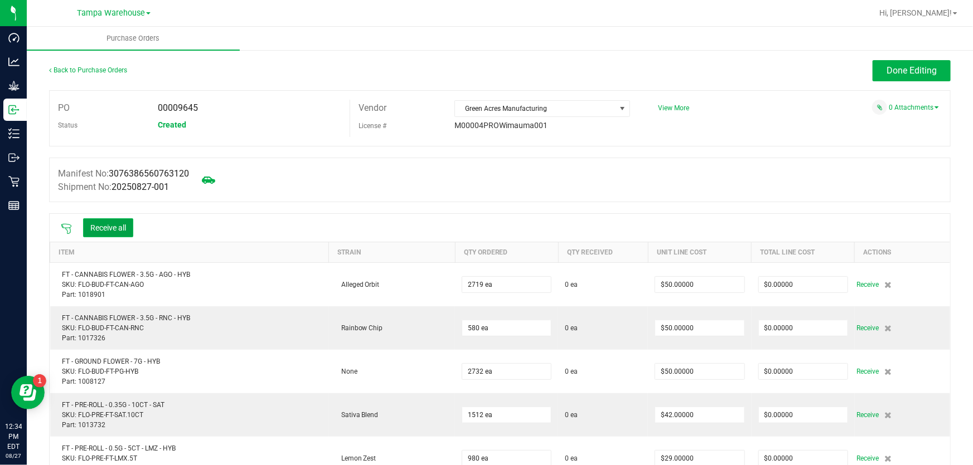
click at [121, 232] on button "Receive all" at bounding box center [108, 228] width 50 height 19
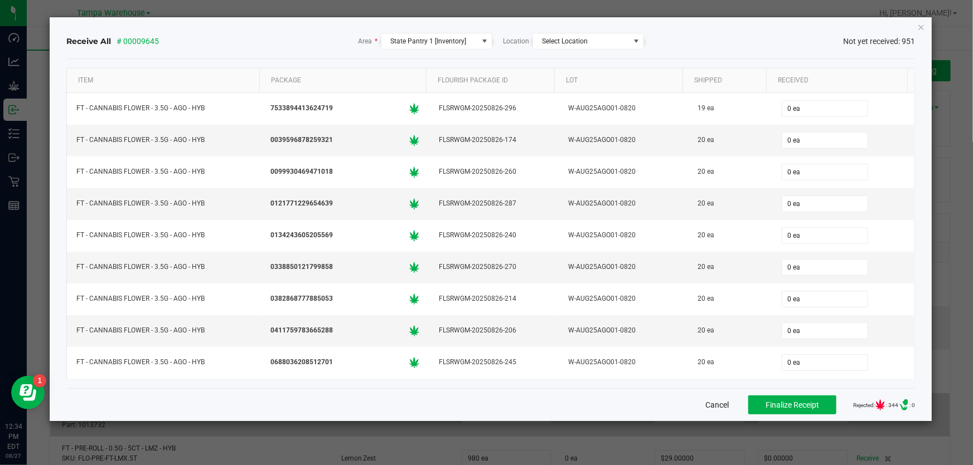
click at [705, 407] on button "Cancel" at bounding box center [716, 405] width 23 height 11
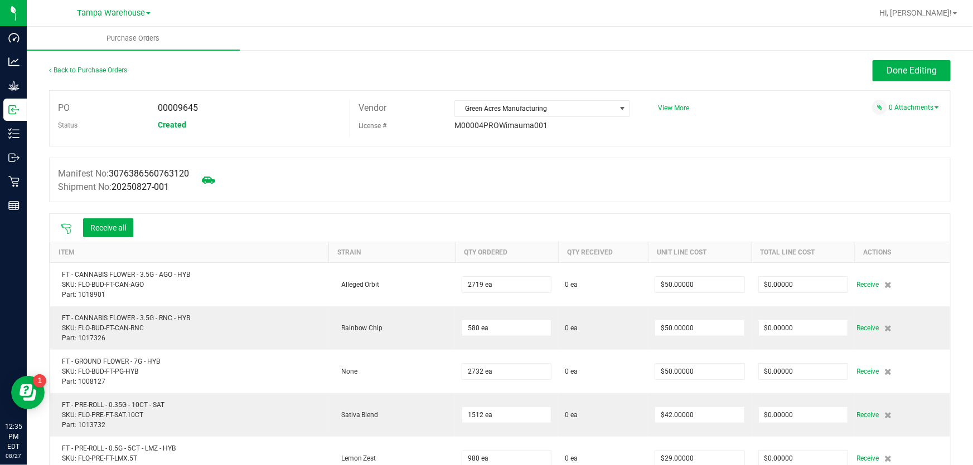
click at [64, 229] on icon at bounding box center [66, 229] width 11 height 11
click at [118, 67] on link "Back to Purchase Orders" at bounding box center [88, 70] width 78 height 8
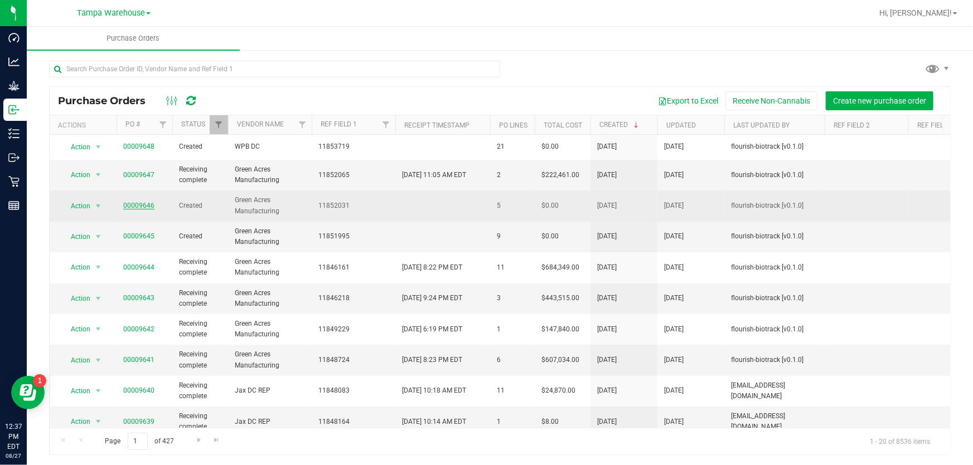
click at [139, 202] on link "00009646" at bounding box center [138, 206] width 31 height 8
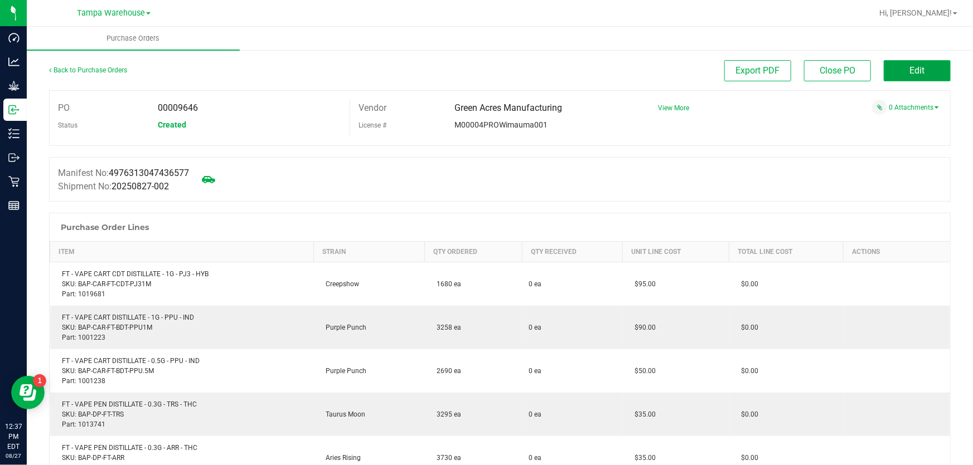
click at [898, 72] on button "Edit" at bounding box center [917, 70] width 67 height 21
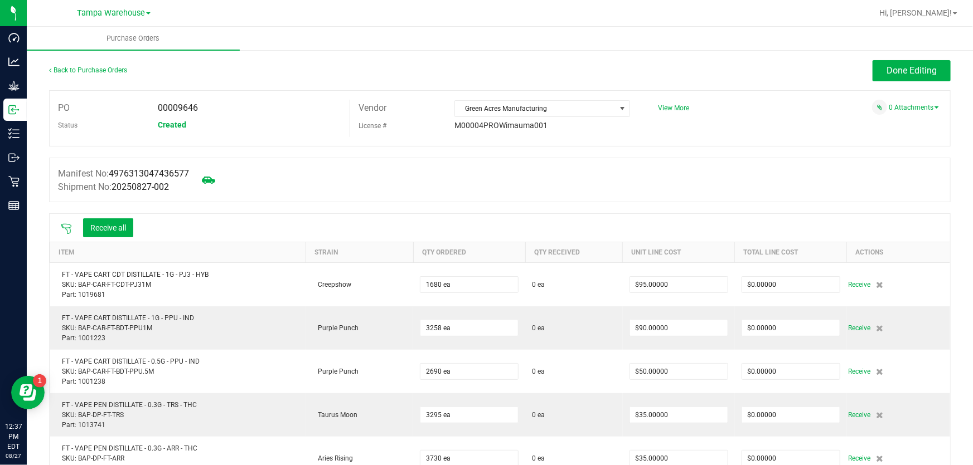
click at [72, 229] on div at bounding box center [66, 227] width 22 height 11
click at [64, 229] on icon at bounding box center [66, 229] width 10 height 10
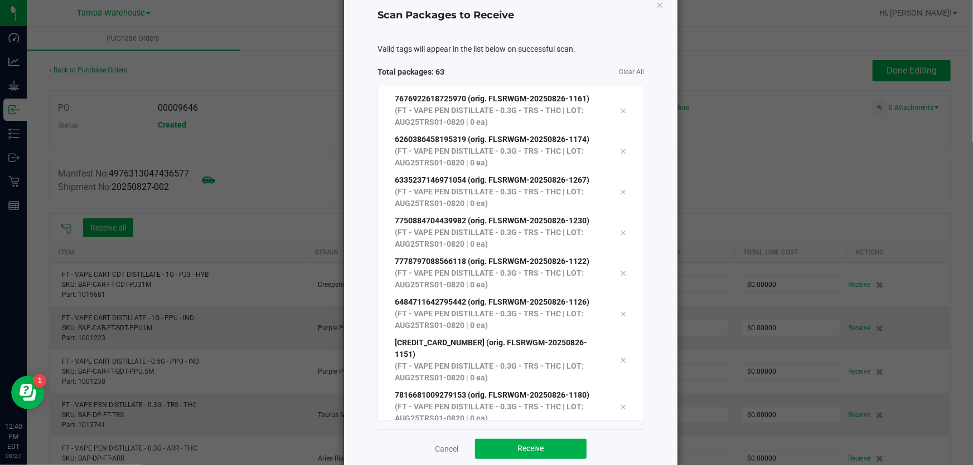
scroll to position [46, 0]
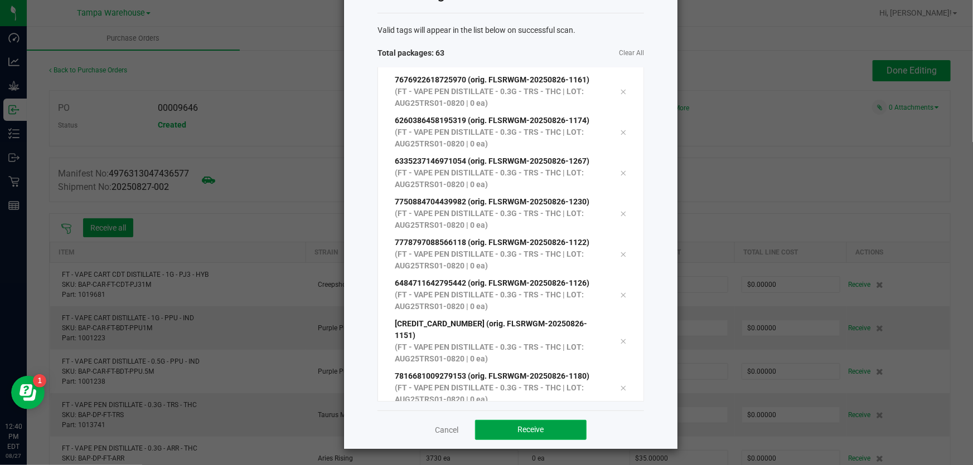
click at [529, 421] on button "Receive" at bounding box center [530, 430] width 111 height 20
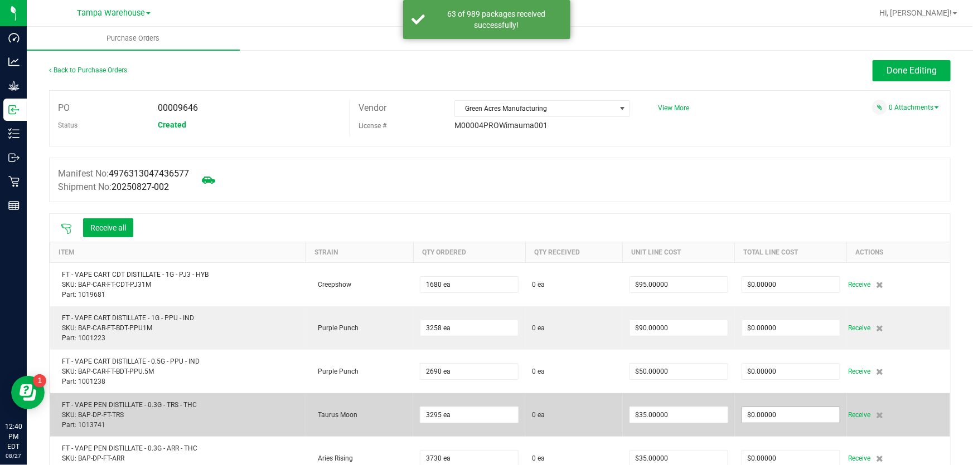
scroll to position [50, 0]
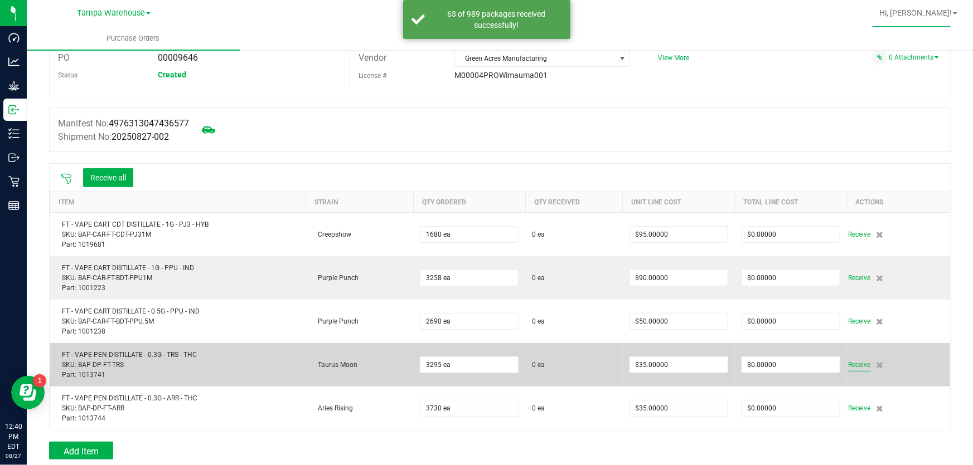
click at [850, 363] on span "Receive" at bounding box center [859, 364] width 22 height 13
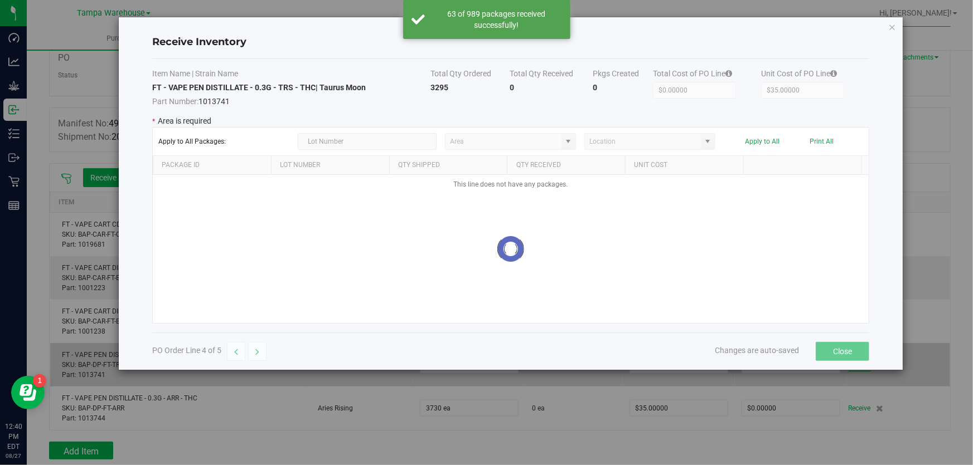
type input "State Pantry 1"
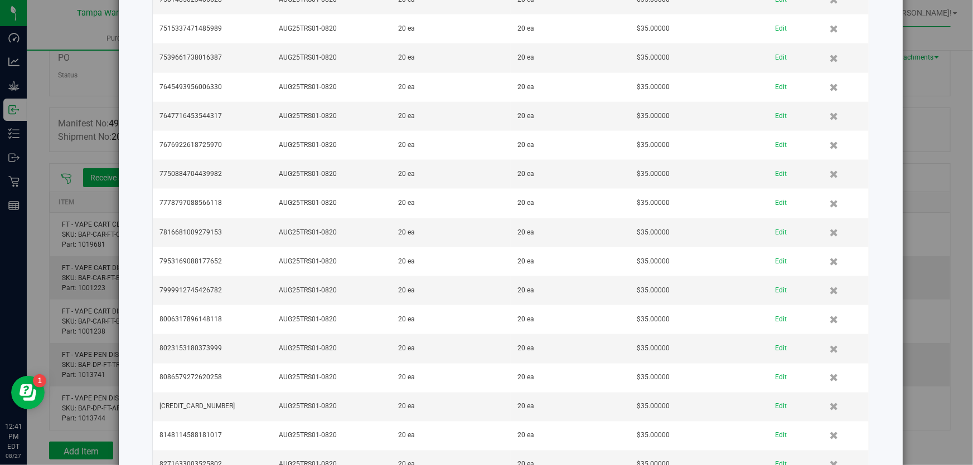
scroll to position [2737, 0]
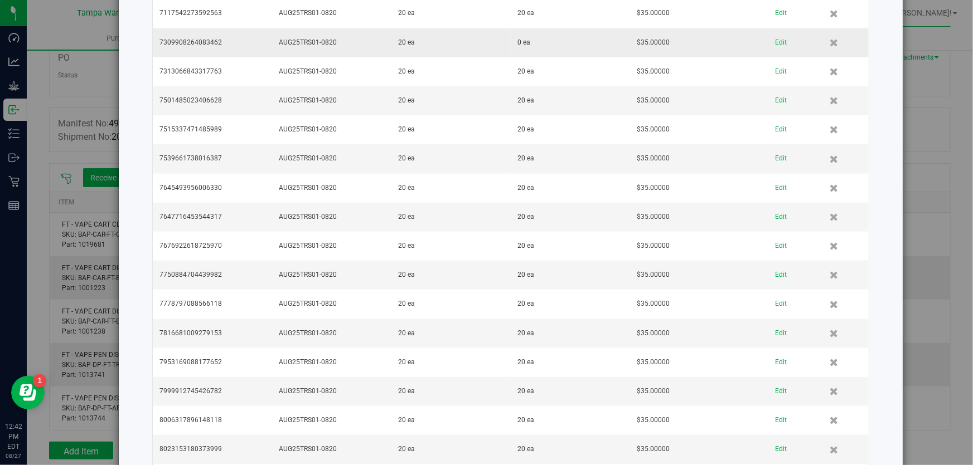
click at [231, 39] on td "7309908264083462" at bounding box center [212, 42] width 119 height 29
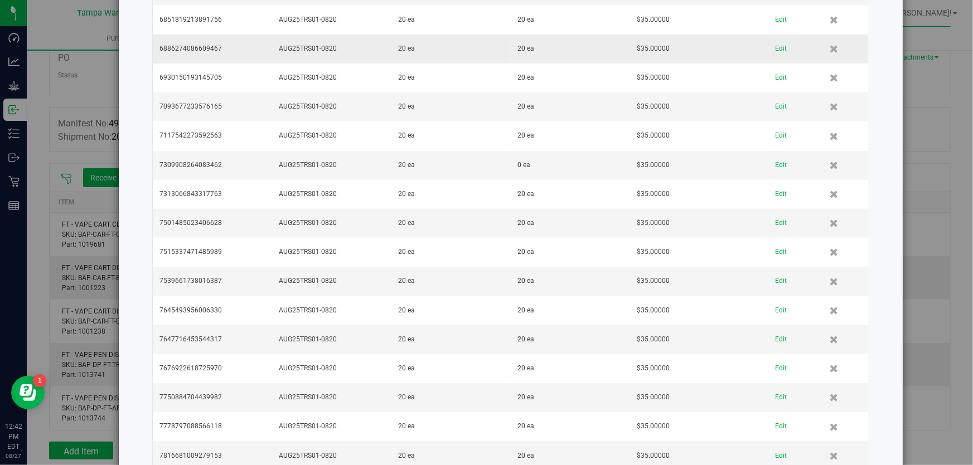
scroll to position [2635, 0]
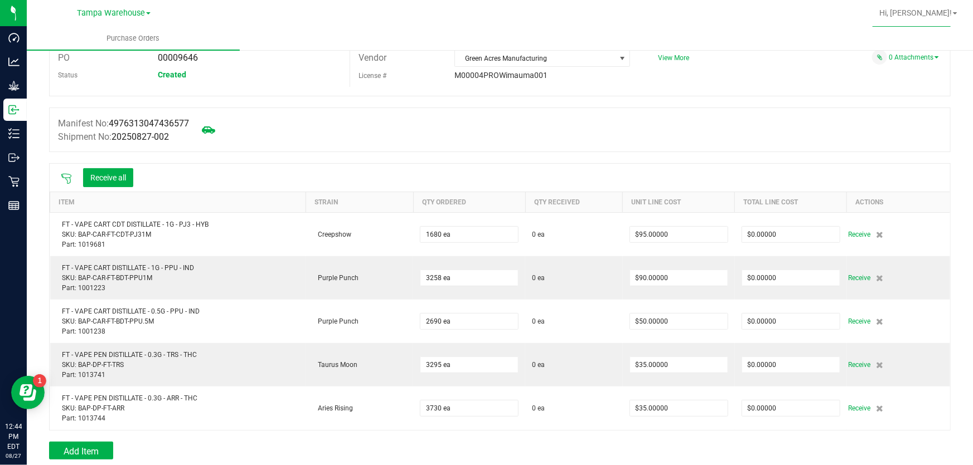
click at [65, 178] on icon at bounding box center [66, 179] width 10 height 10
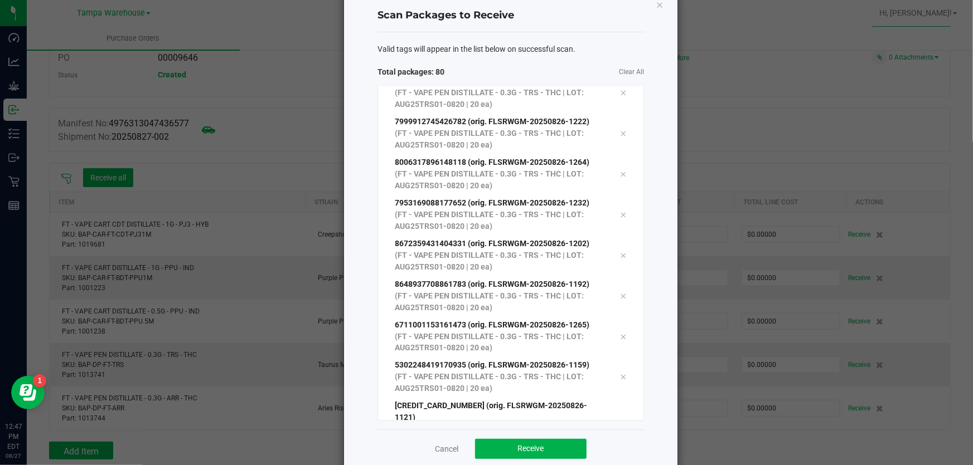
scroll to position [46, 0]
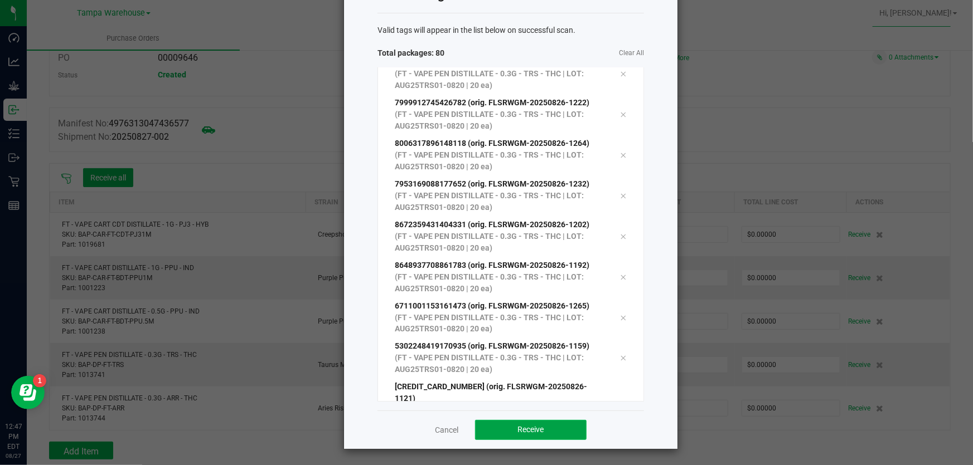
click at [554, 424] on button "Receive" at bounding box center [530, 430] width 111 height 20
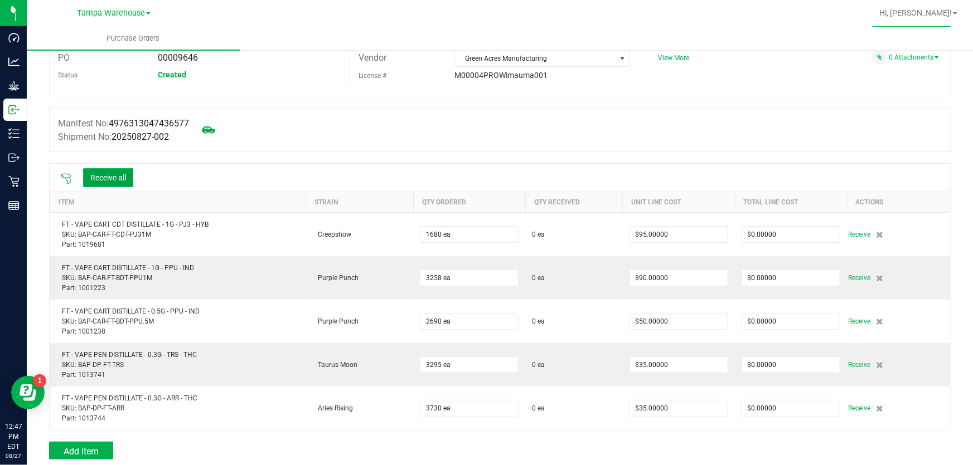
click at [118, 181] on button "Receive all" at bounding box center [108, 177] width 50 height 19
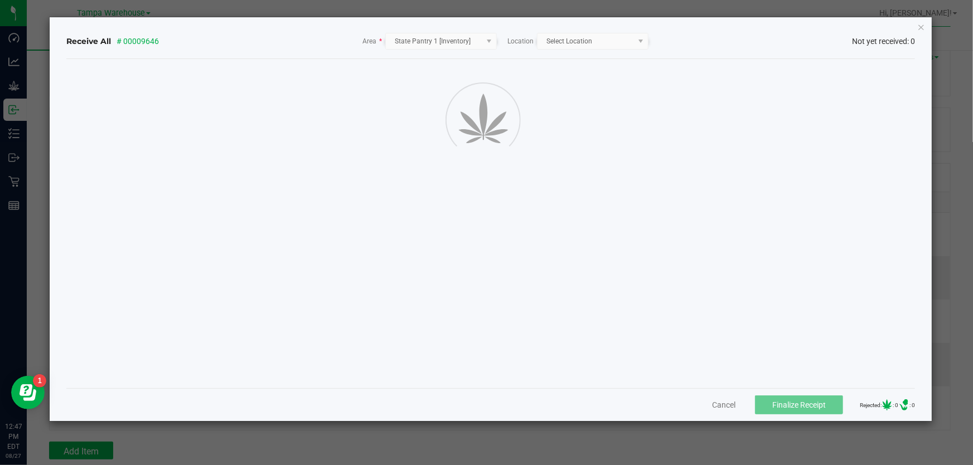
click at [918, 24] on icon "Close" at bounding box center [921, 26] width 8 height 13
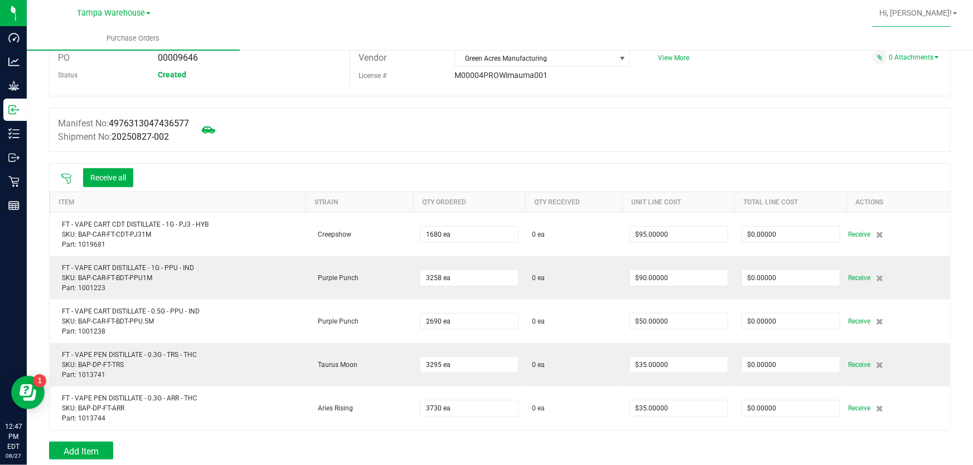
click at [920, 26] on nav "Tampa Warehouse Hi, [PERSON_NAME]!" at bounding box center [500, 13] width 946 height 27
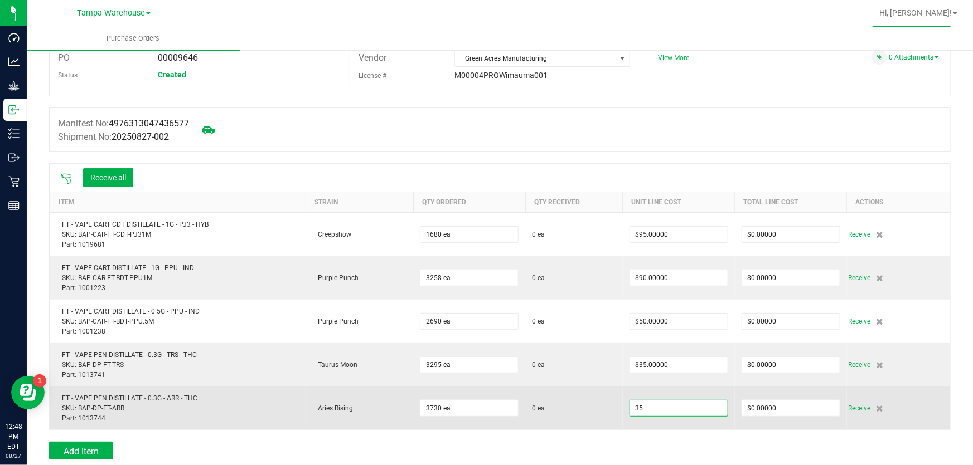
click at [718, 406] on input "35" at bounding box center [679, 409] width 98 height 16
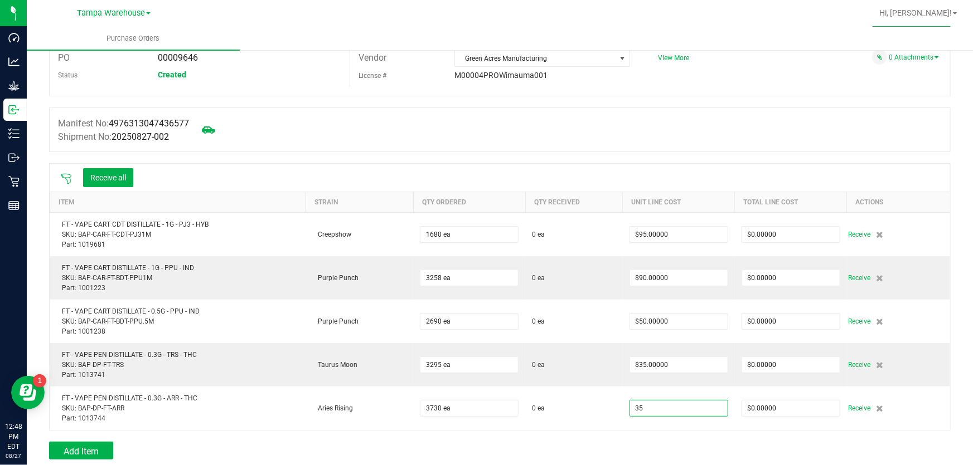
type input "$35.00000"
click at [606, 435] on div at bounding box center [499, 436] width 901 height 11
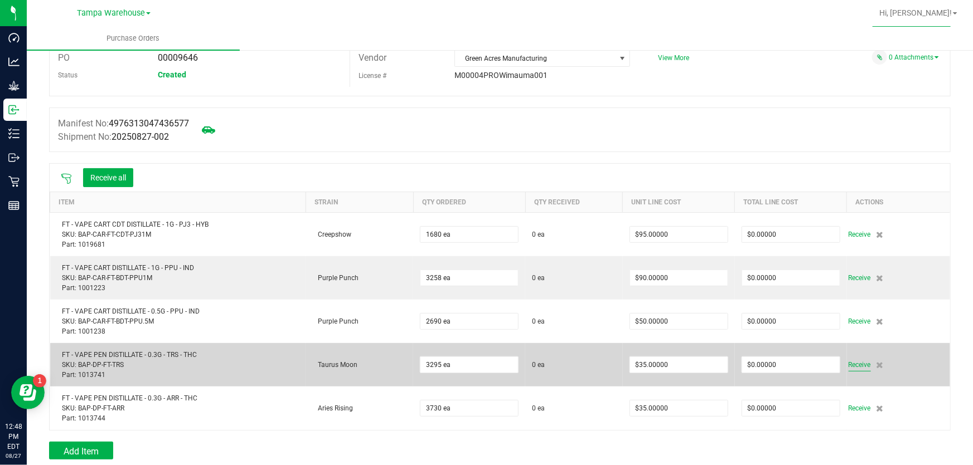
click at [848, 362] on span "Receive" at bounding box center [859, 364] width 22 height 13
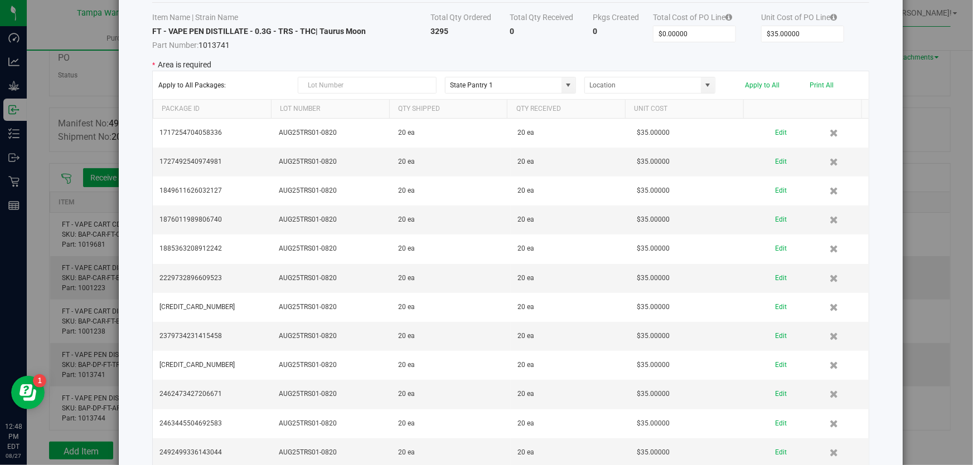
scroll to position [54, 0]
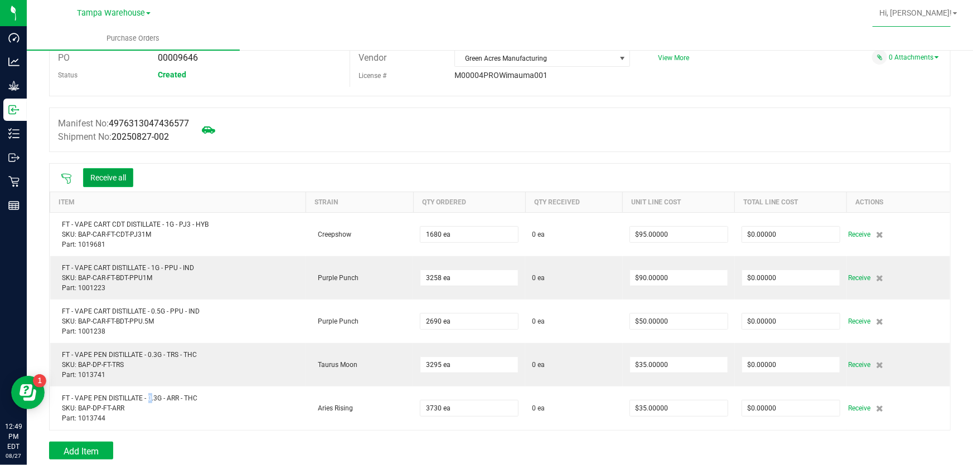
click at [130, 178] on button "Receive all" at bounding box center [108, 177] width 50 height 19
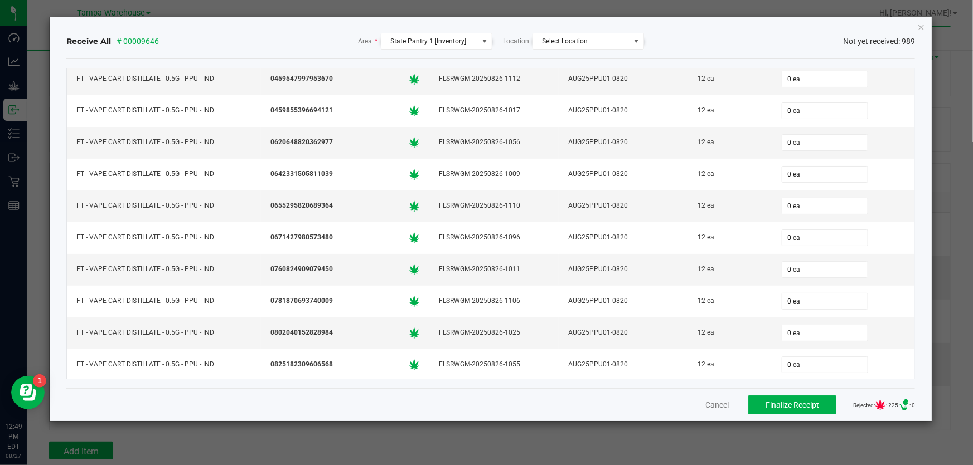
scroll to position [5118, 0]
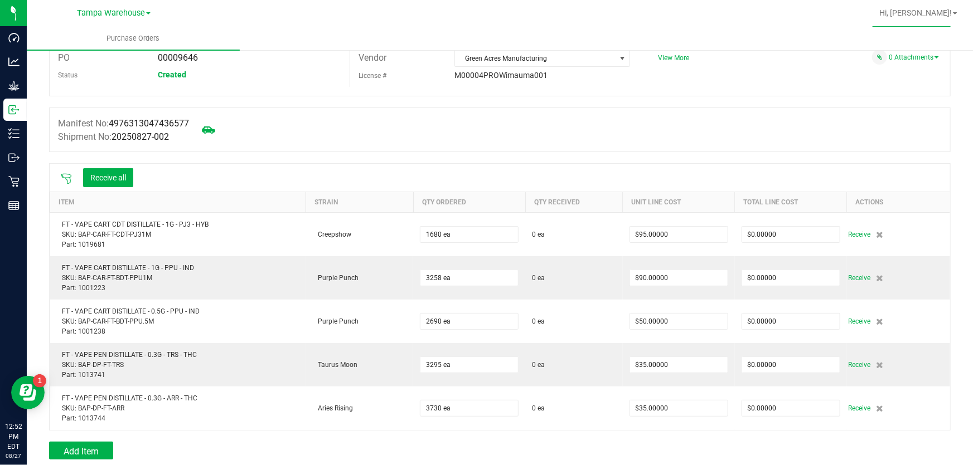
click at [67, 177] on icon at bounding box center [66, 178] width 11 height 11
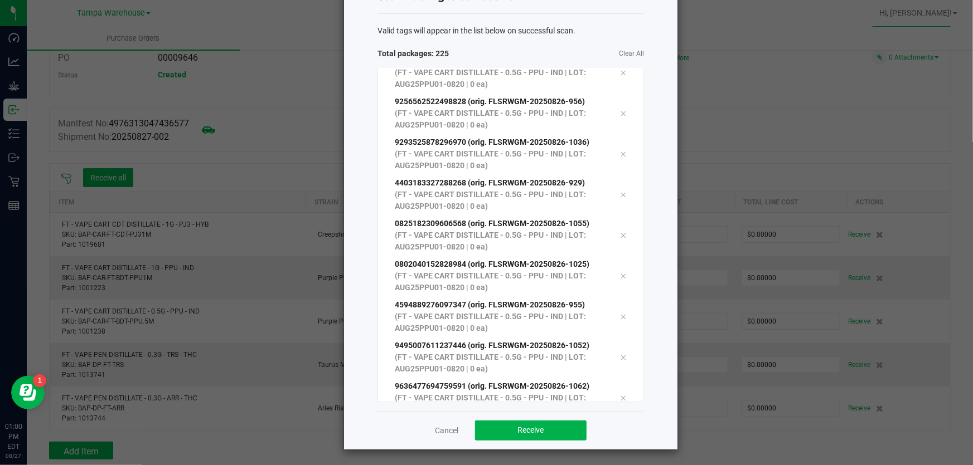
scroll to position [46, 0]
click at [554, 428] on button "Receive" at bounding box center [530, 430] width 111 height 20
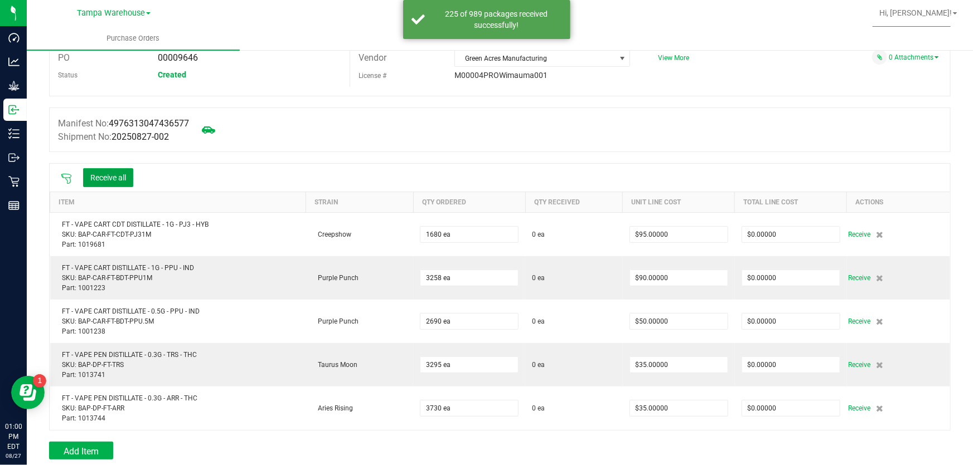
click at [110, 180] on button "Receive all" at bounding box center [108, 177] width 50 height 19
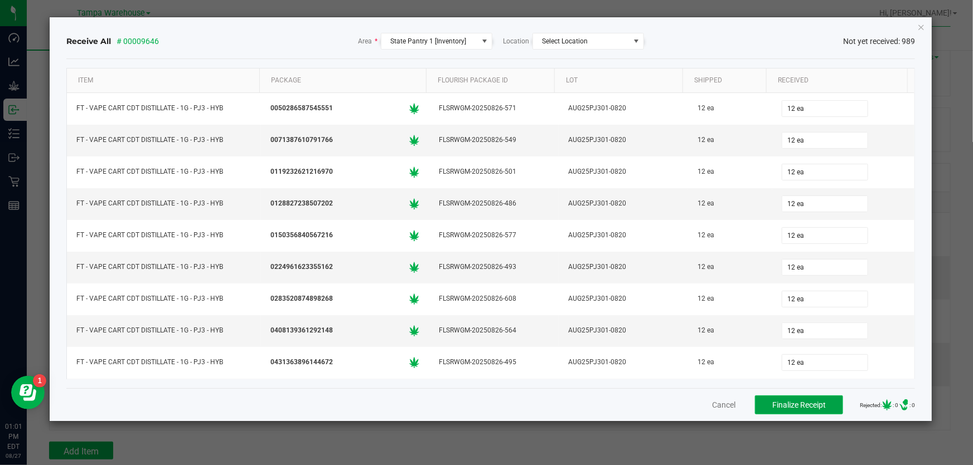
click at [801, 409] on span "Finalize Receipt" at bounding box center [799, 405] width 54 height 9
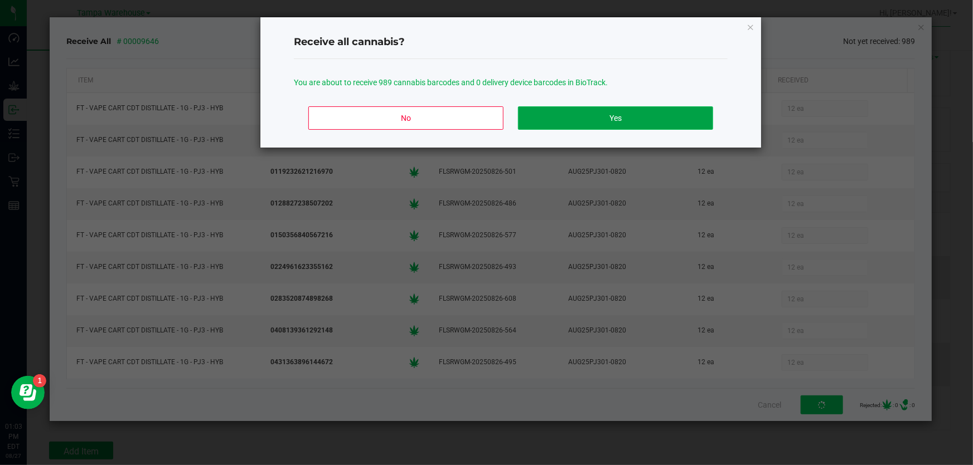
click at [614, 120] on button "Yes" at bounding box center [615, 117] width 195 height 23
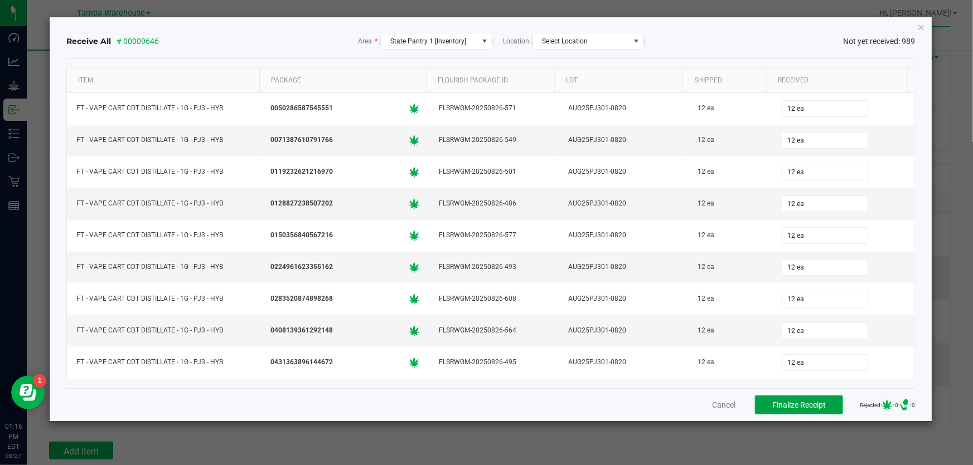
click at [784, 402] on span "Finalize Receipt" at bounding box center [799, 405] width 54 height 9
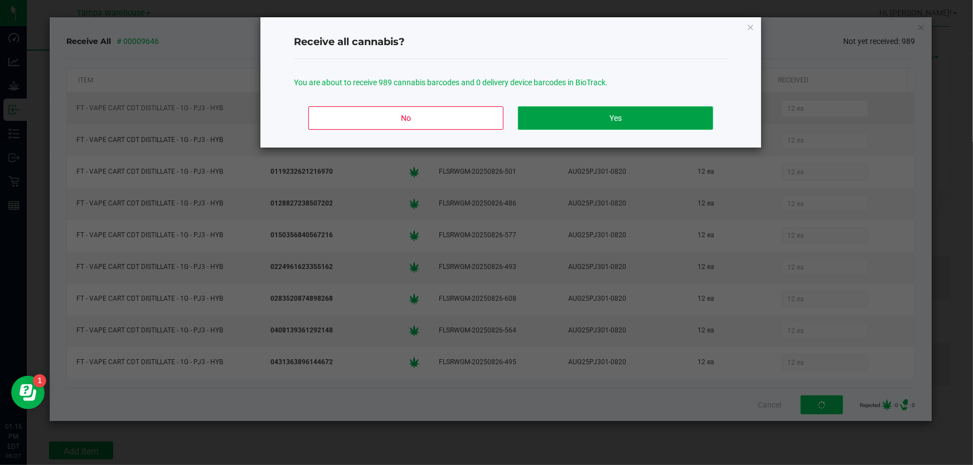
click at [596, 120] on button "Yes" at bounding box center [615, 117] width 195 height 23
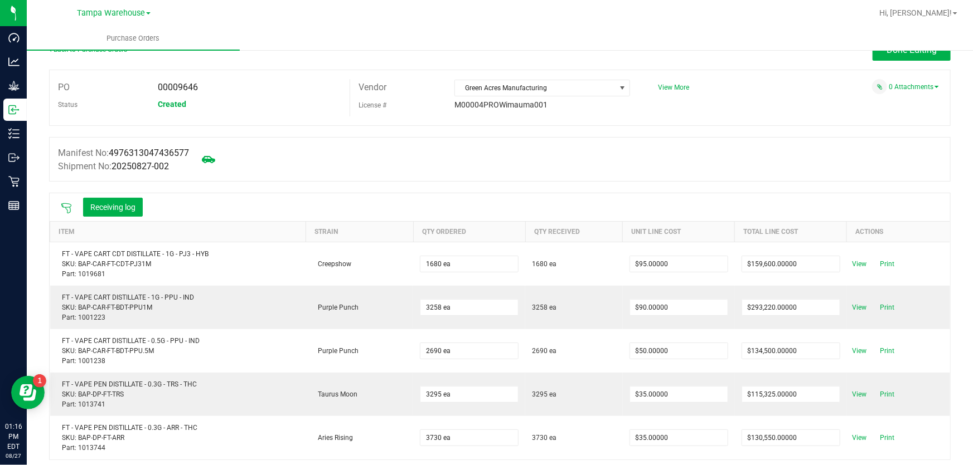
scroll to position [0, 0]
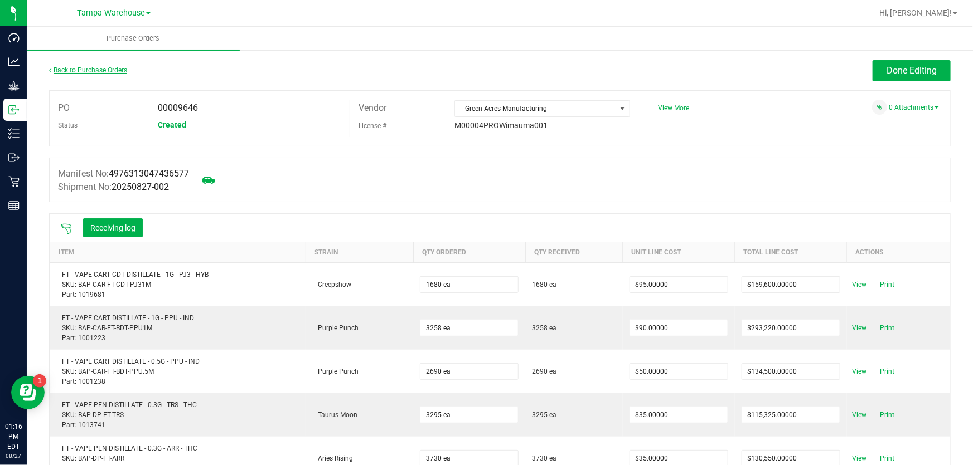
click at [91, 72] on link "Back to Purchase Orders" at bounding box center [88, 70] width 78 height 8
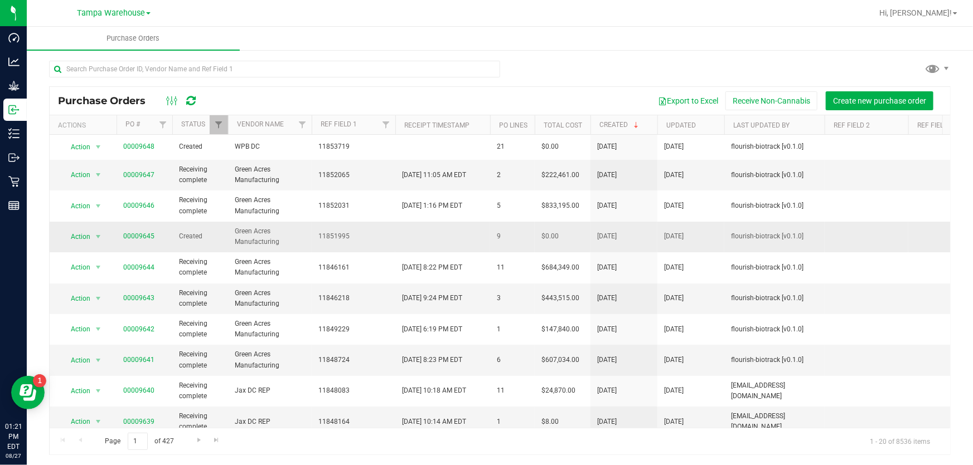
click at [134, 241] on span "00009645" at bounding box center [138, 236] width 31 height 11
click at [134, 239] on link "00009645" at bounding box center [138, 236] width 31 height 8
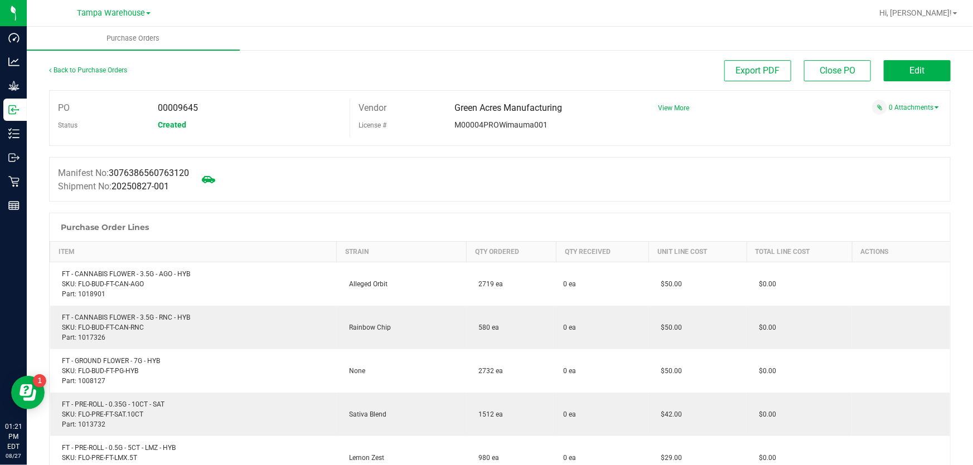
click at [935, 59] on div "Back to Purchase Orders Export PDF Close PO Edit PO 00009645 Status Created Ven…" at bounding box center [500, 444] width 946 height 790
click at [932, 66] on button "Edit" at bounding box center [917, 70] width 67 height 21
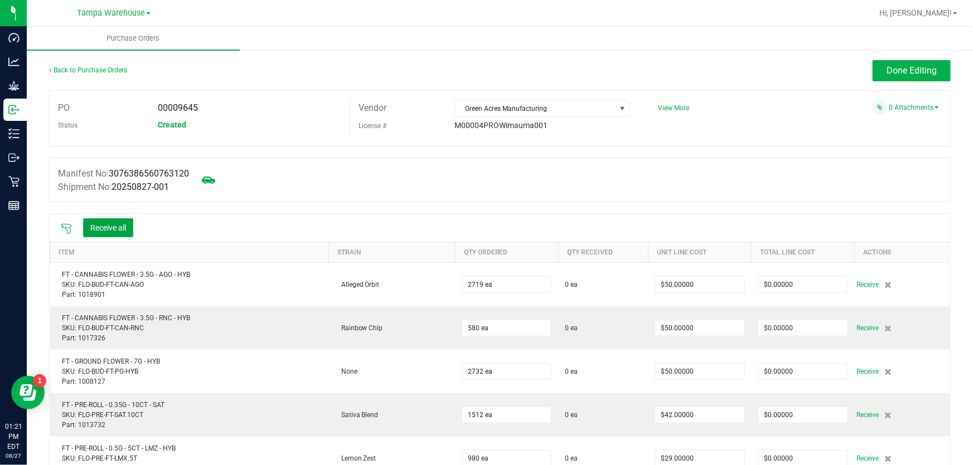
click at [117, 230] on button "Receive all" at bounding box center [108, 228] width 50 height 19
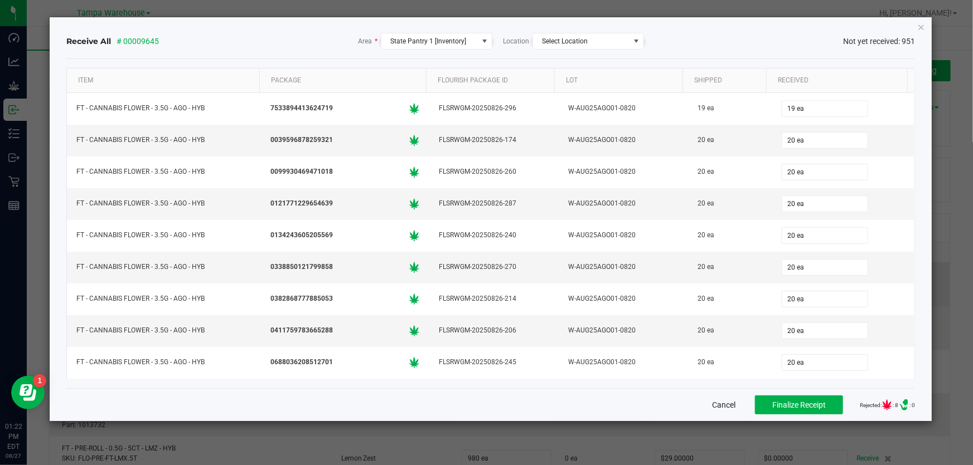
click at [712, 404] on button "Cancel" at bounding box center [723, 405] width 23 height 11
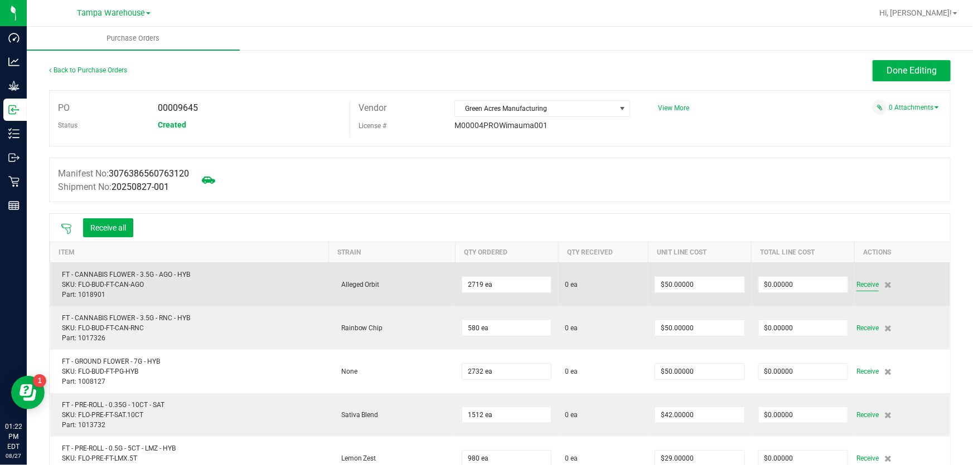
click at [860, 287] on span "Receive" at bounding box center [867, 284] width 22 height 13
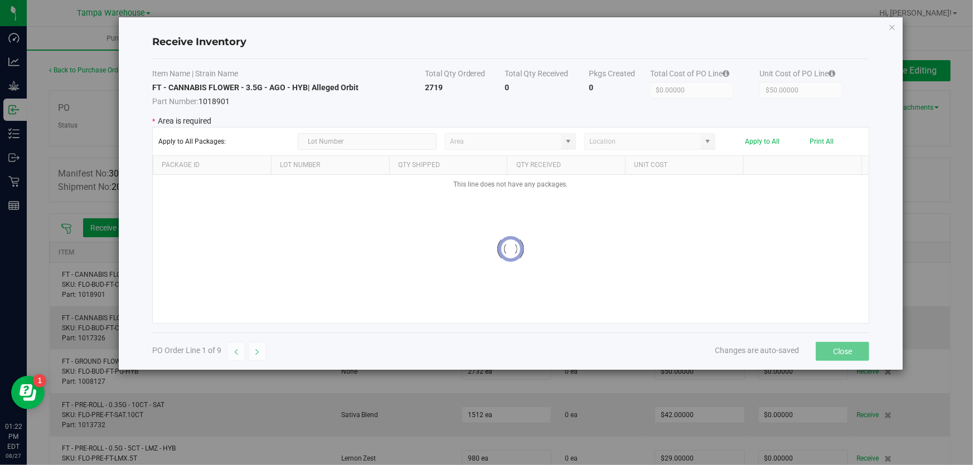
type input "State Pantry 1"
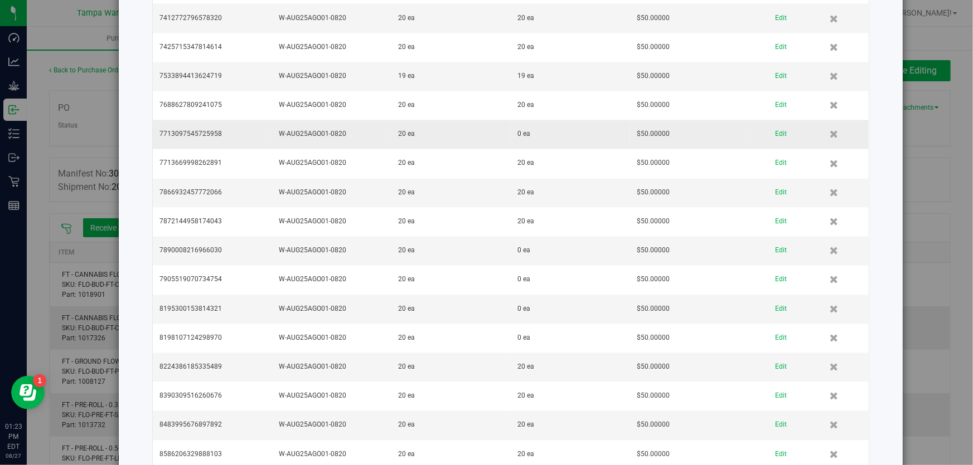
scroll to position [3294, 0]
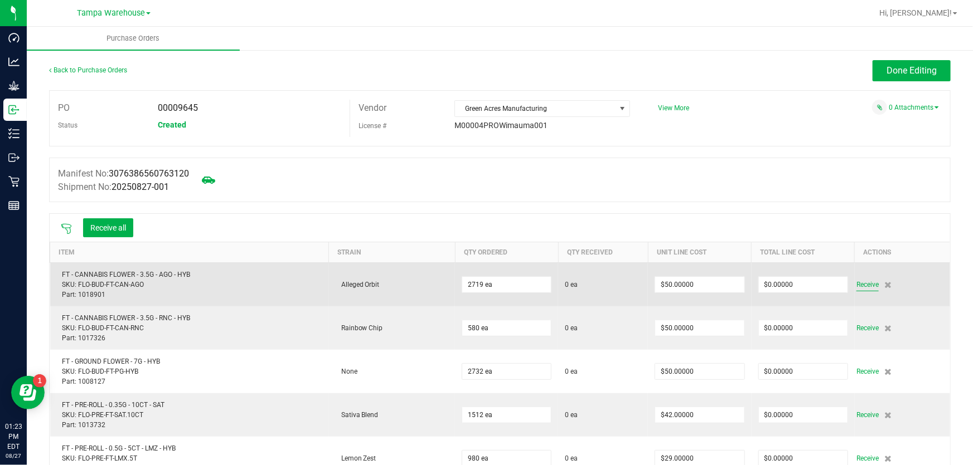
click at [856, 283] on span "Receive" at bounding box center [867, 284] width 22 height 13
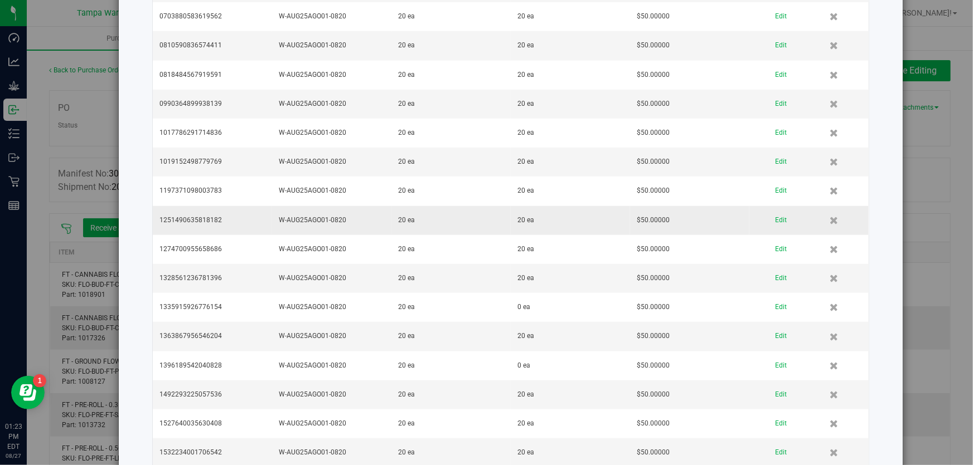
scroll to position [507, 0]
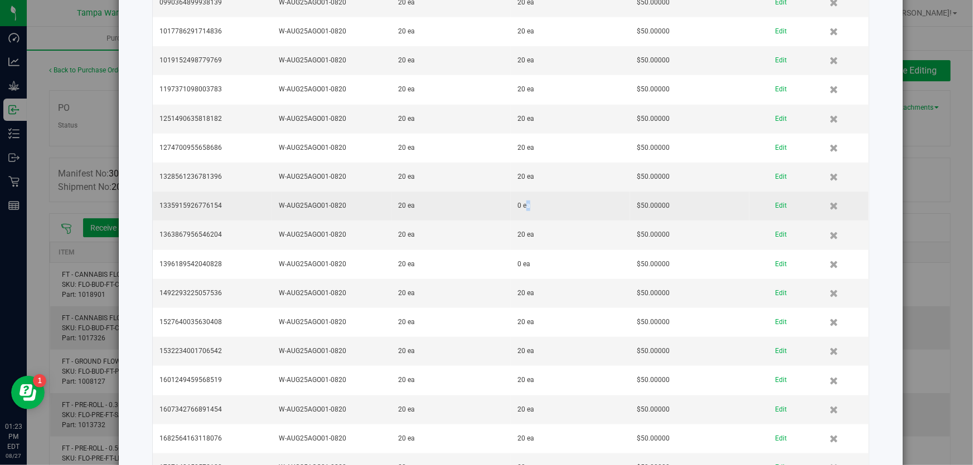
drag, startPoint x: 520, startPoint y: 201, endPoint x: 515, endPoint y: 204, distance: 6.0
click at [515, 204] on td "0 ea" at bounding box center [570, 206] width 119 height 29
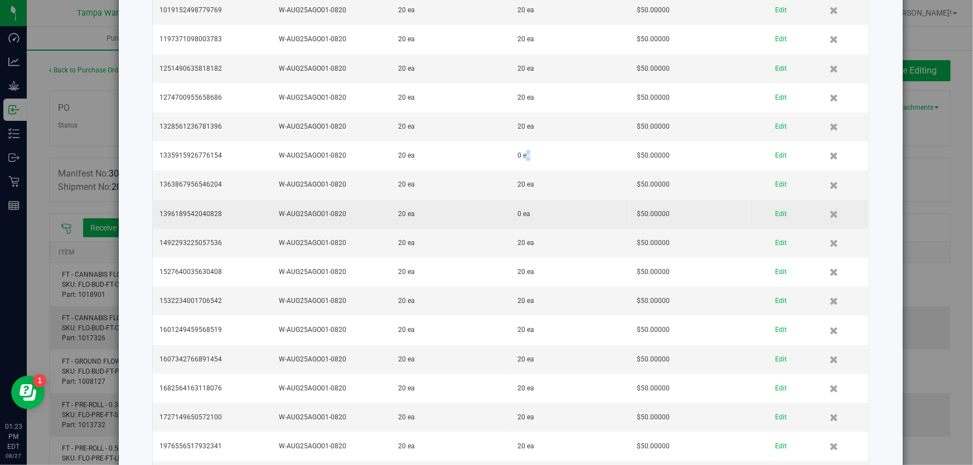
scroll to position [557, 0]
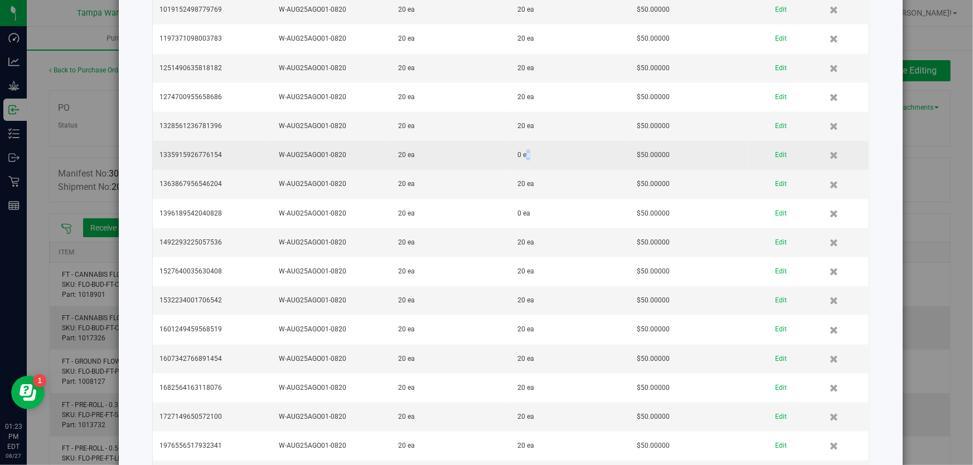
drag, startPoint x: 521, startPoint y: 154, endPoint x: 484, endPoint y: 161, distance: 37.8
click at [484, 161] on tr "1335915926776154 W-AUG25AGO01-0820 20 ea 0 ea $50.00000 Edit" at bounding box center [511, 155] width 716 height 29
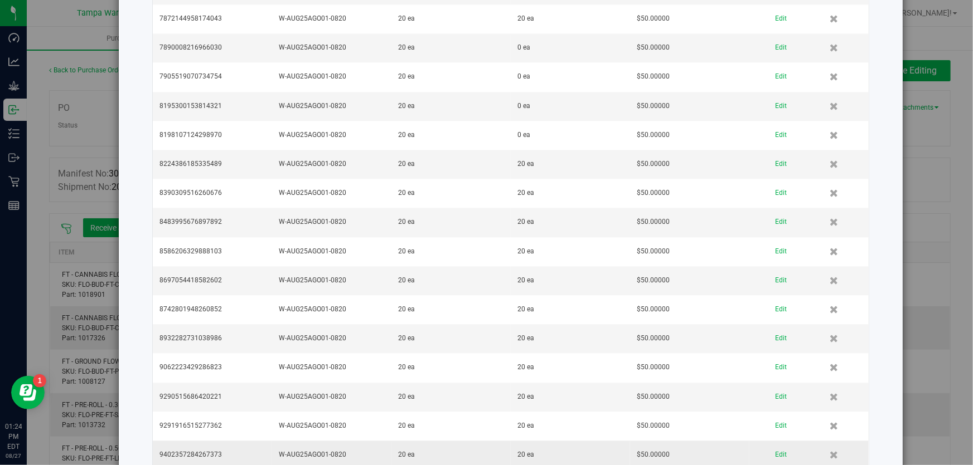
scroll to position [3367, 0]
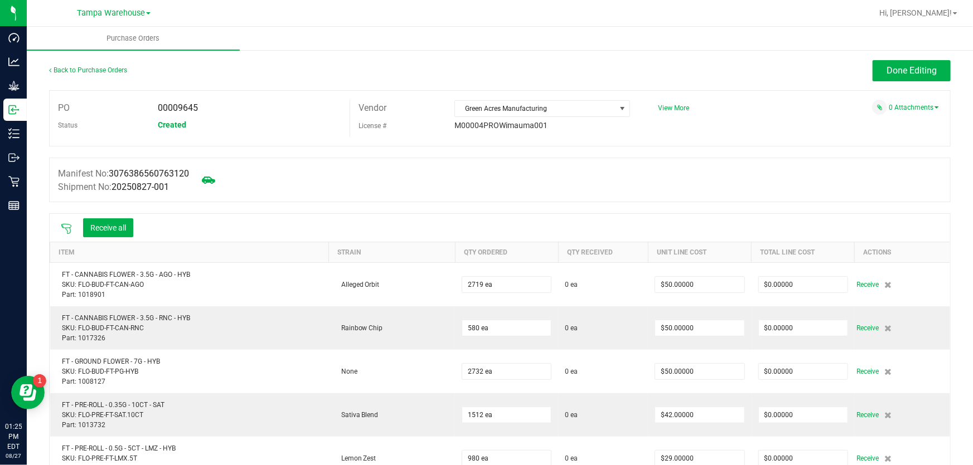
click at [93, 217] on div "Receive all" at bounding box center [97, 227] width 84 height 23
click at [99, 226] on button "Receive all" at bounding box center [108, 228] width 50 height 19
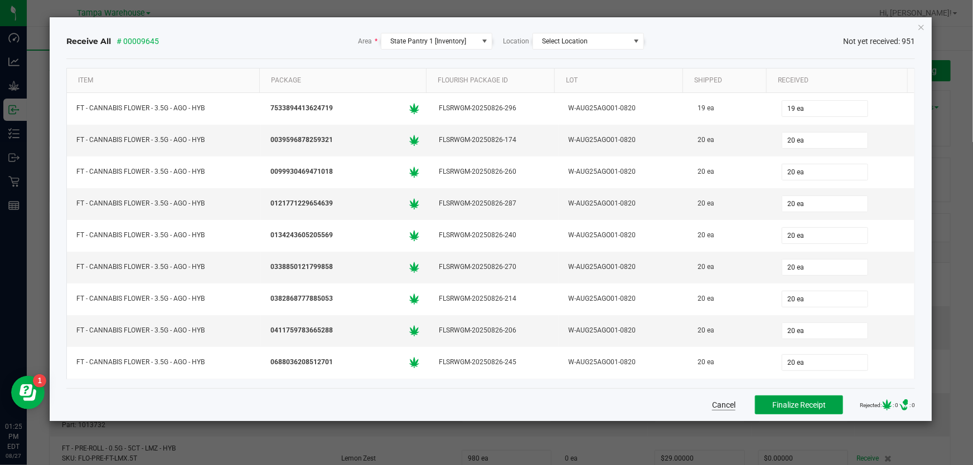
click at [773, 405] on span "Finalize Receipt" at bounding box center [799, 405] width 54 height 9
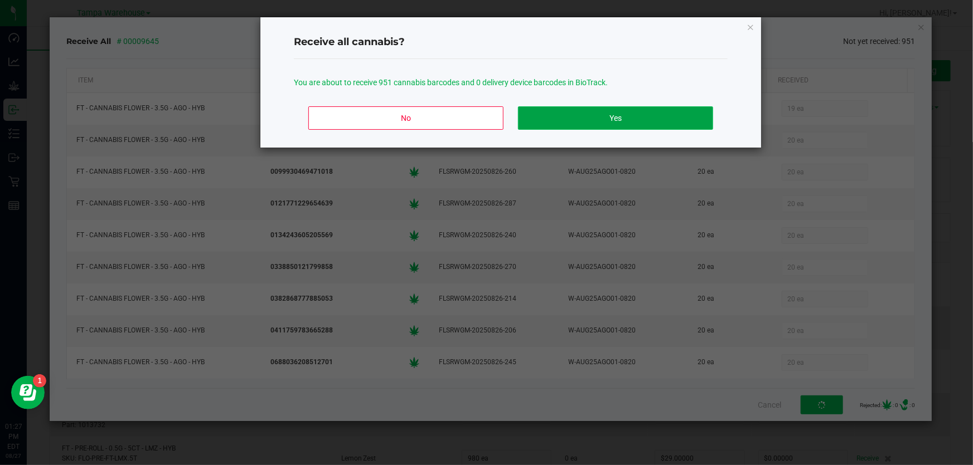
click at [670, 111] on button "Yes" at bounding box center [615, 117] width 195 height 23
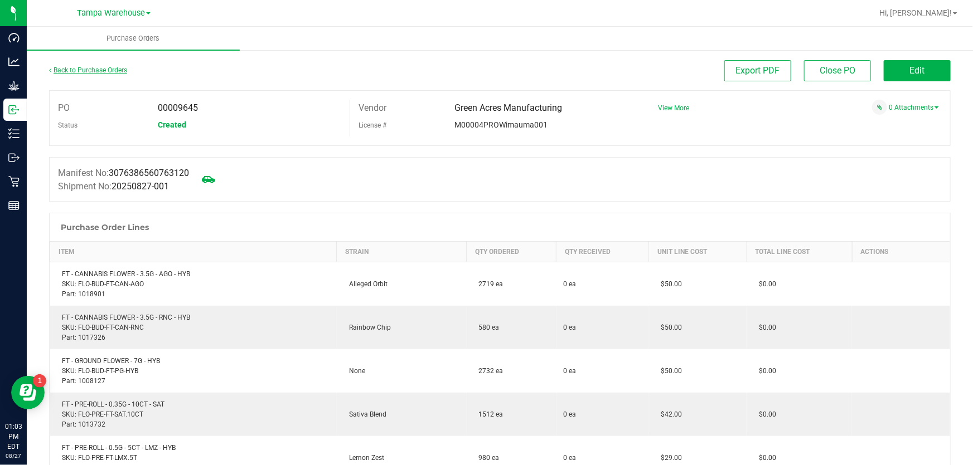
click at [99, 72] on link "Back to Purchase Orders" at bounding box center [88, 70] width 78 height 8
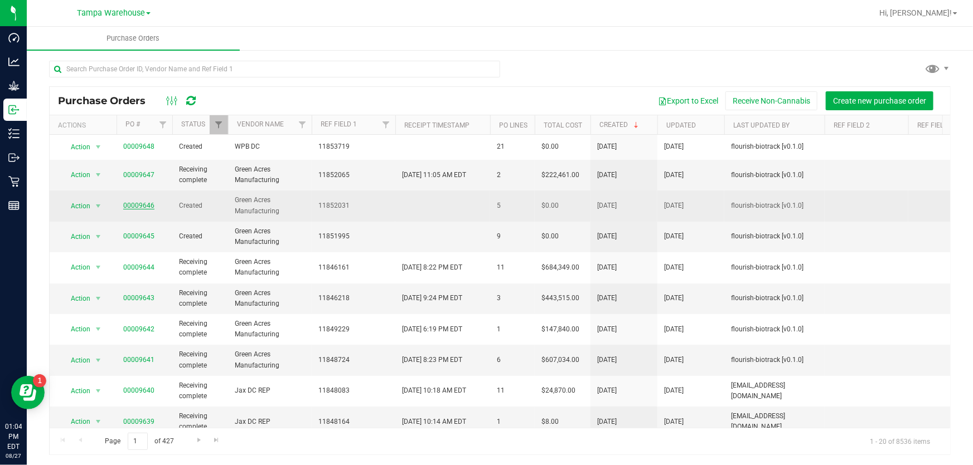
click at [139, 207] on link "00009646" at bounding box center [138, 206] width 31 height 8
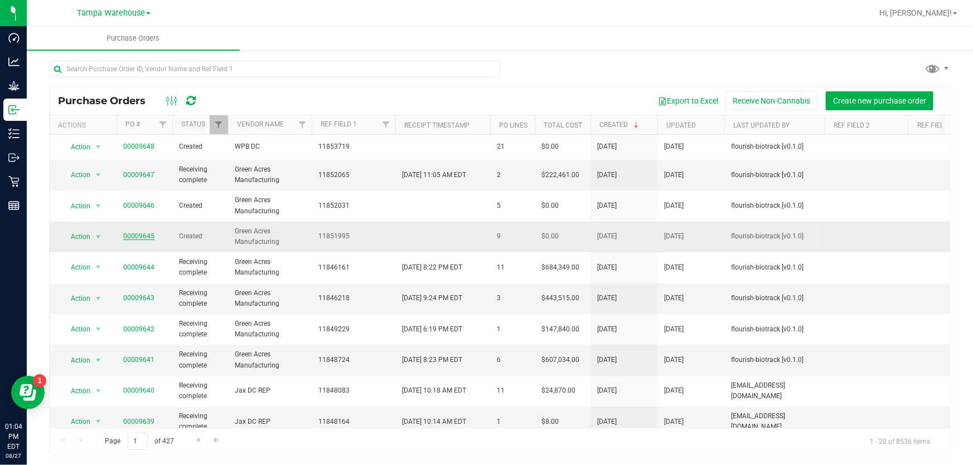
click at [147, 239] on link "00009645" at bounding box center [138, 236] width 31 height 8
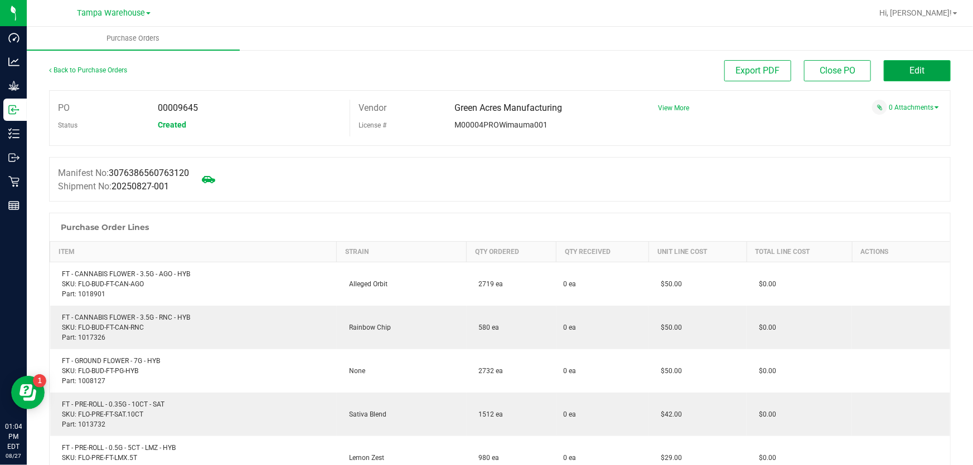
click at [917, 77] on button "Edit" at bounding box center [917, 70] width 67 height 21
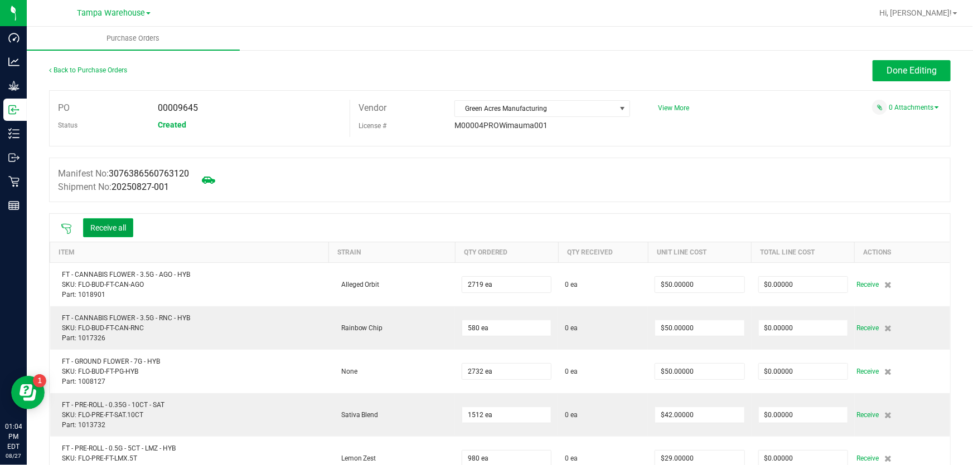
click at [91, 229] on button "Receive all" at bounding box center [108, 228] width 50 height 19
click at [61, 230] on icon at bounding box center [66, 229] width 11 height 11
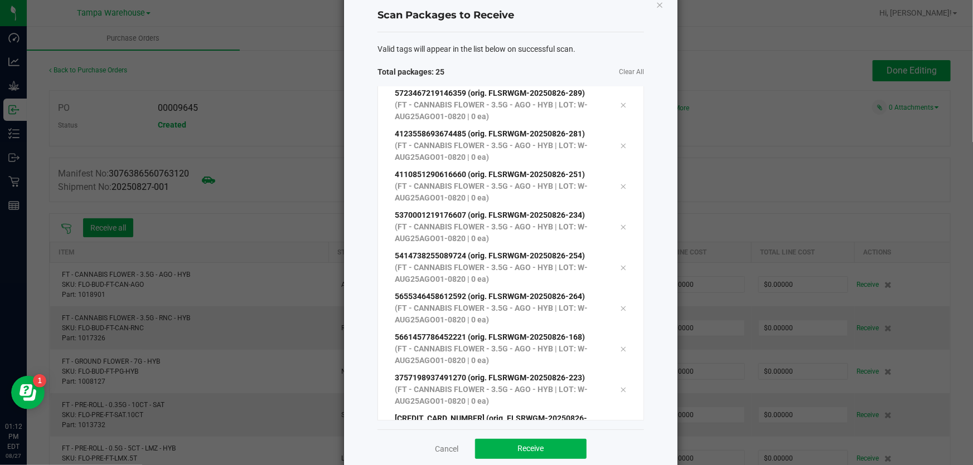
scroll to position [46, 0]
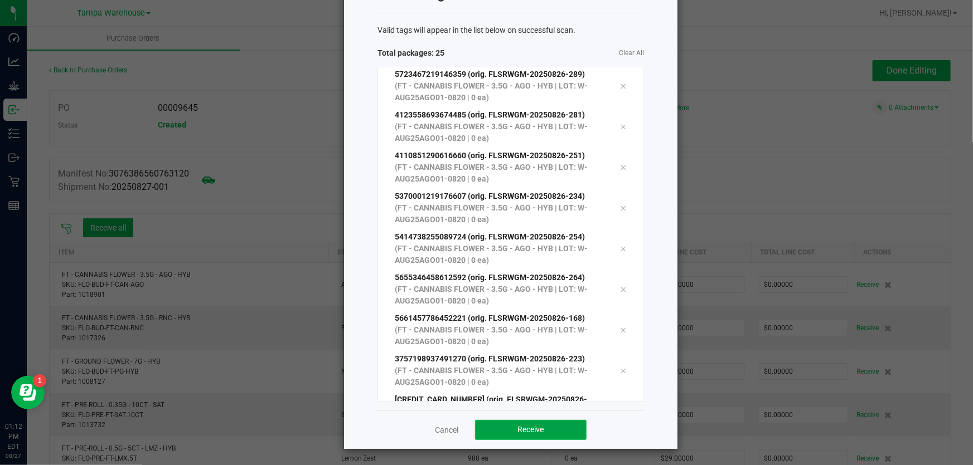
click at [546, 428] on button "Receive" at bounding box center [530, 430] width 111 height 20
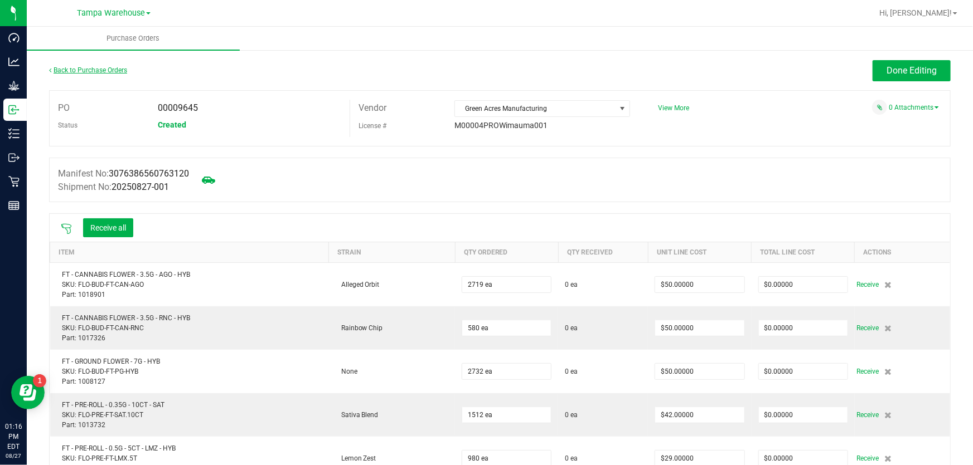
click at [83, 70] on link "Back to Purchase Orders" at bounding box center [88, 70] width 78 height 8
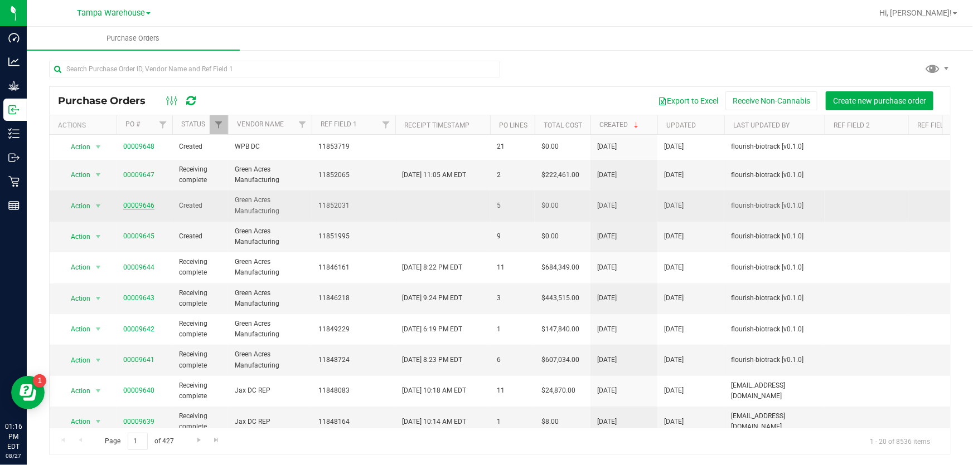
click at [140, 206] on link "00009646" at bounding box center [138, 206] width 31 height 8
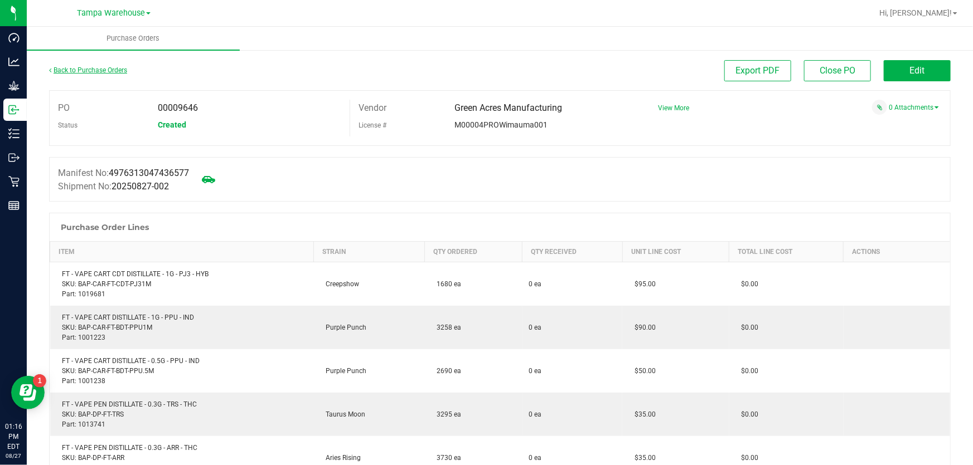
click at [105, 71] on link "Back to Purchase Orders" at bounding box center [88, 70] width 78 height 8
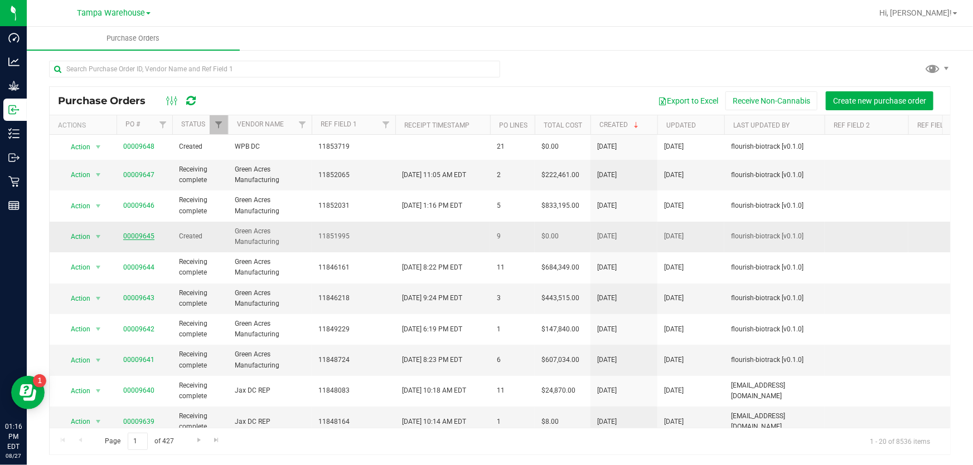
click at [141, 236] on link "00009645" at bounding box center [138, 236] width 31 height 8
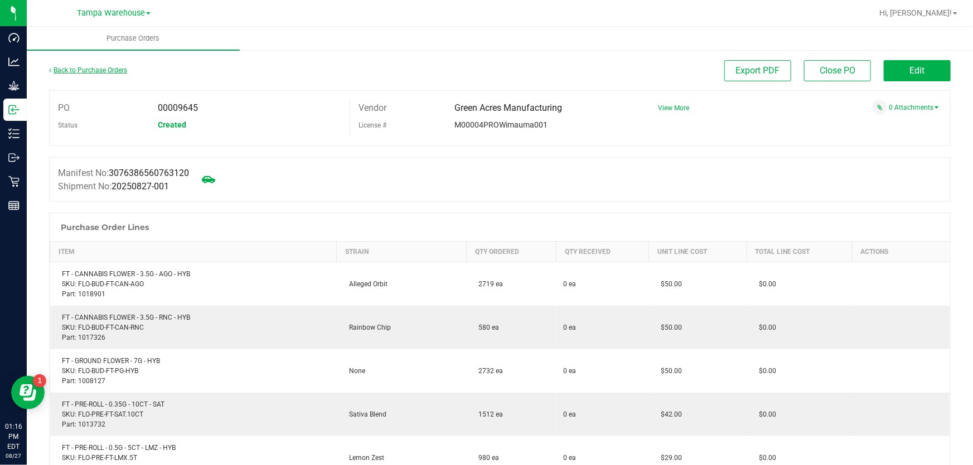
click at [124, 71] on link "Back to Purchase Orders" at bounding box center [88, 70] width 78 height 8
